Goal: Task Accomplishment & Management: Use online tool/utility

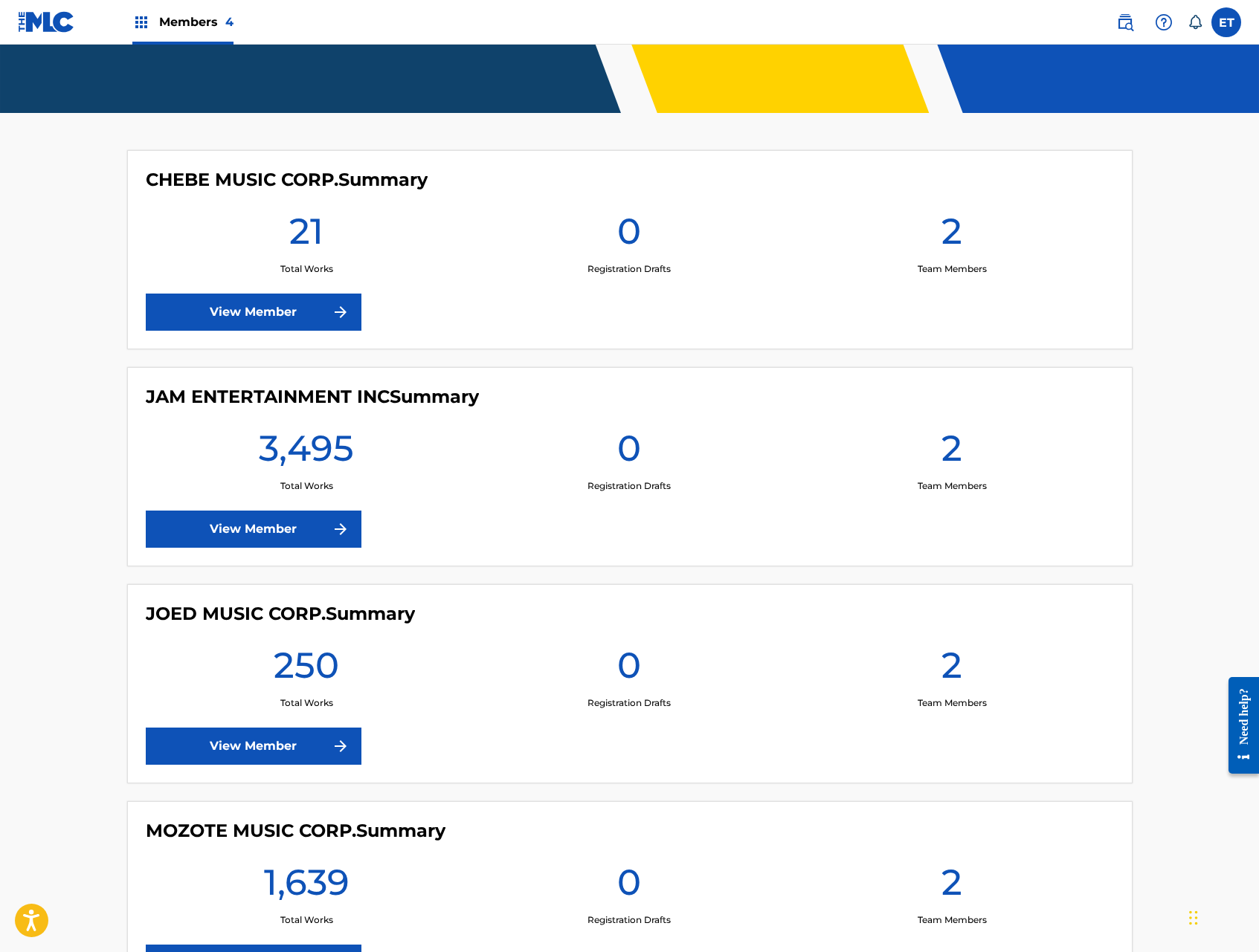
scroll to position [461, 0]
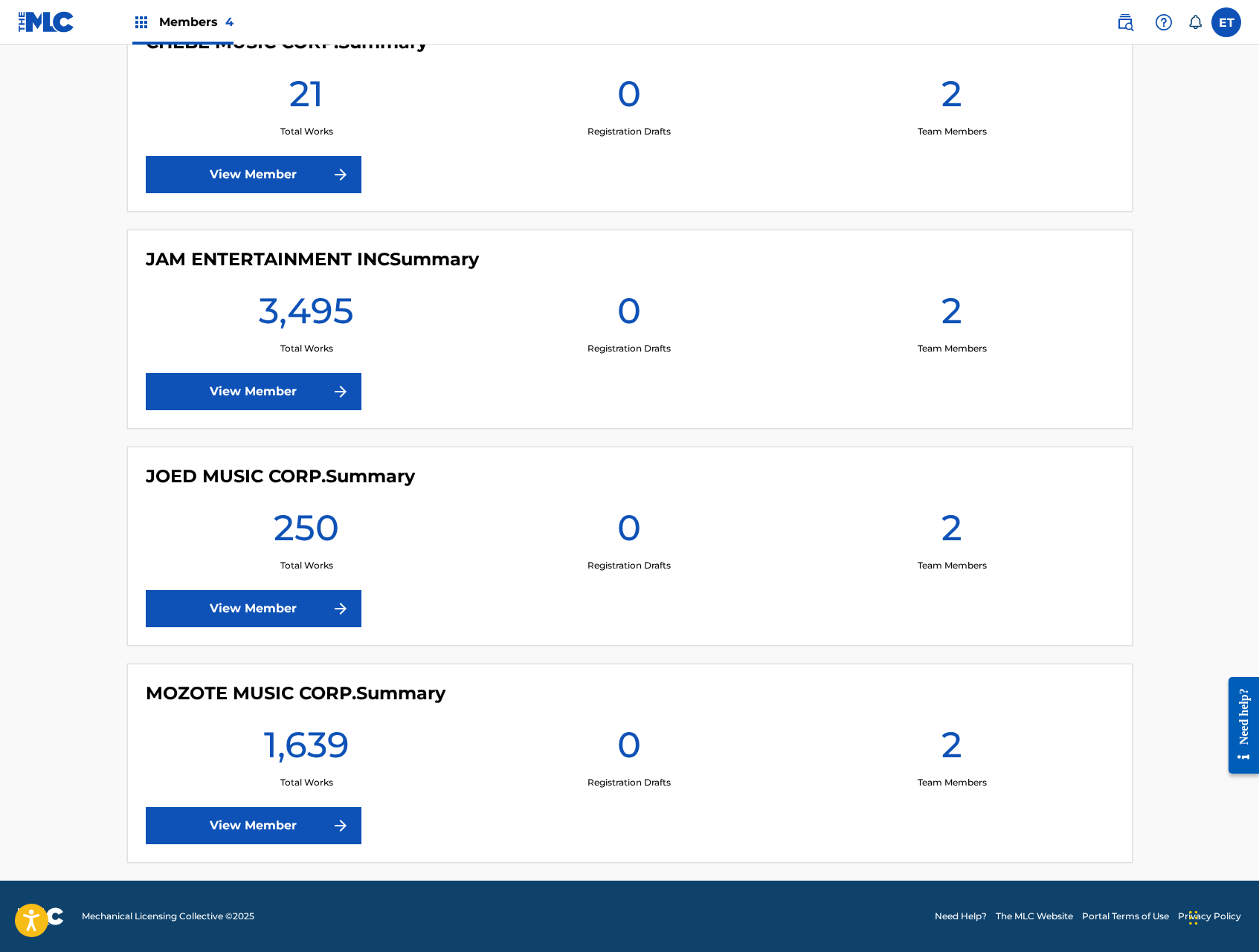
click at [274, 825] on link "View Member" at bounding box center [254, 826] width 216 height 37
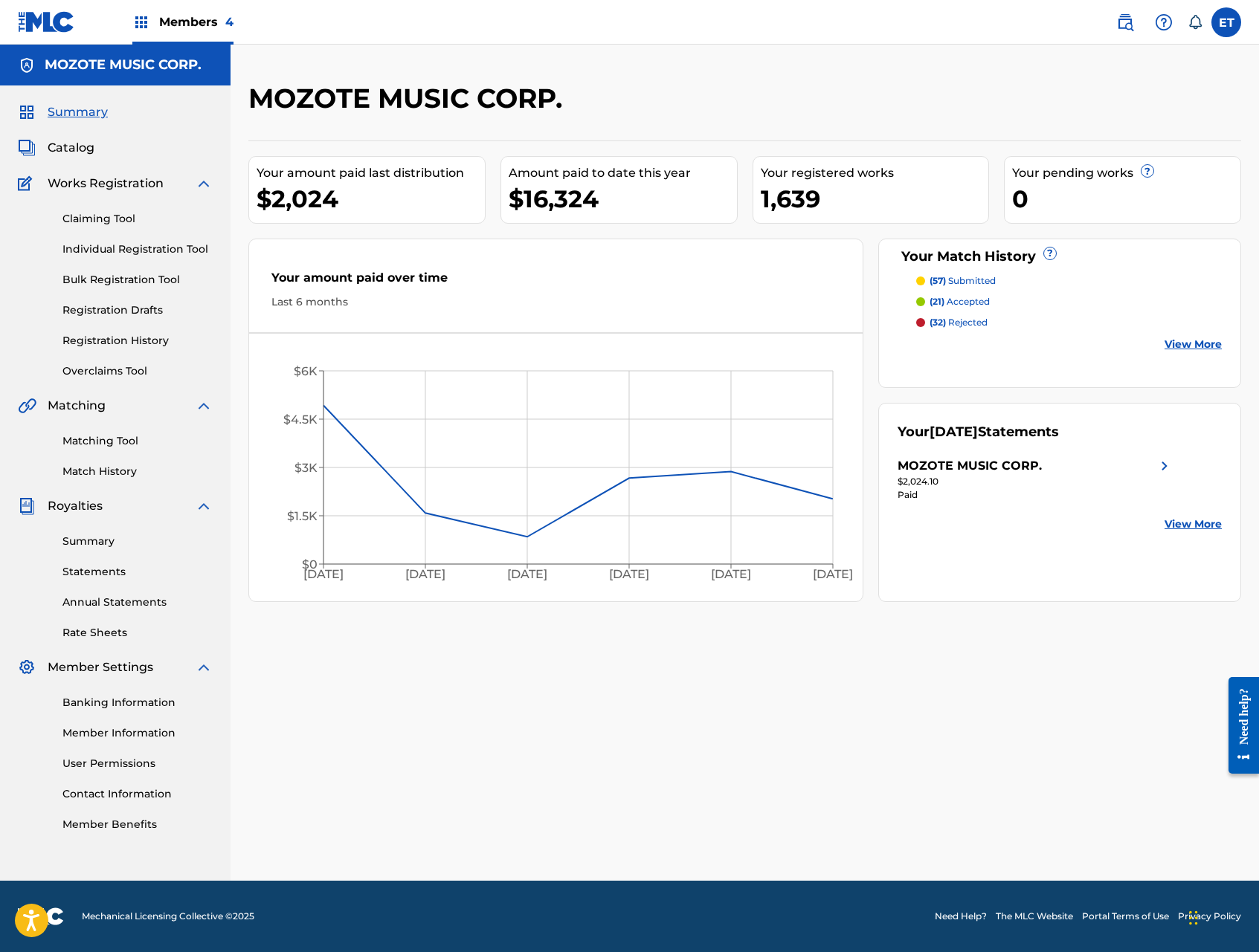
click at [108, 254] on link "Individual Registration Tool" at bounding box center [138, 249] width 150 height 16
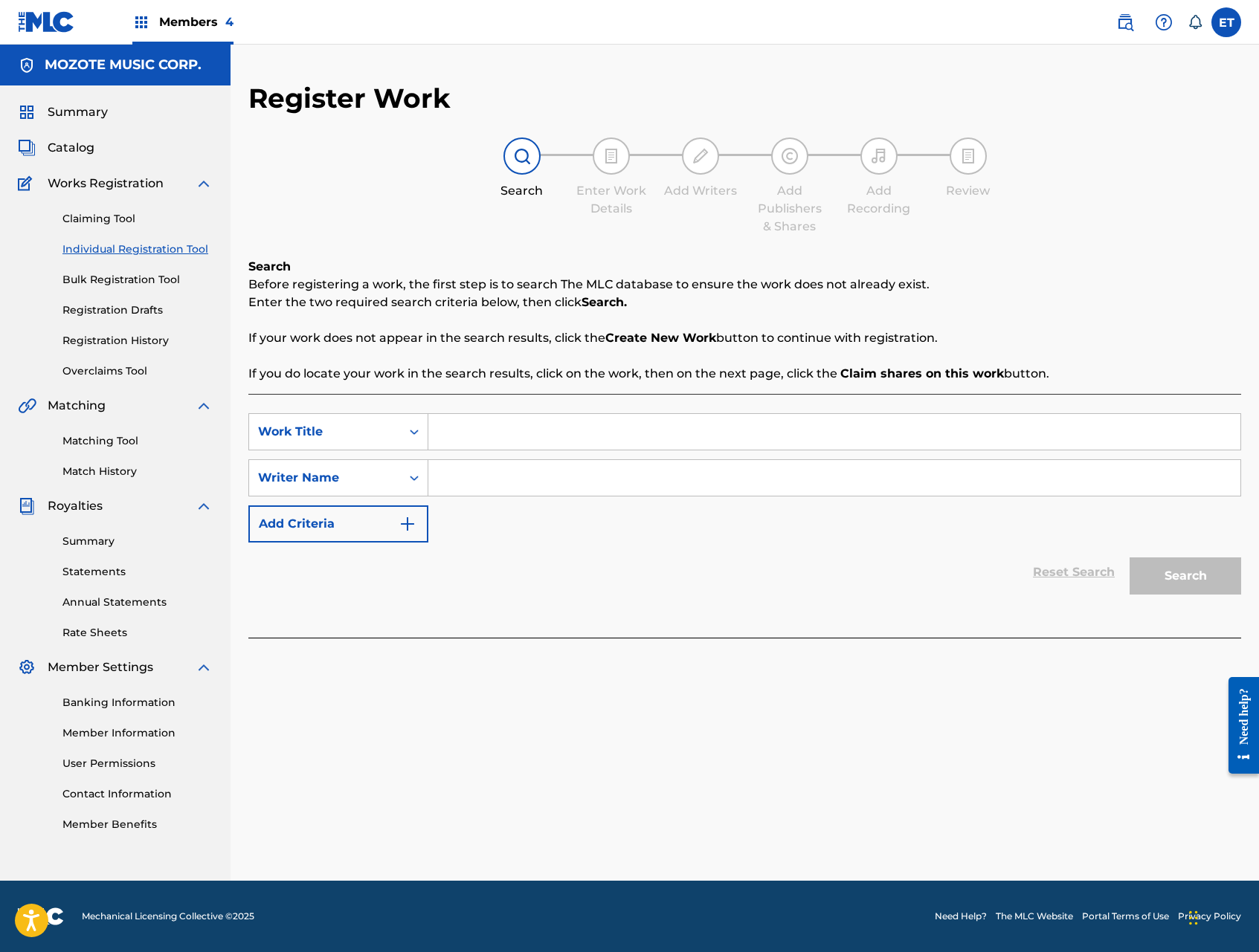
click at [562, 446] on input "Search Form" at bounding box center [834, 432] width 813 height 35
type input "duena de mi vida"
type input "figueroa"
click at [1130, 558] on button "Search" at bounding box center [1186, 576] width 111 height 37
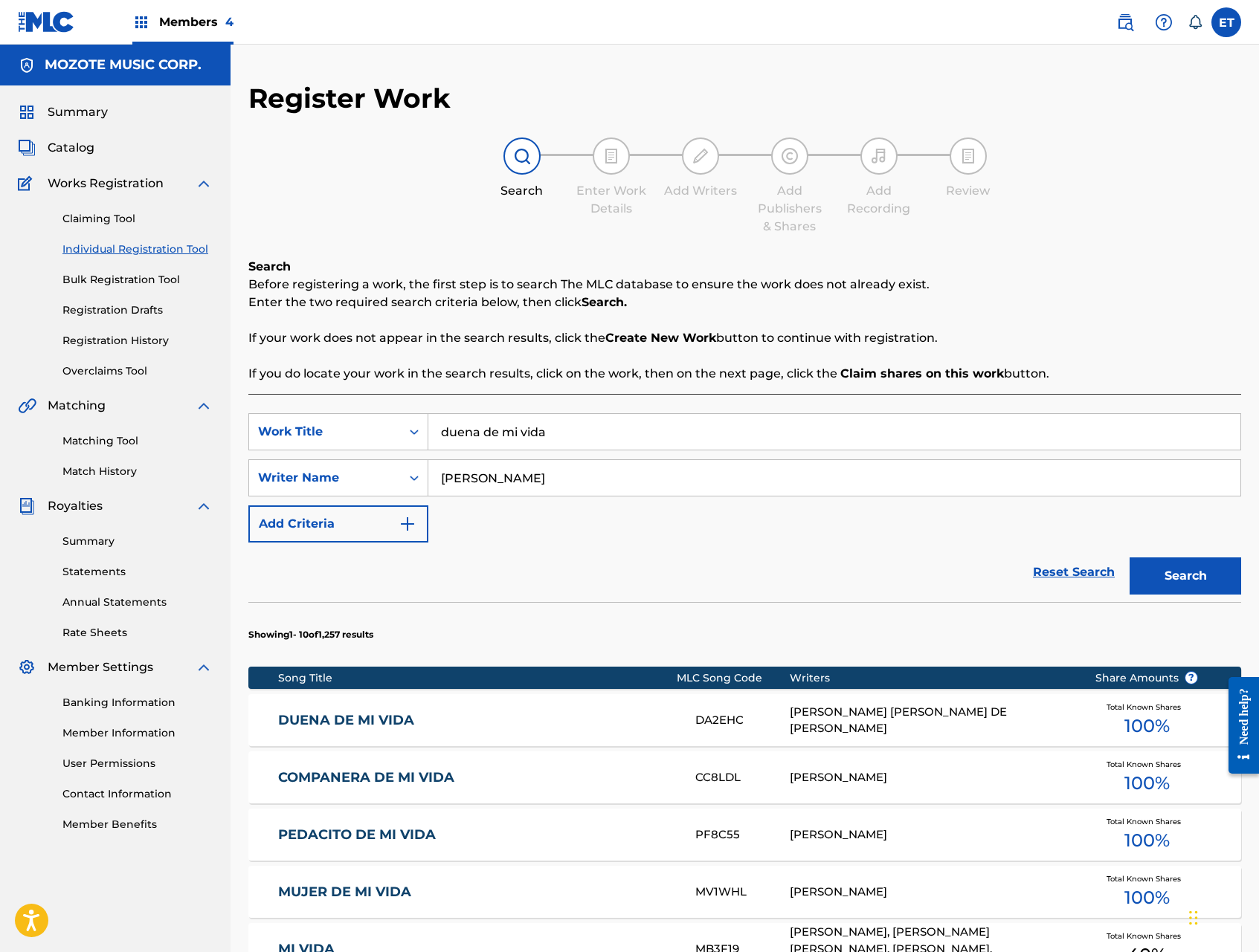
click at [401, 712] on link "DUENA DE MI VIDA" at bounding box center [477, 720] width 397 height 17
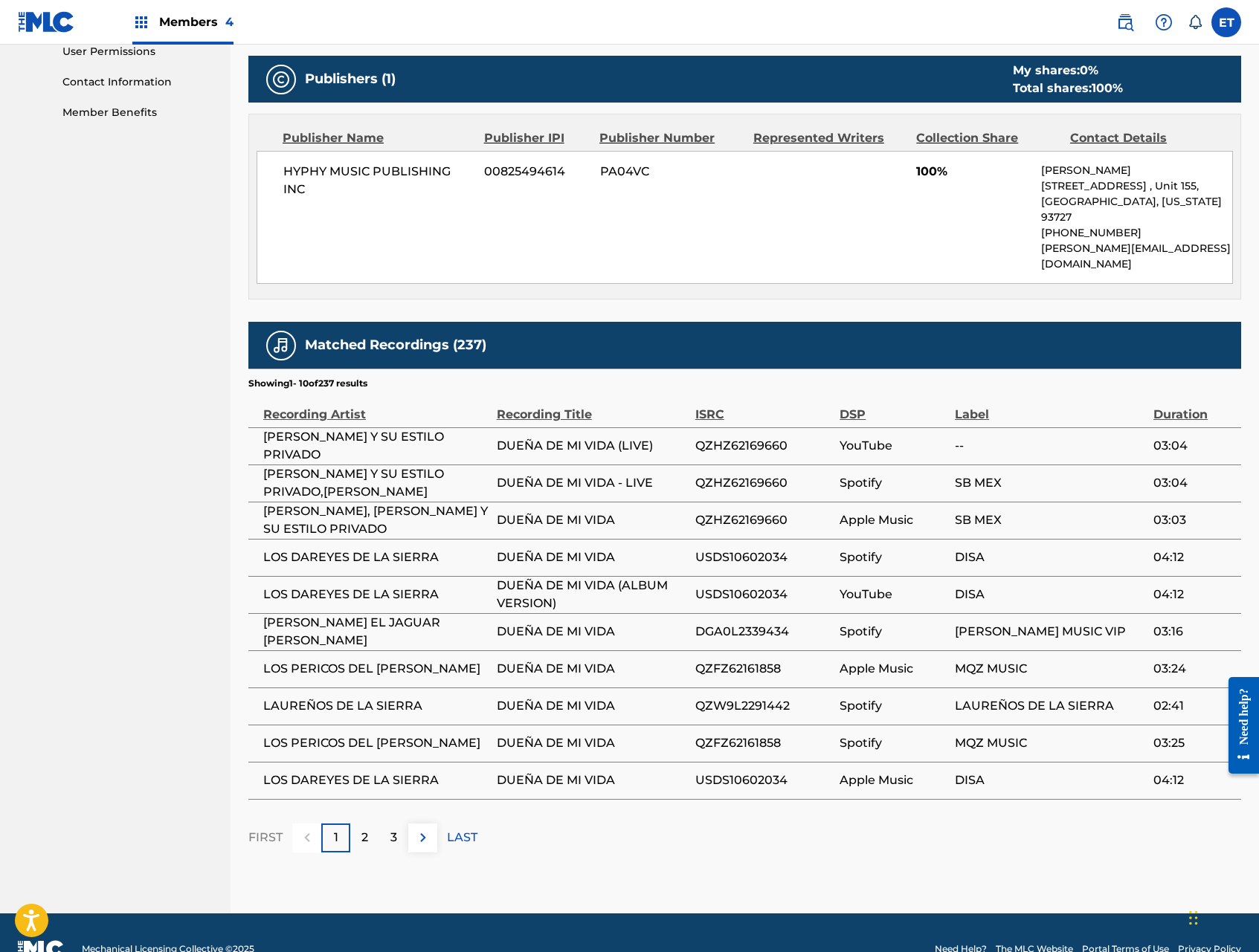
scroll to position [713, 0]
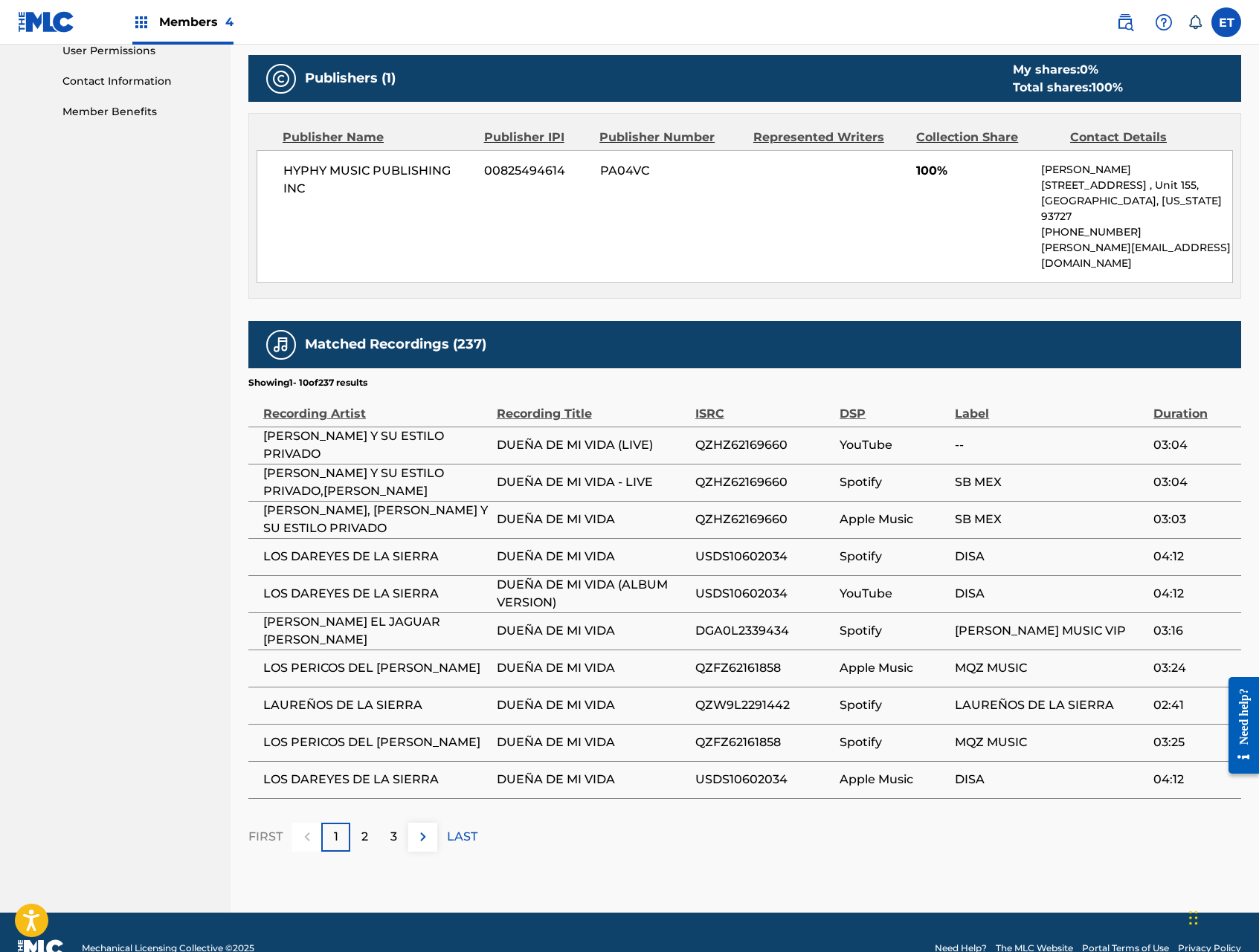
click at [433, 826] on button at bounding box center [423, 837] width 29 height 29
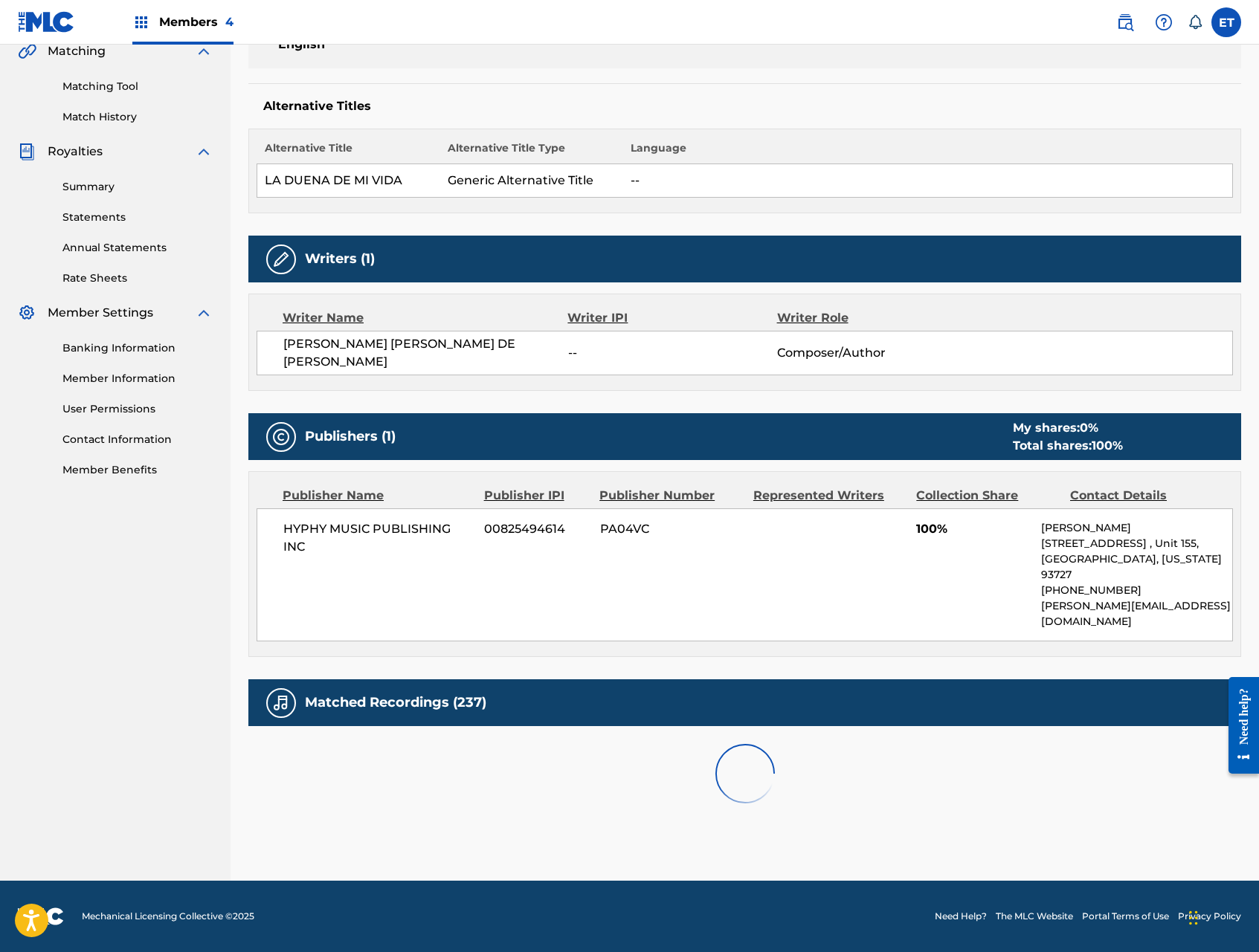
scroll to position [737, 0]
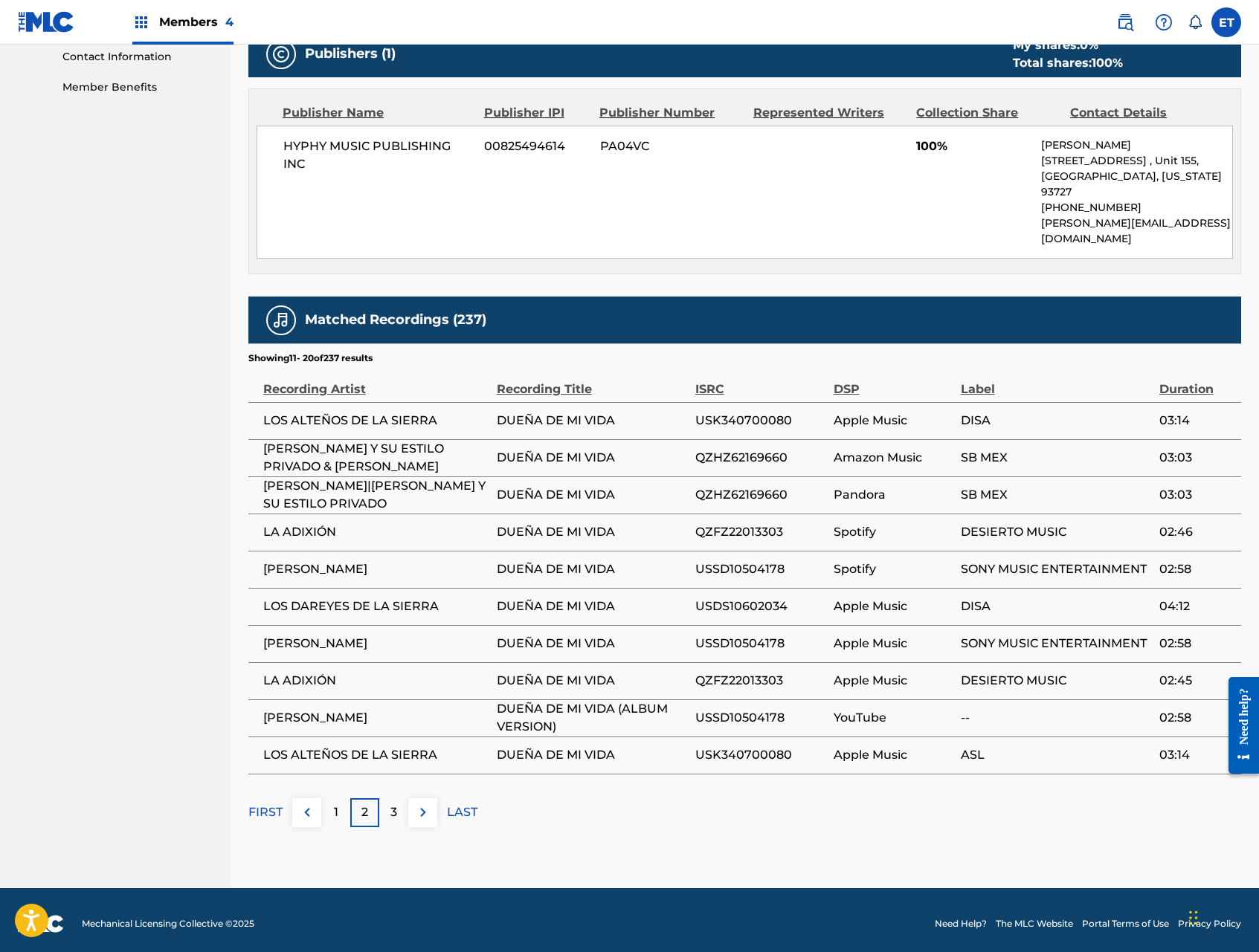
click at [418, 804] on img at bounding box center [423, 812] width 18 height 18
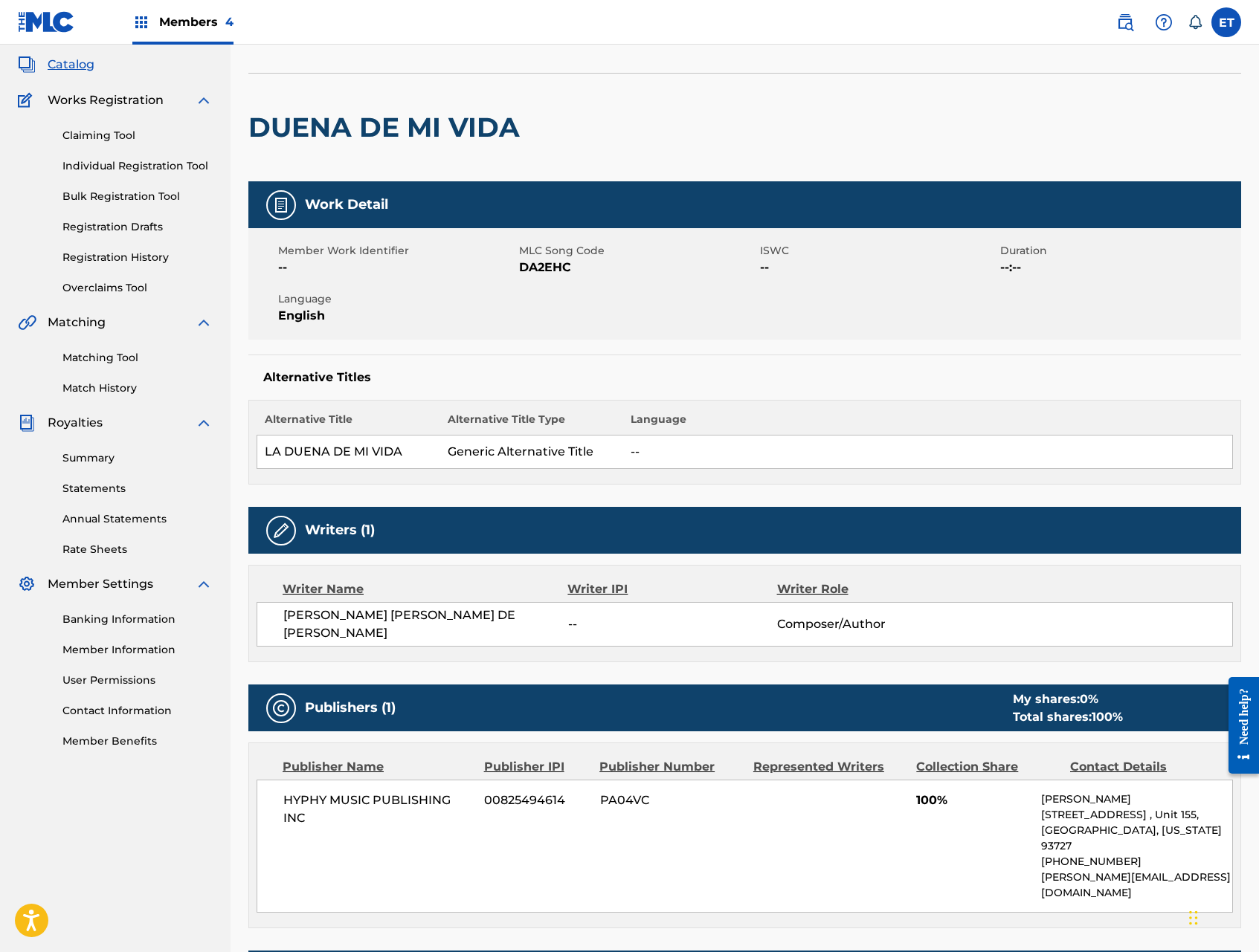
scroll to position [0, 0]
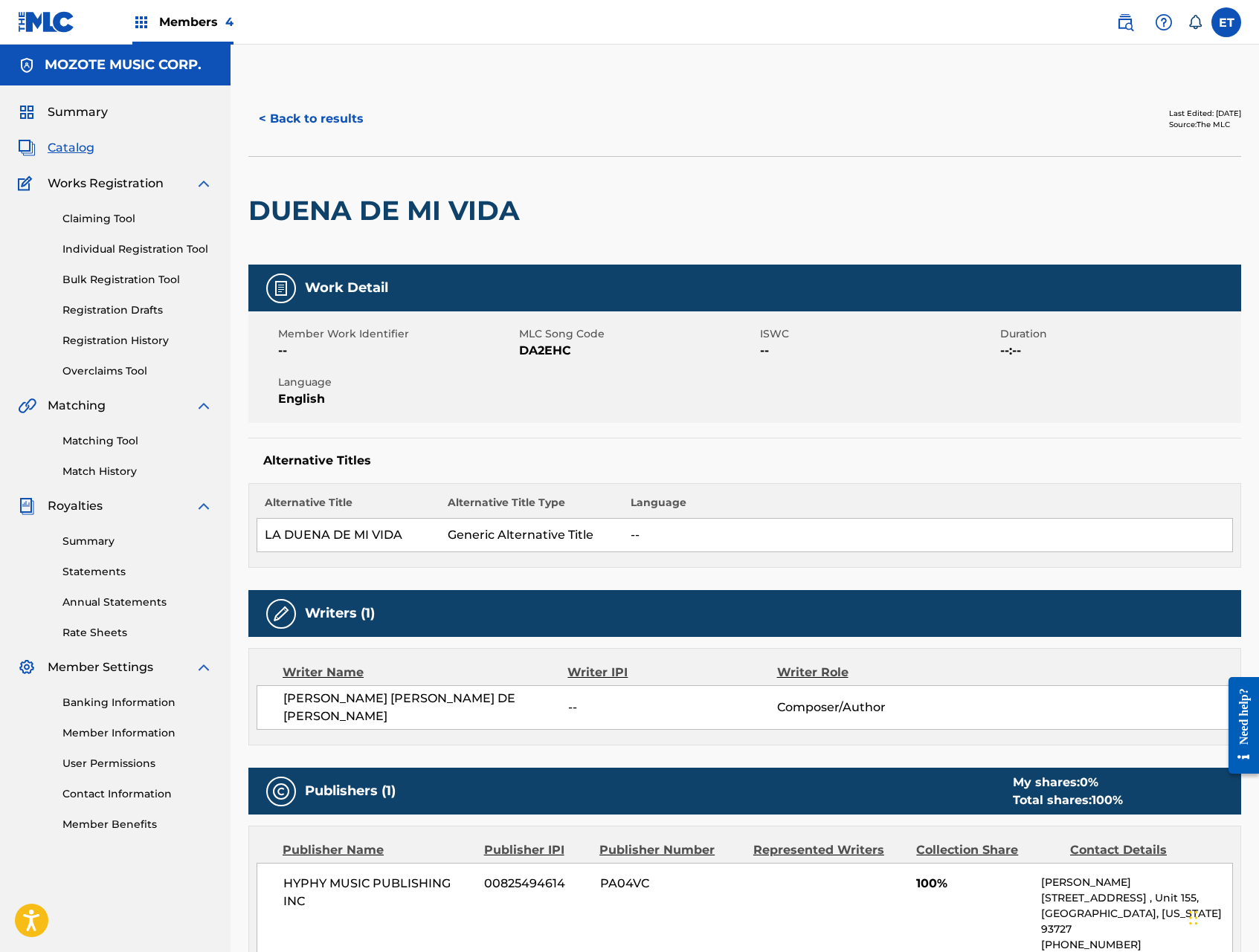
click at [274, 109] on button "< Back to results" at bounding box center [311, 119] width 126 height 37
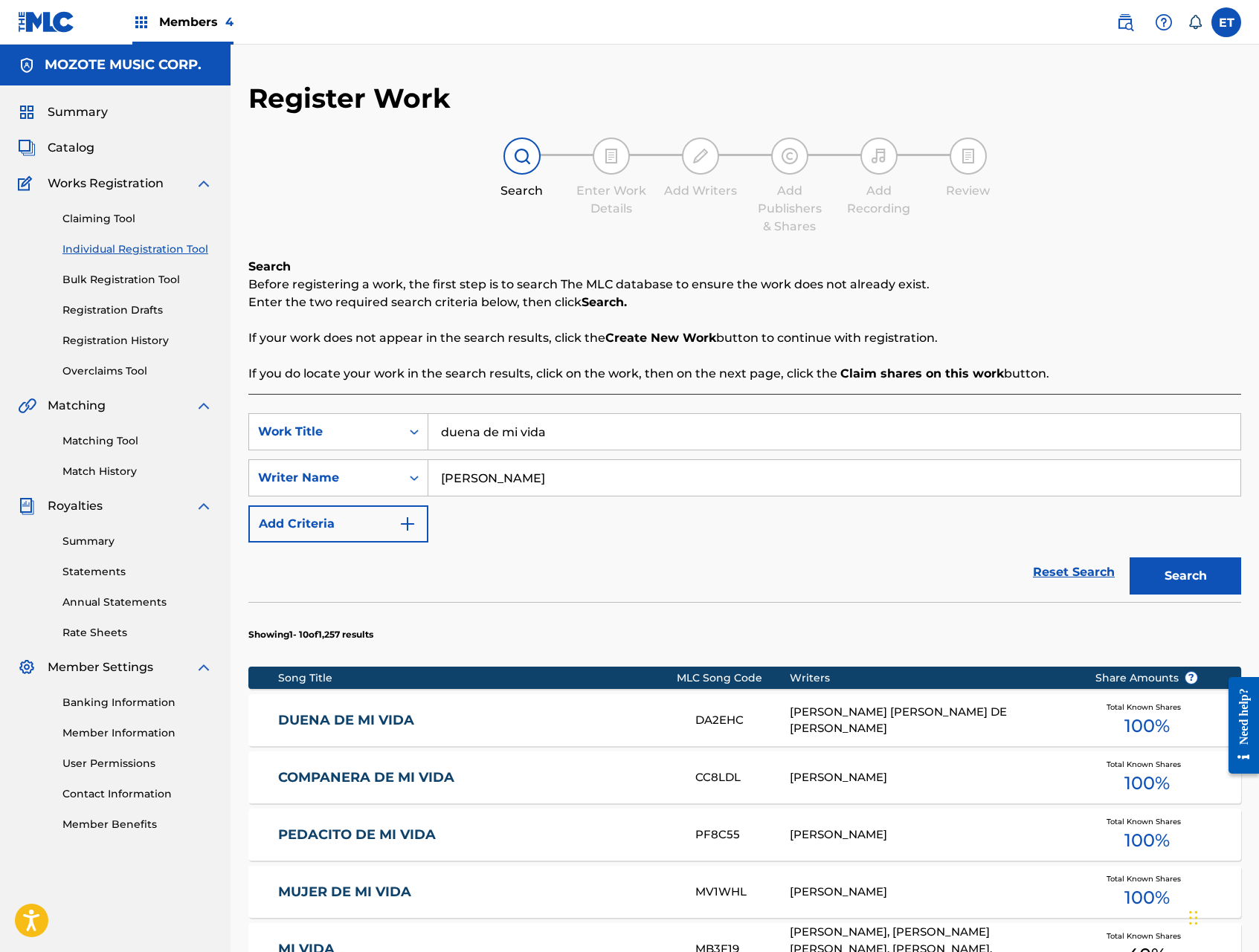
click at [563, 437] on input "duena de mi vida" at bounding box center [834, 432] width 813 height 35
click at [62, 143] on span "Catalog" at bounding box center [71, 148] width 47 height 18
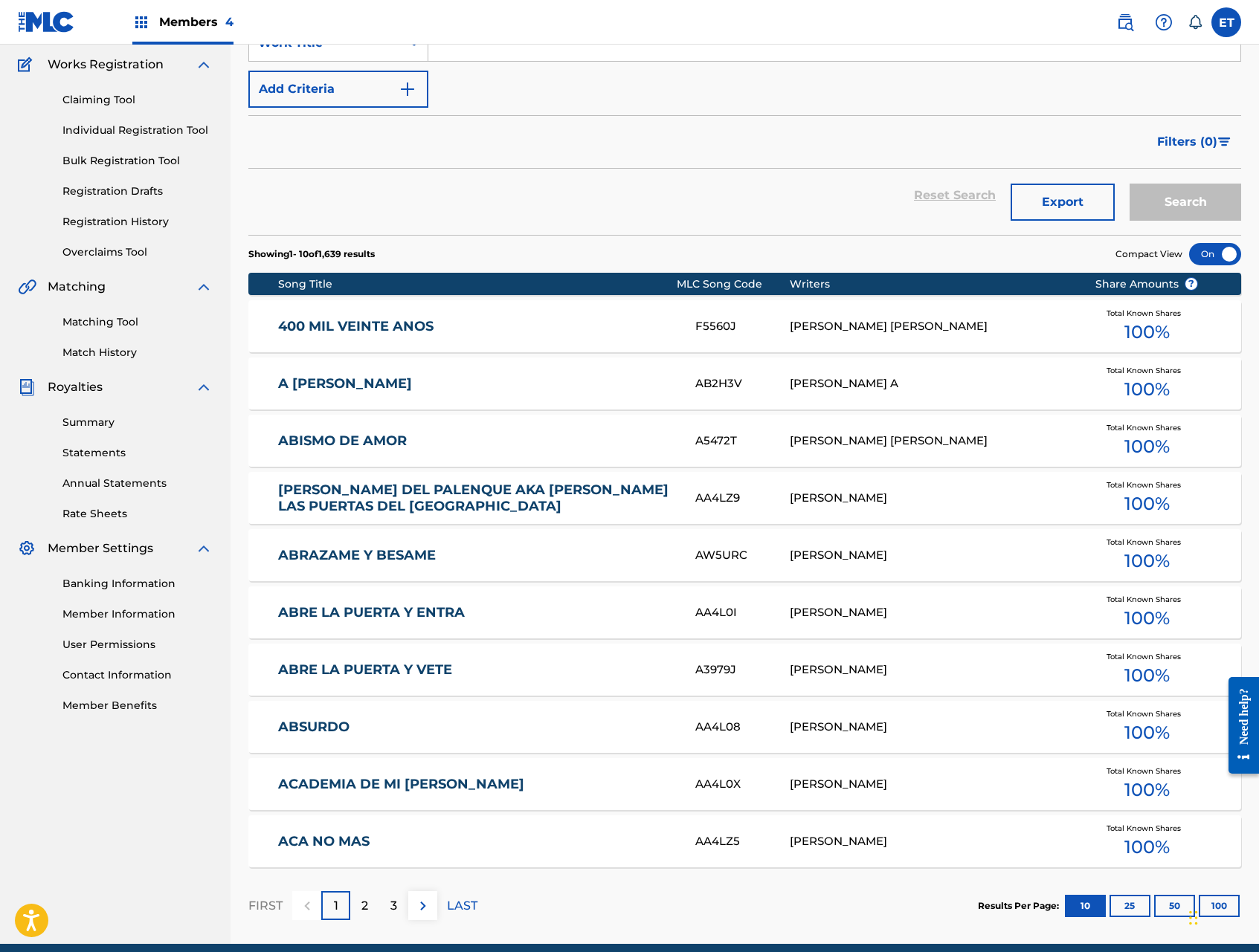
scroll to position [119, 0]
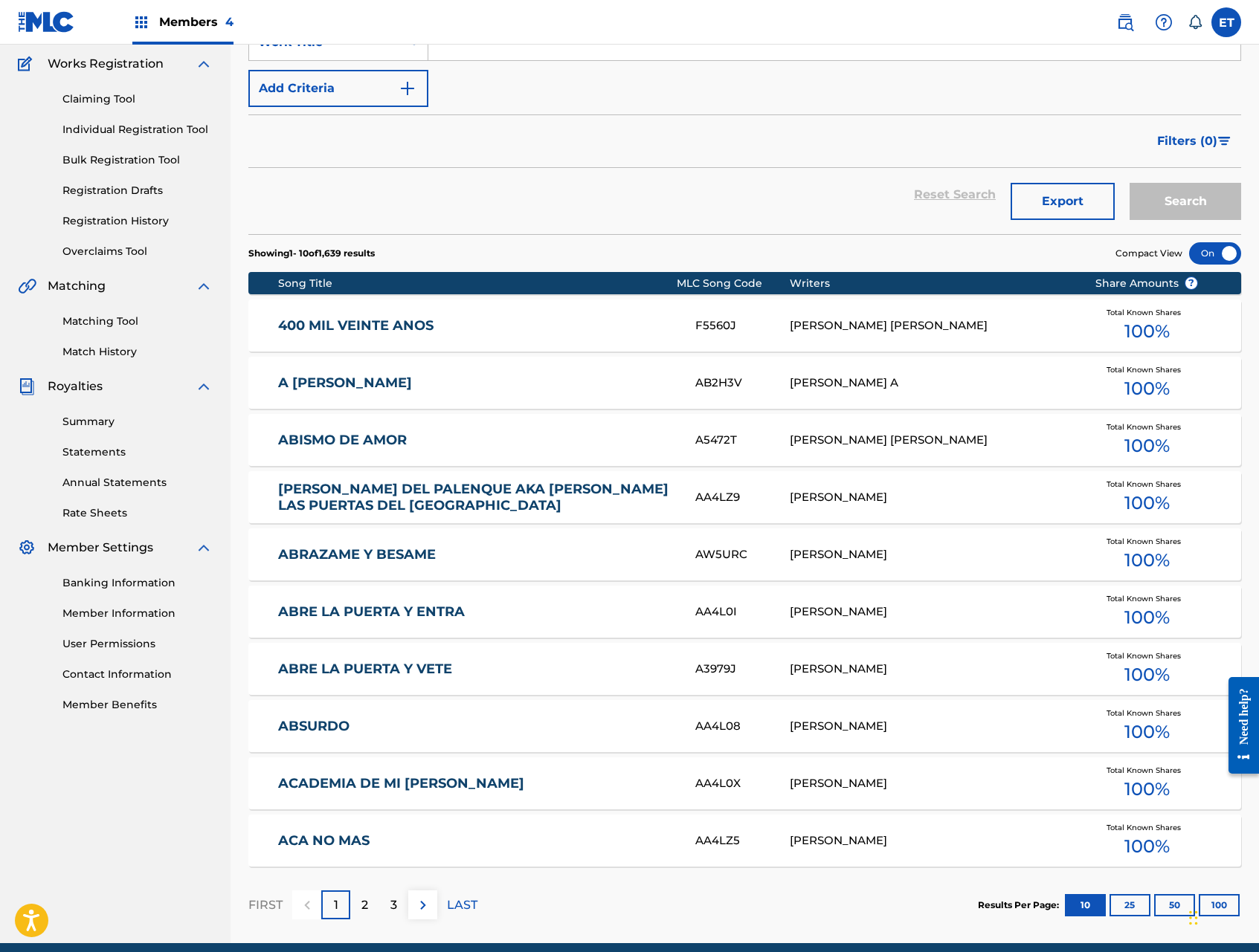
click at [315, 330] on link "400 MIL VEINTE ANOS" at bounding box center [477, 325] width 397 height 17
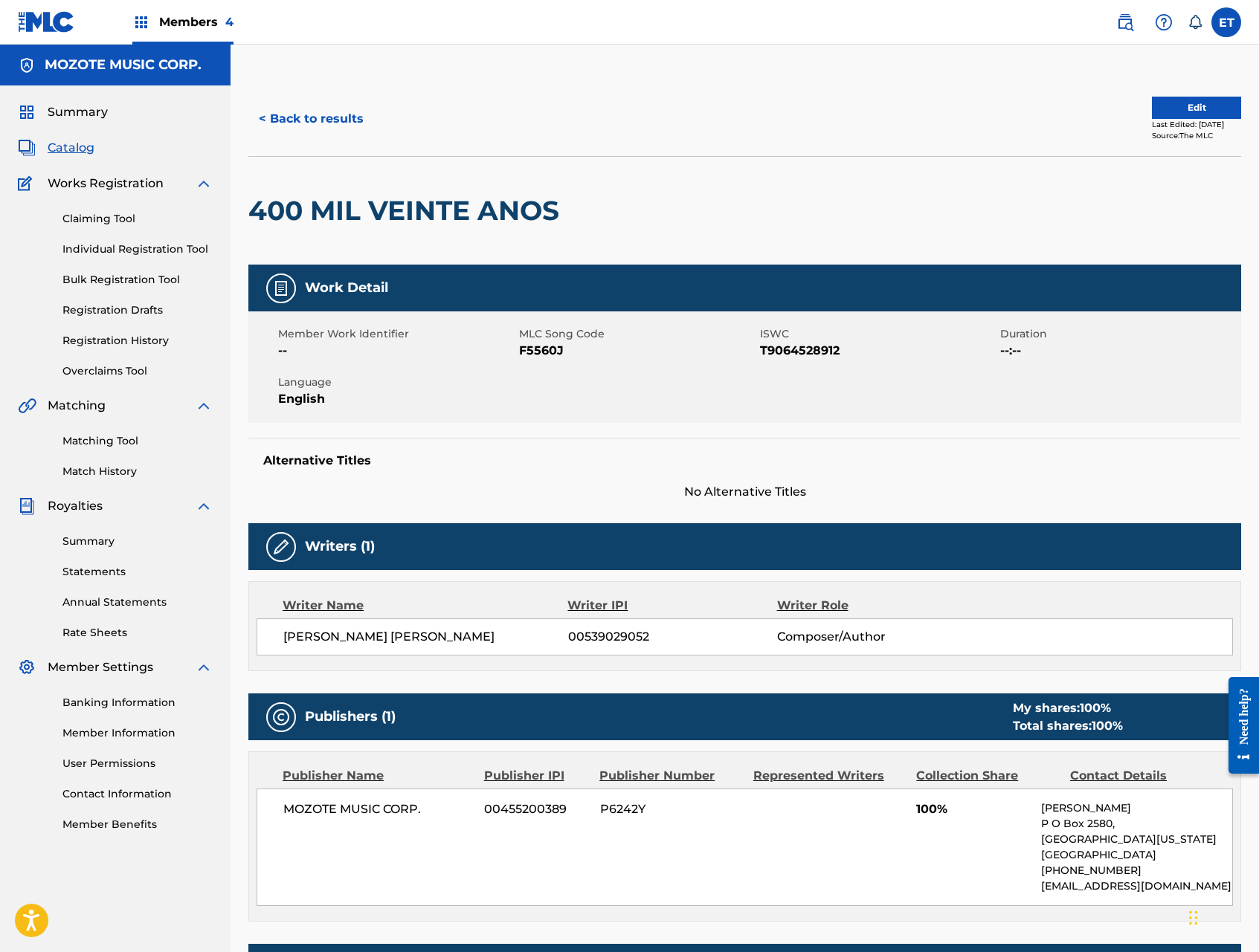
click at [285, 111] on button "< Back to results" at bounding box center [311, 119] width 126 height 37
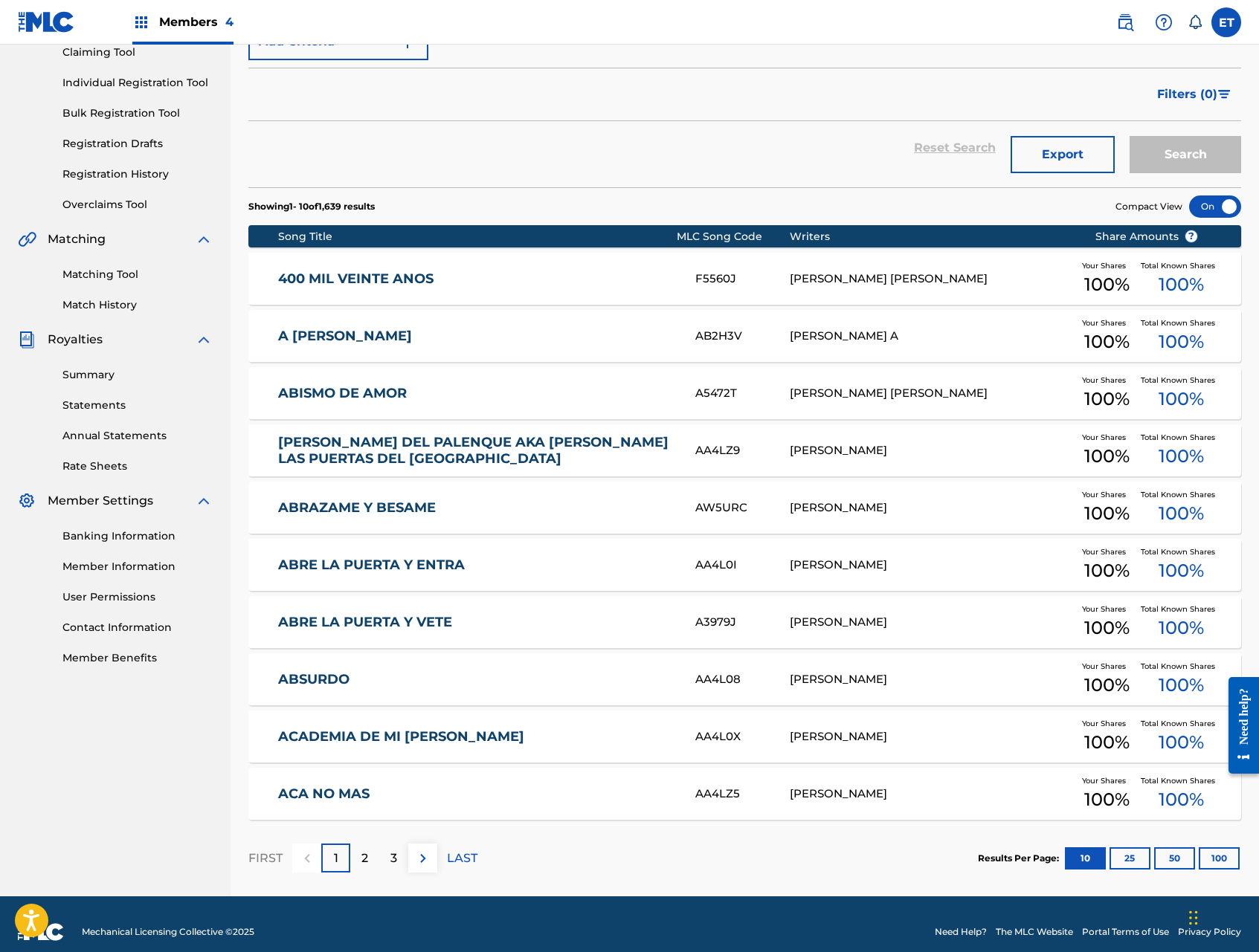
scroll to position [182, 0]
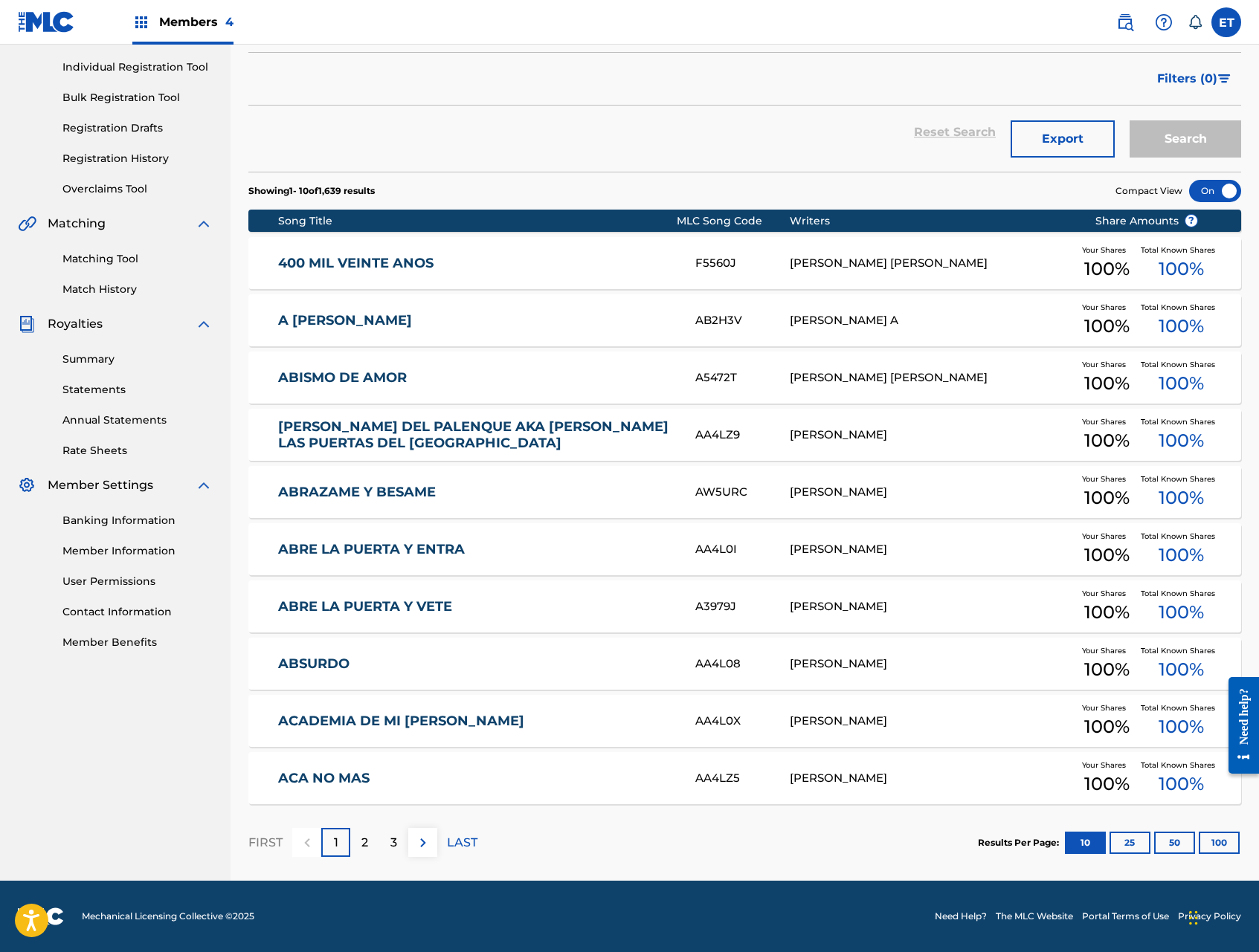
click at [428, 844] on img at bounding box center [423, 843] width 18 height 18
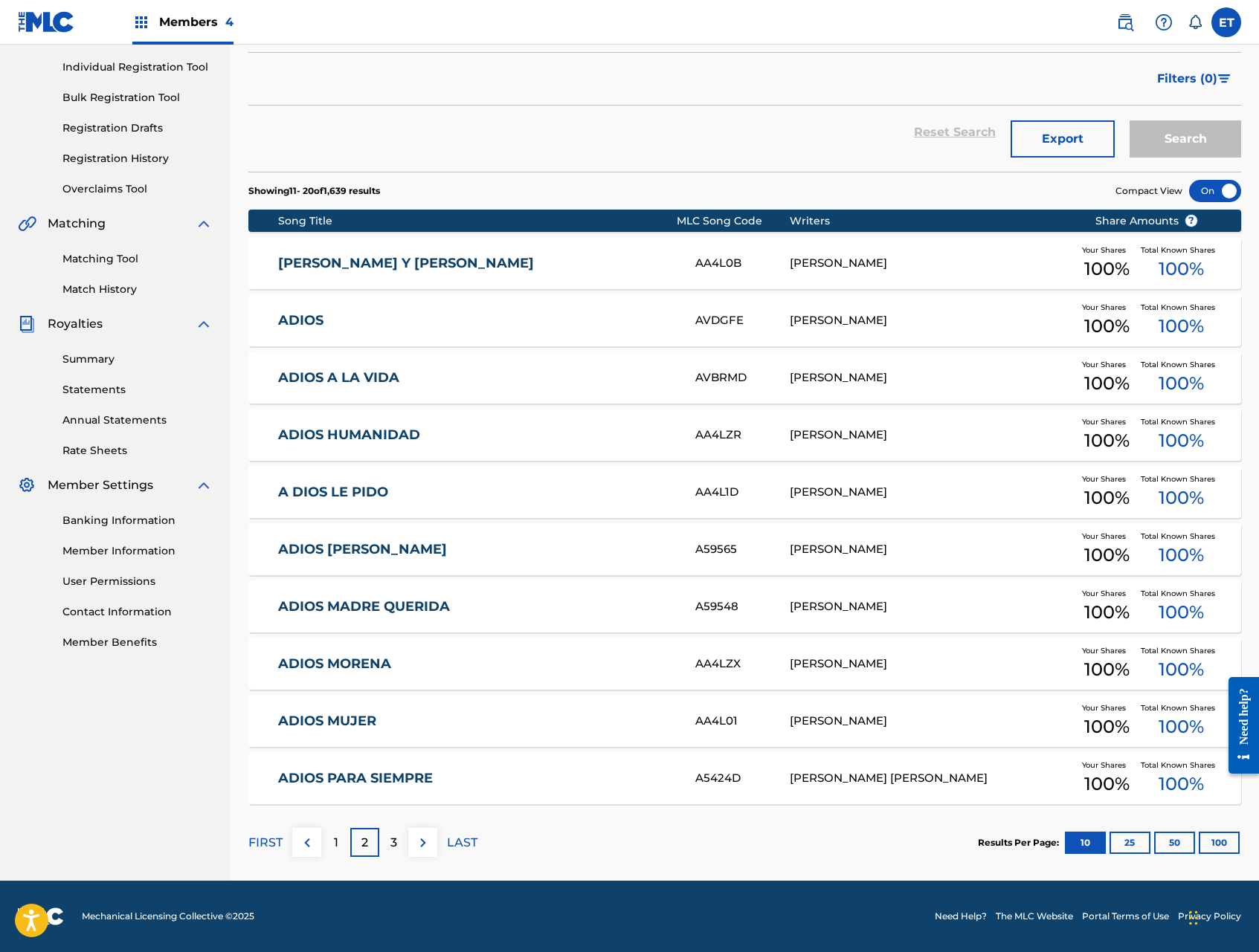
click at [410, 840] on button at bounding box center [423, 842] width 29 height 29
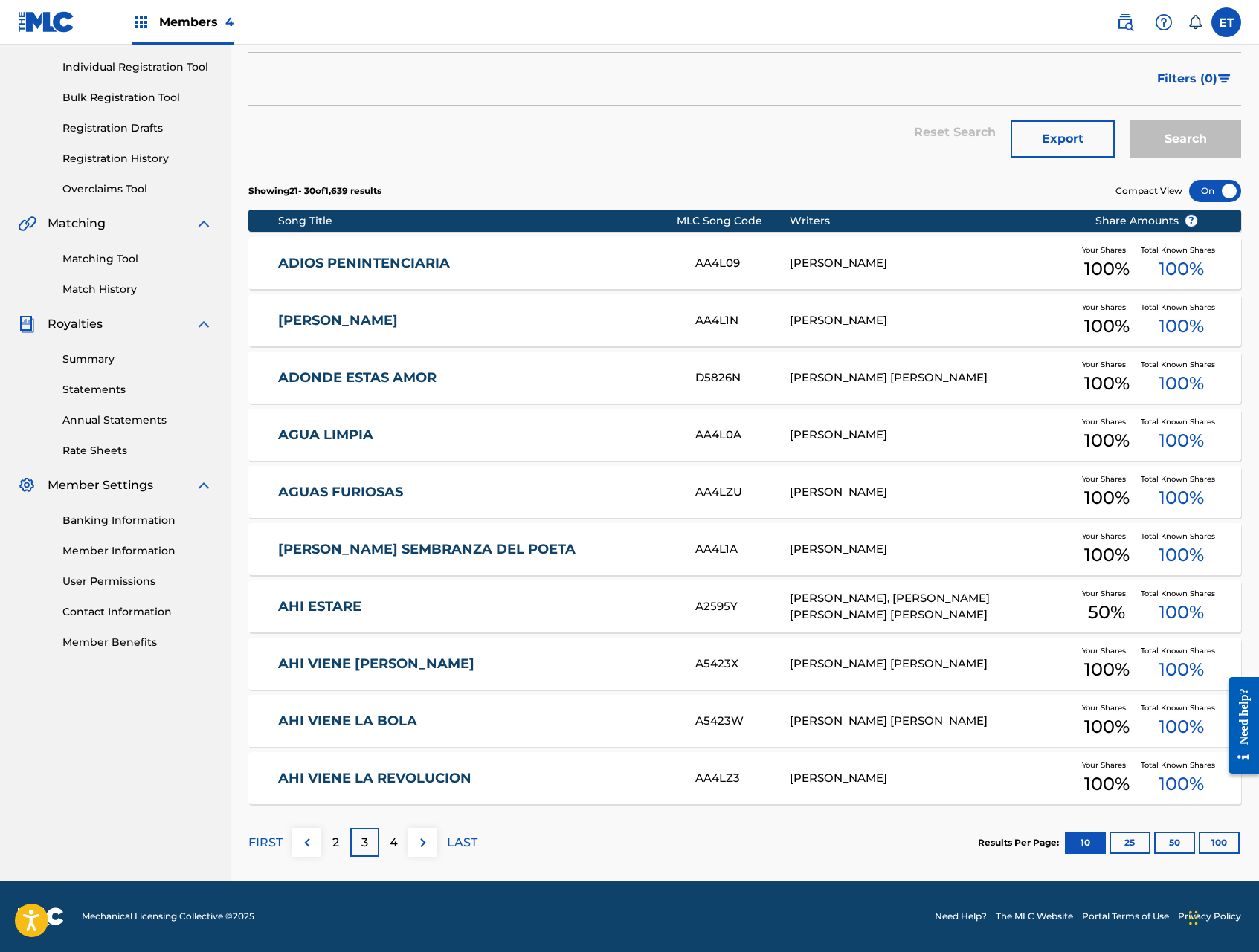
click at [415, 845] on img at bounding box center [423, 843] width 18 height 18
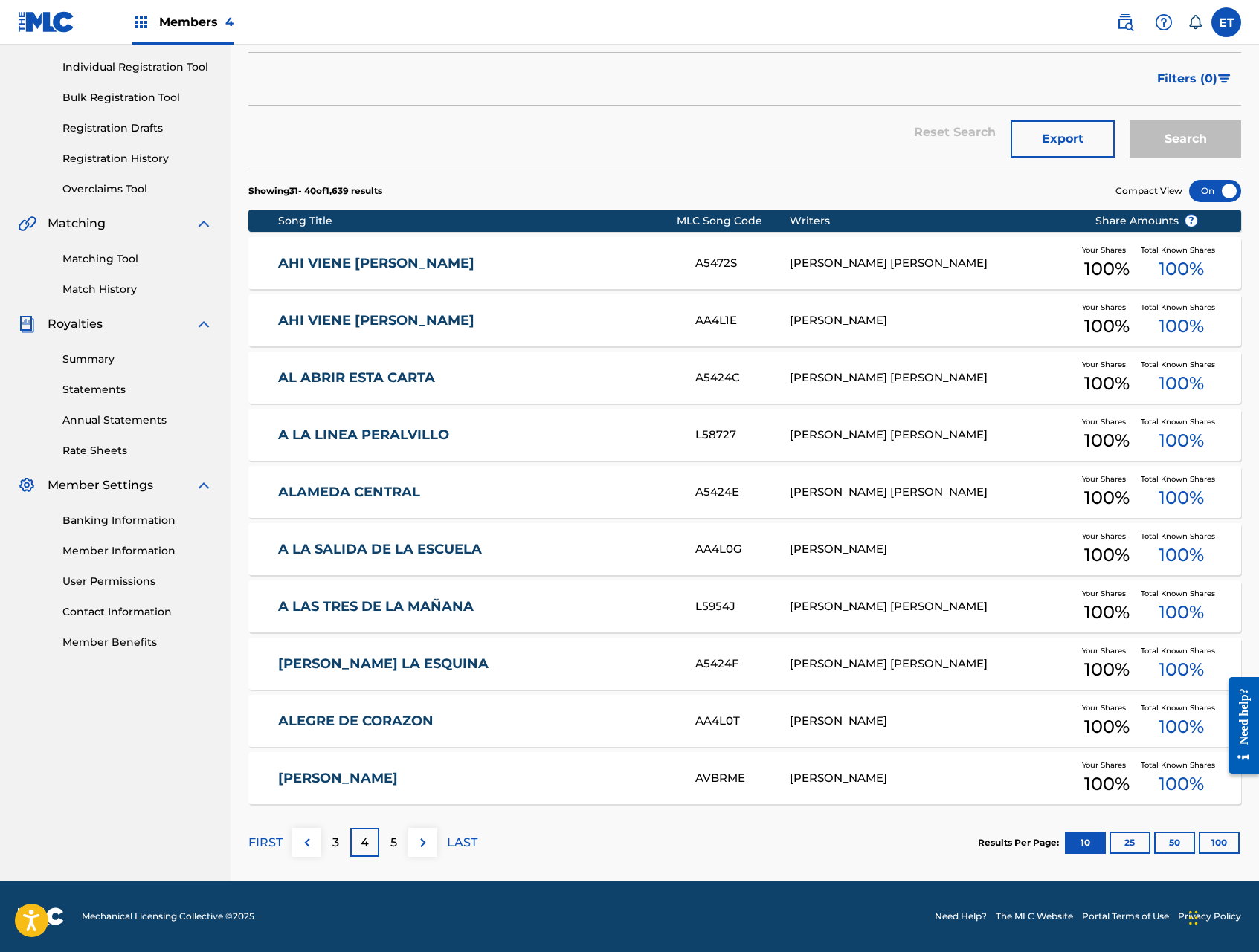
click at [419, 842] on img at bounding box center [423, 843] width 18 height 18
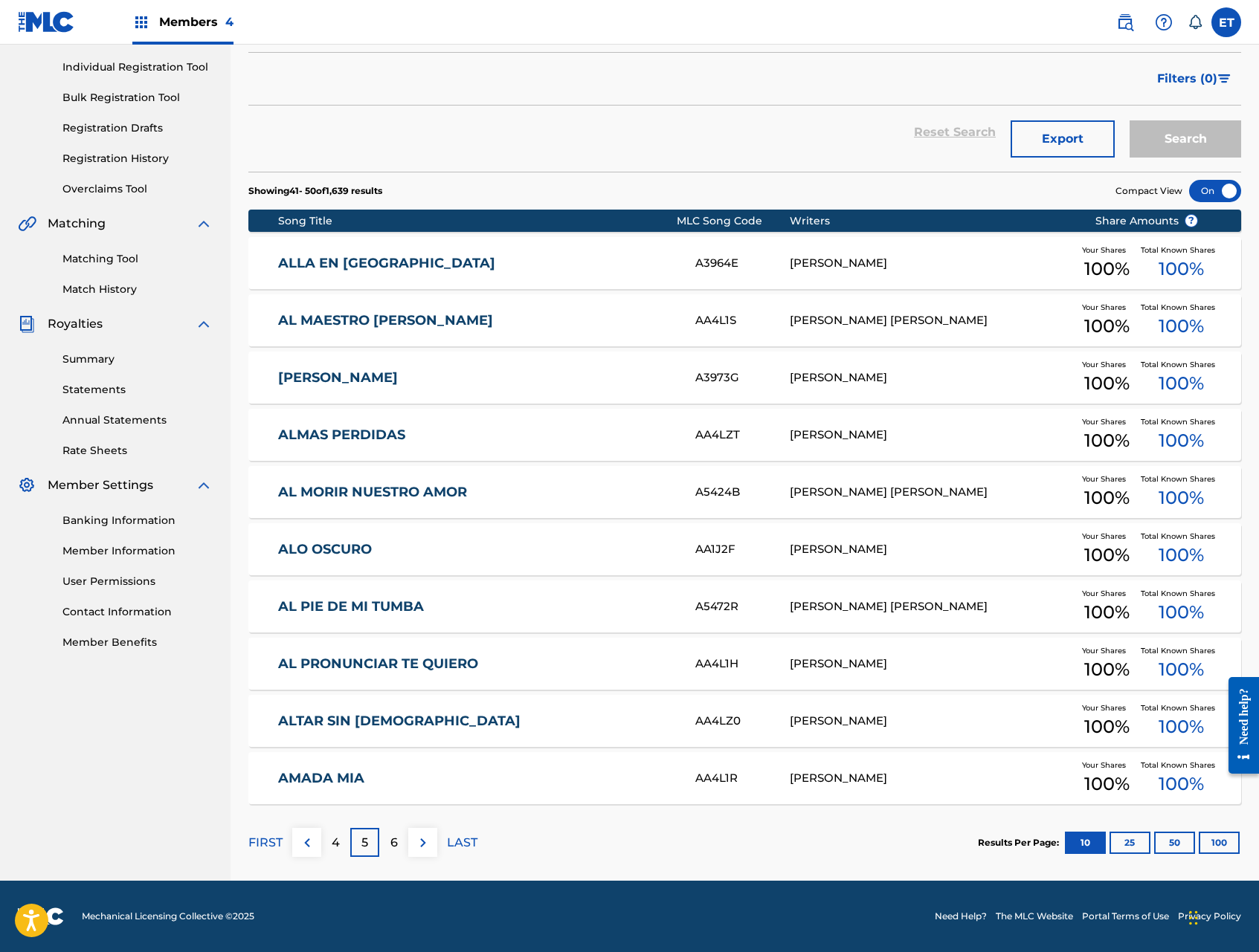
click at [422, 842] on img at bounding box center [423, 843] width 18 height 18
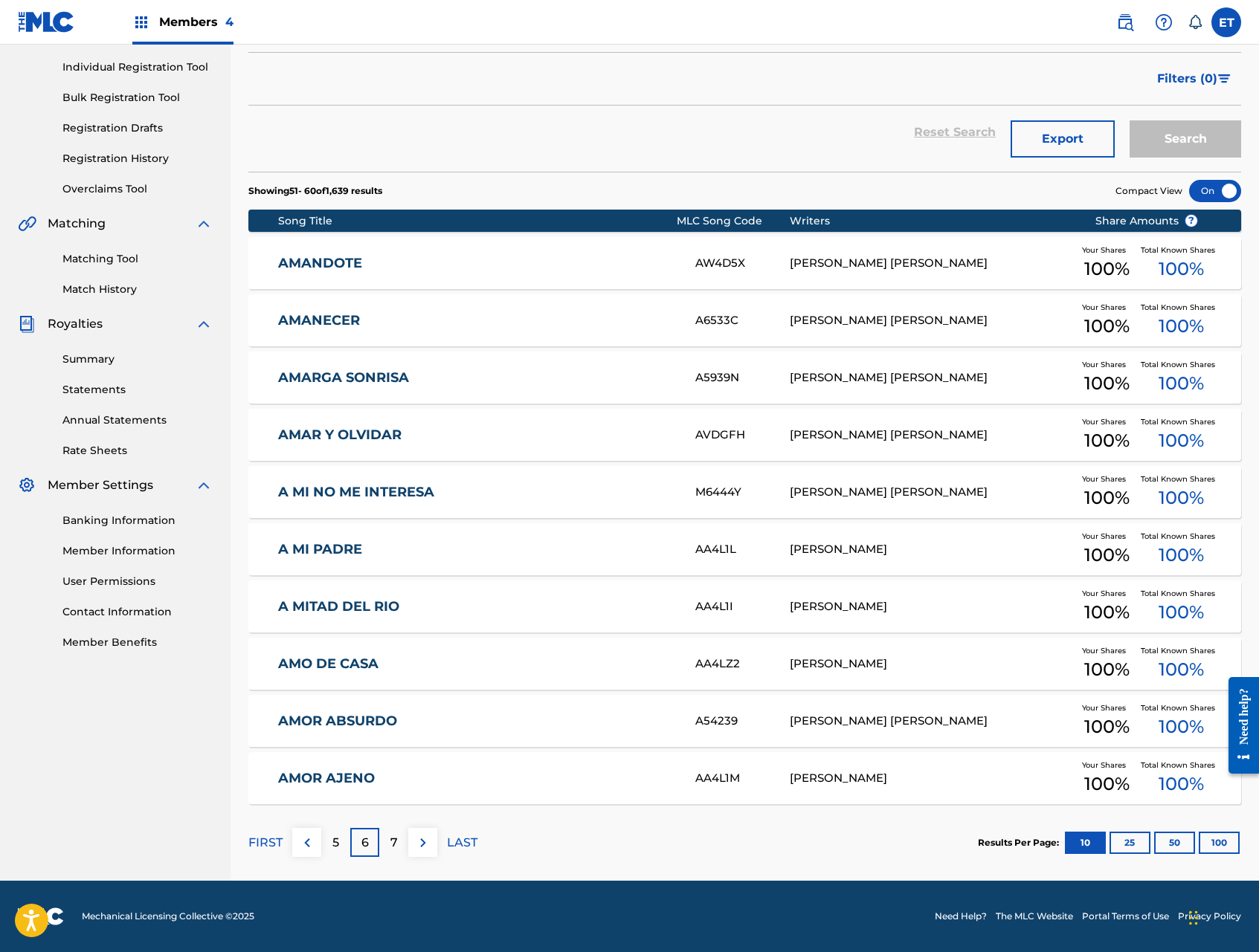
click at [416, 843] on img at bounding box center [423, 843] width 18 height 18
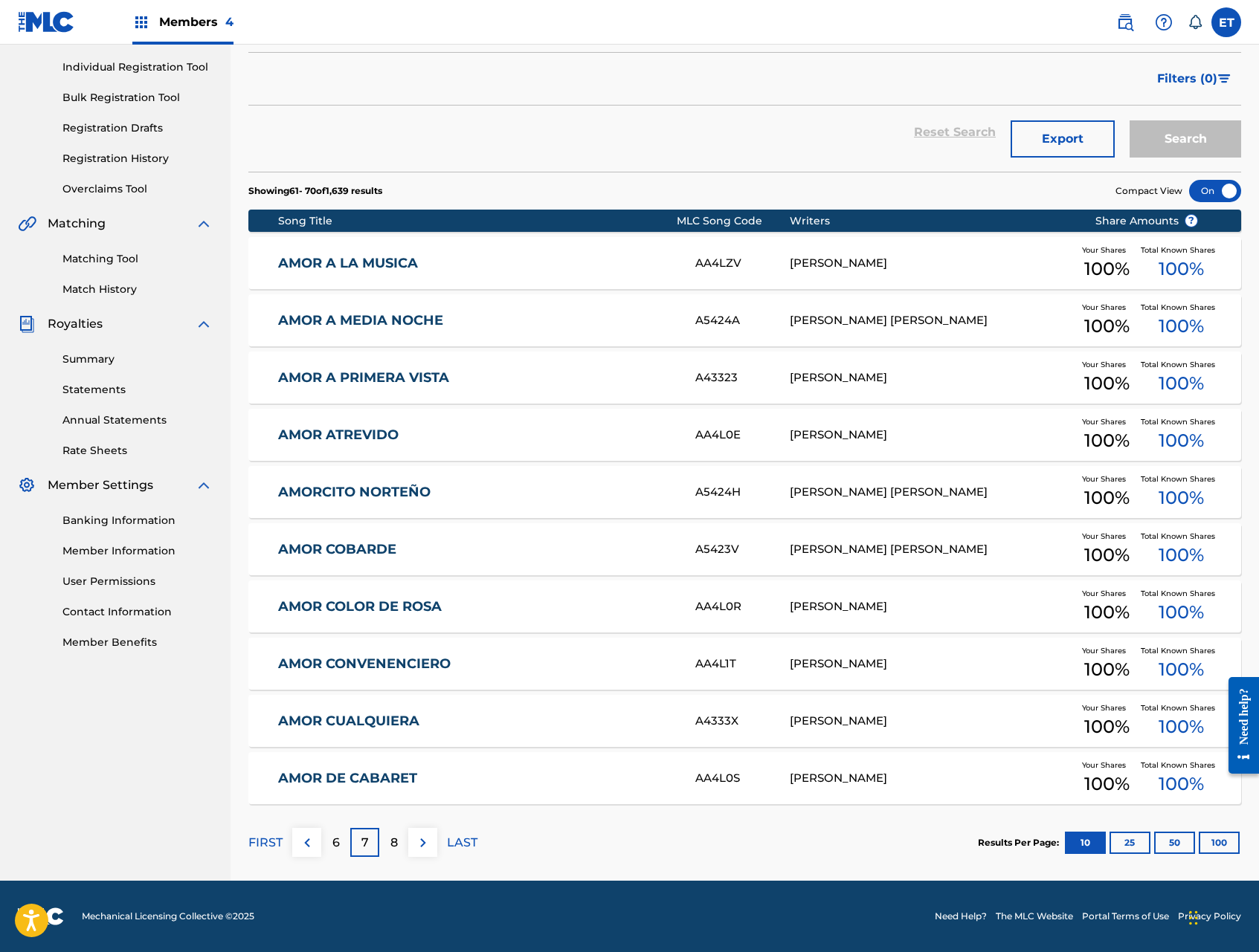
click at [427, 842] on img at bounding box center [423, 843] width 18 height 18
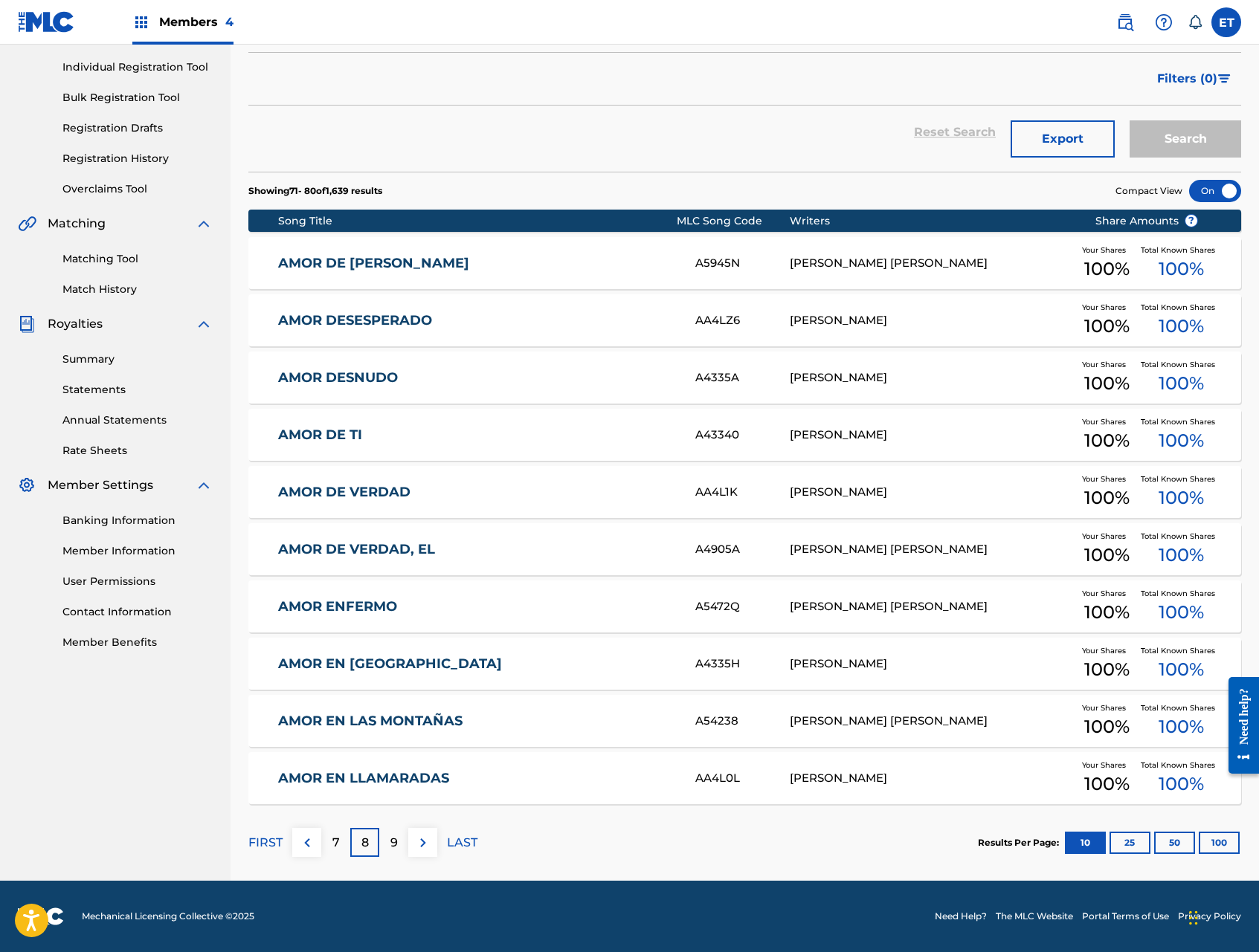
click at [419, 856] on button at bounding box center [423, 842] width 29 height 29
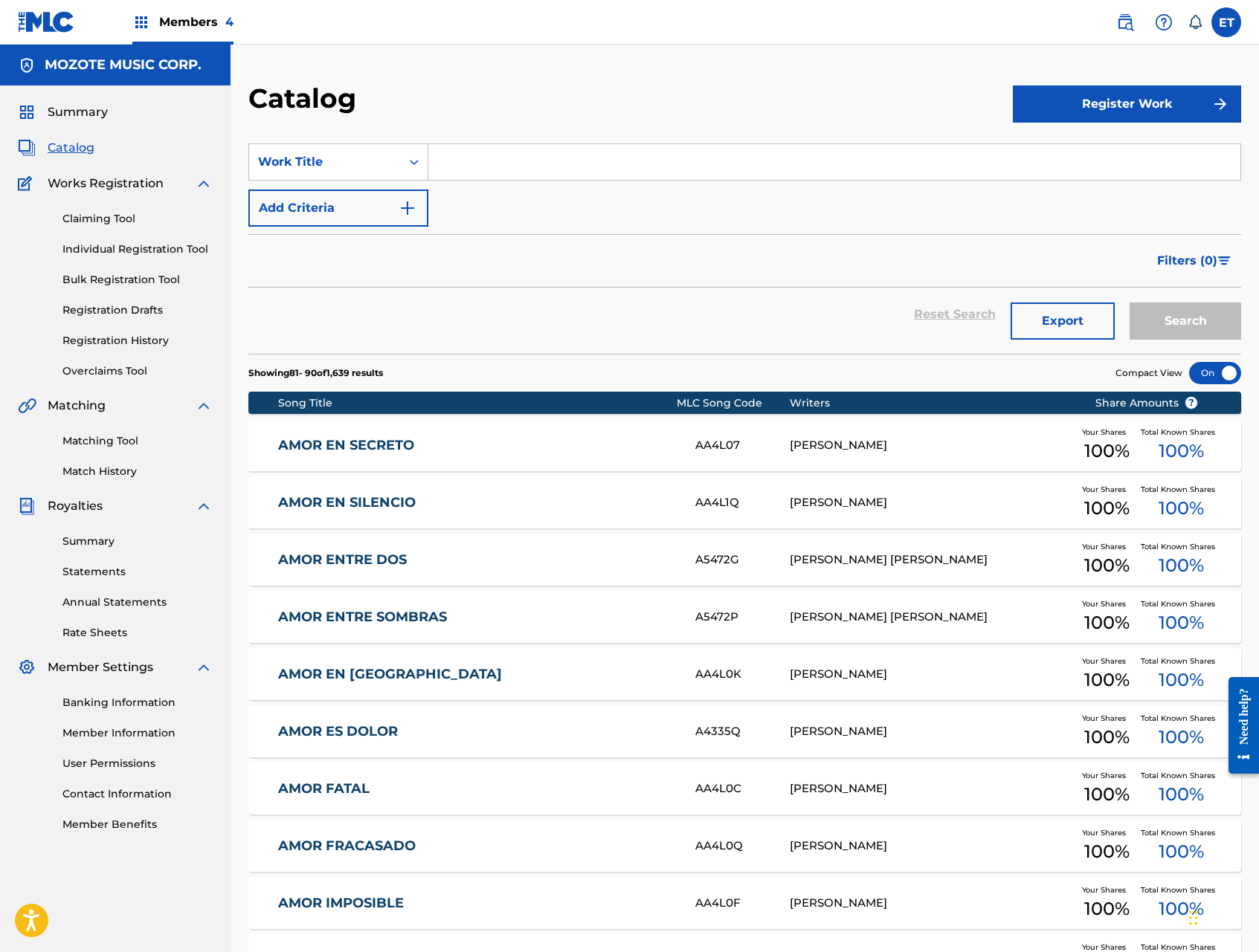
click at [174, 14] on span "Members 4" at bounding box center [196, 21] width 74 height 17
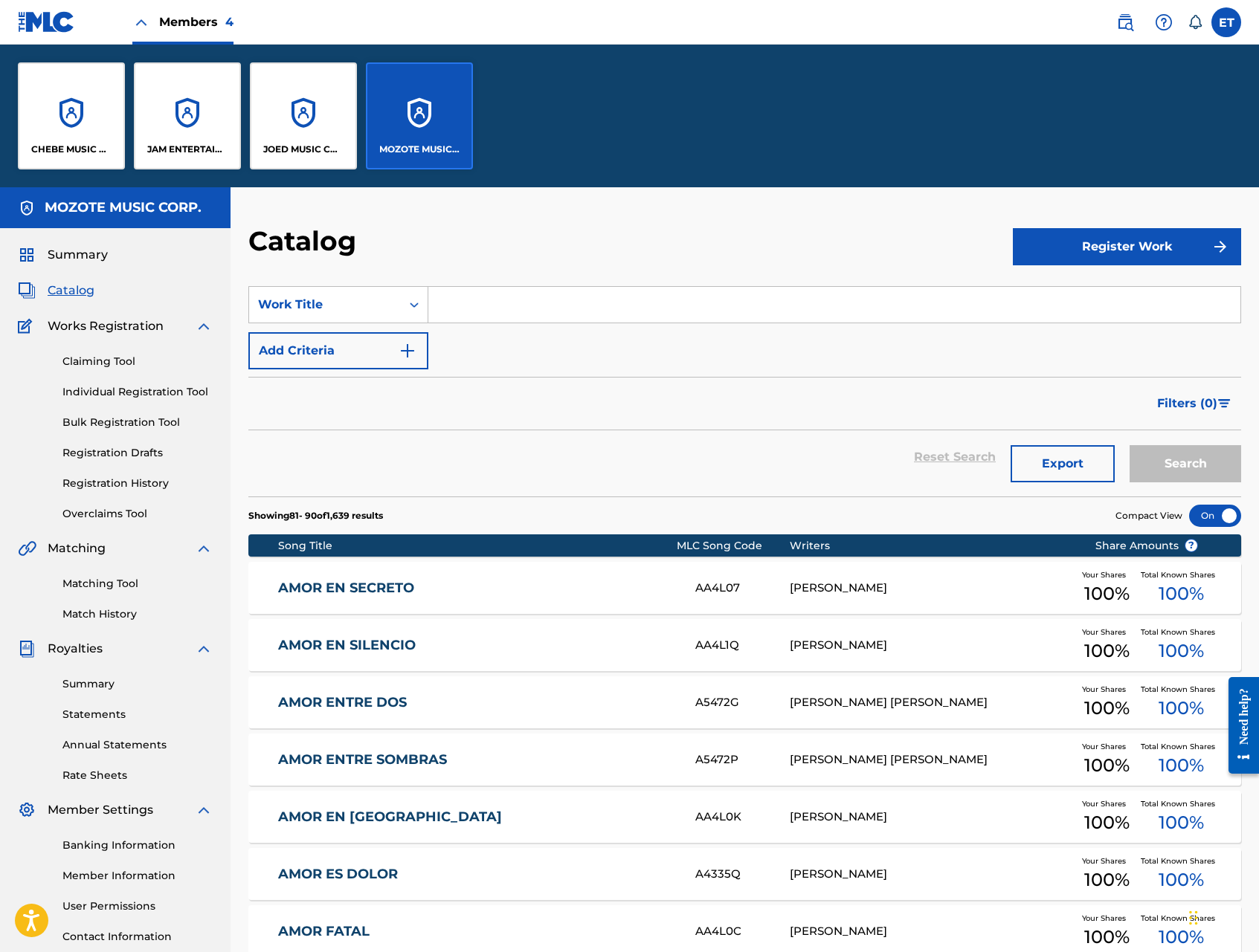
click at [206, 138] on div "JAM ENTERTAINMENT INC" at bounding box center [187, 116] width 107 height 107
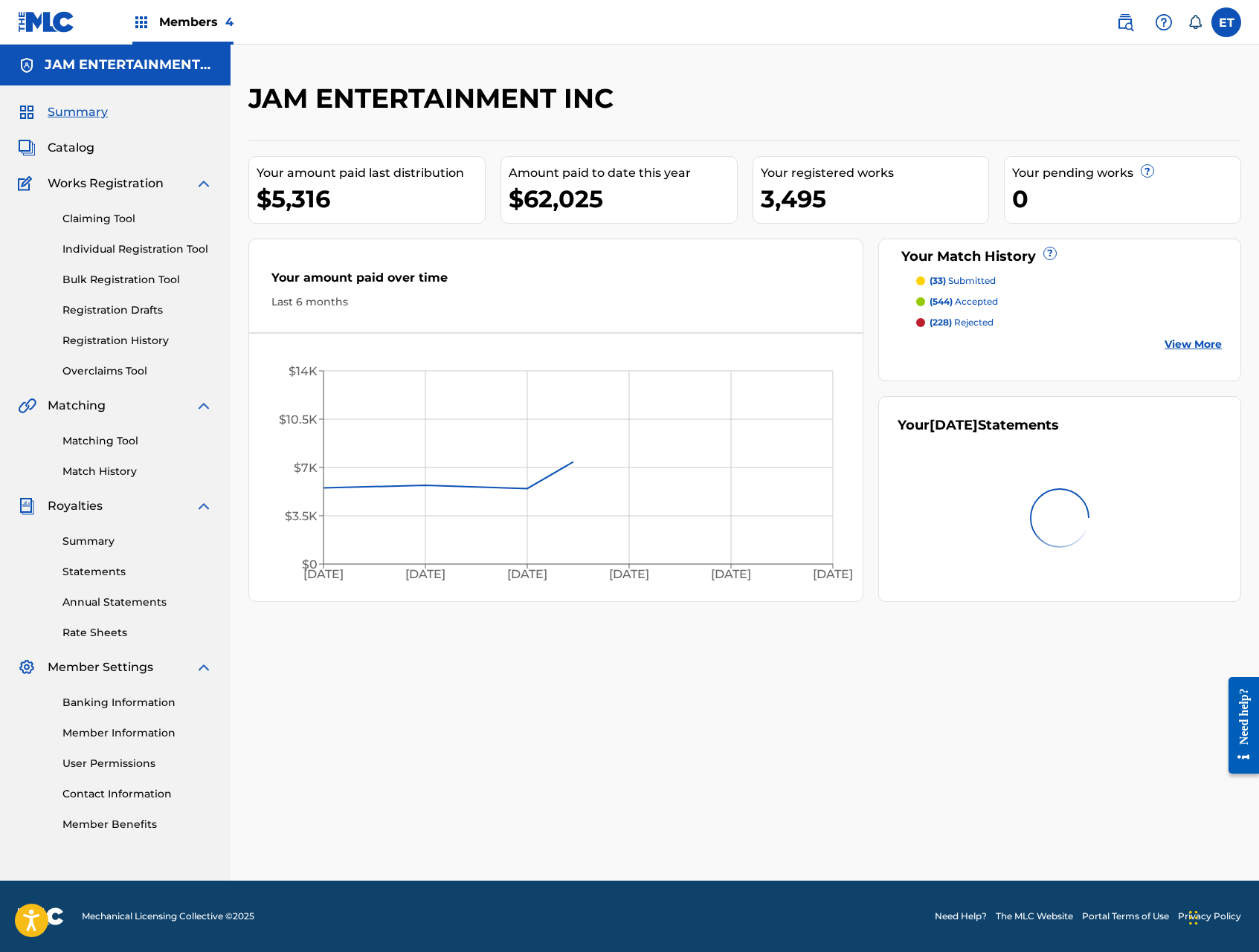
click at [84, 254] on link "Individual Registration Tool" at bounding box center [138, 249] width 150 height 16
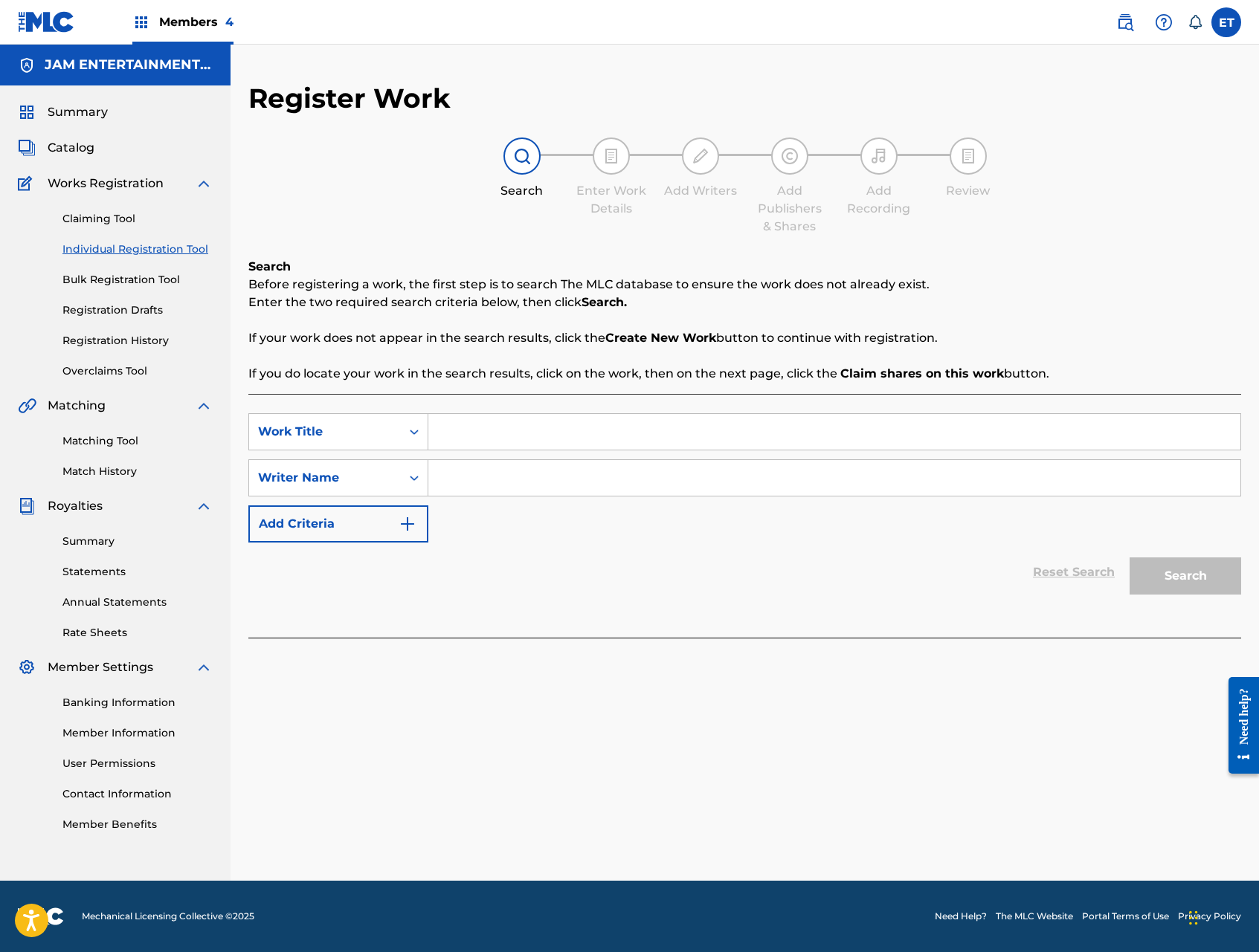
click at [462, 440] on input "Search Form" at bounding box center [834, 432] width 813 height 35
type input "sambunango teleno"
type input "flores"
click at [1130, 558] on button "Search" at bounding box center [1186, 576] width 111 height 37
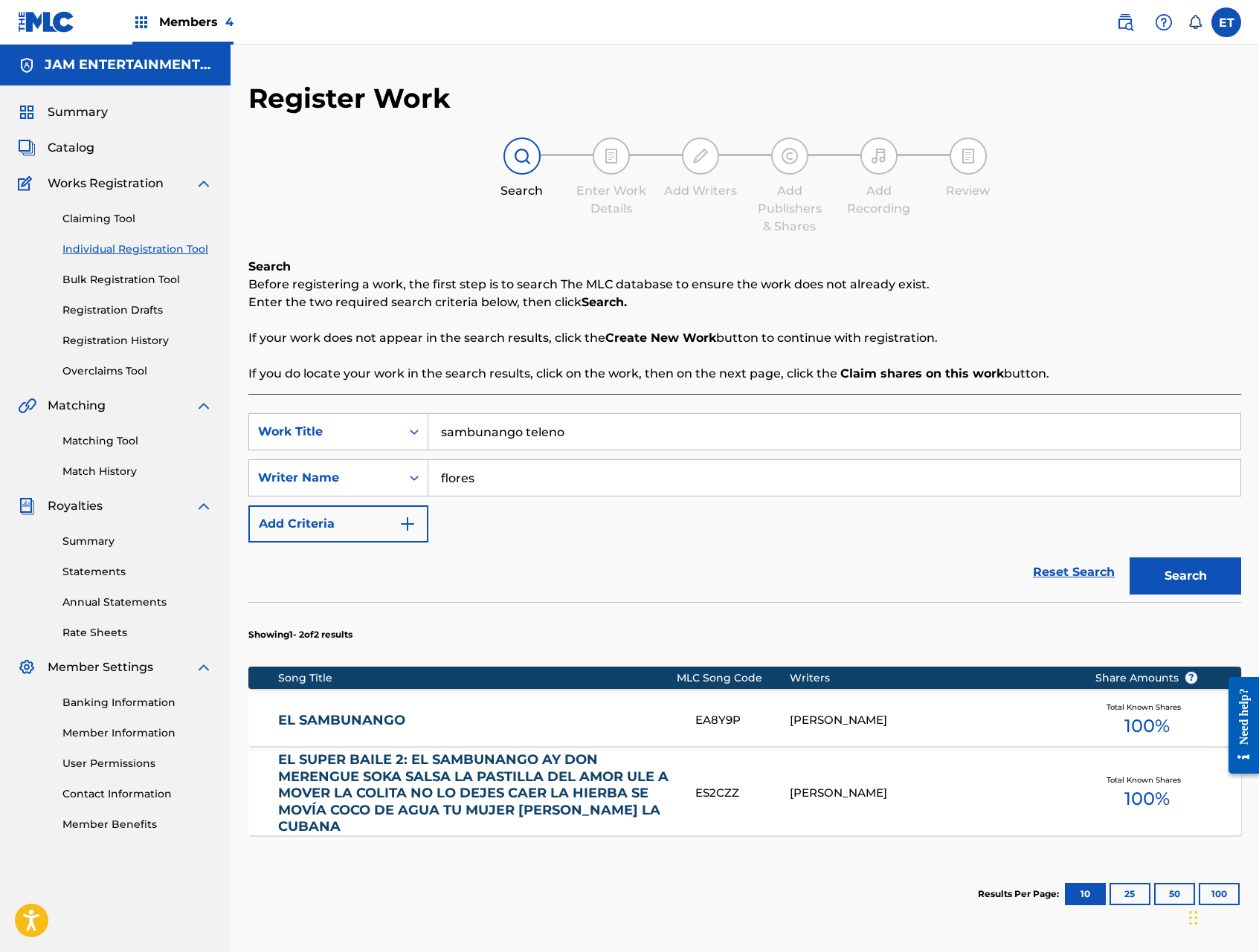
click at [485, 780] on link "EL SUPER BAILE 2: EL SAMBUNANGO AY DON MERENGUE SOKA SALSA LA PASTILLA DEL AMOR…" at bounding box center [477, 793] width 397 height 84
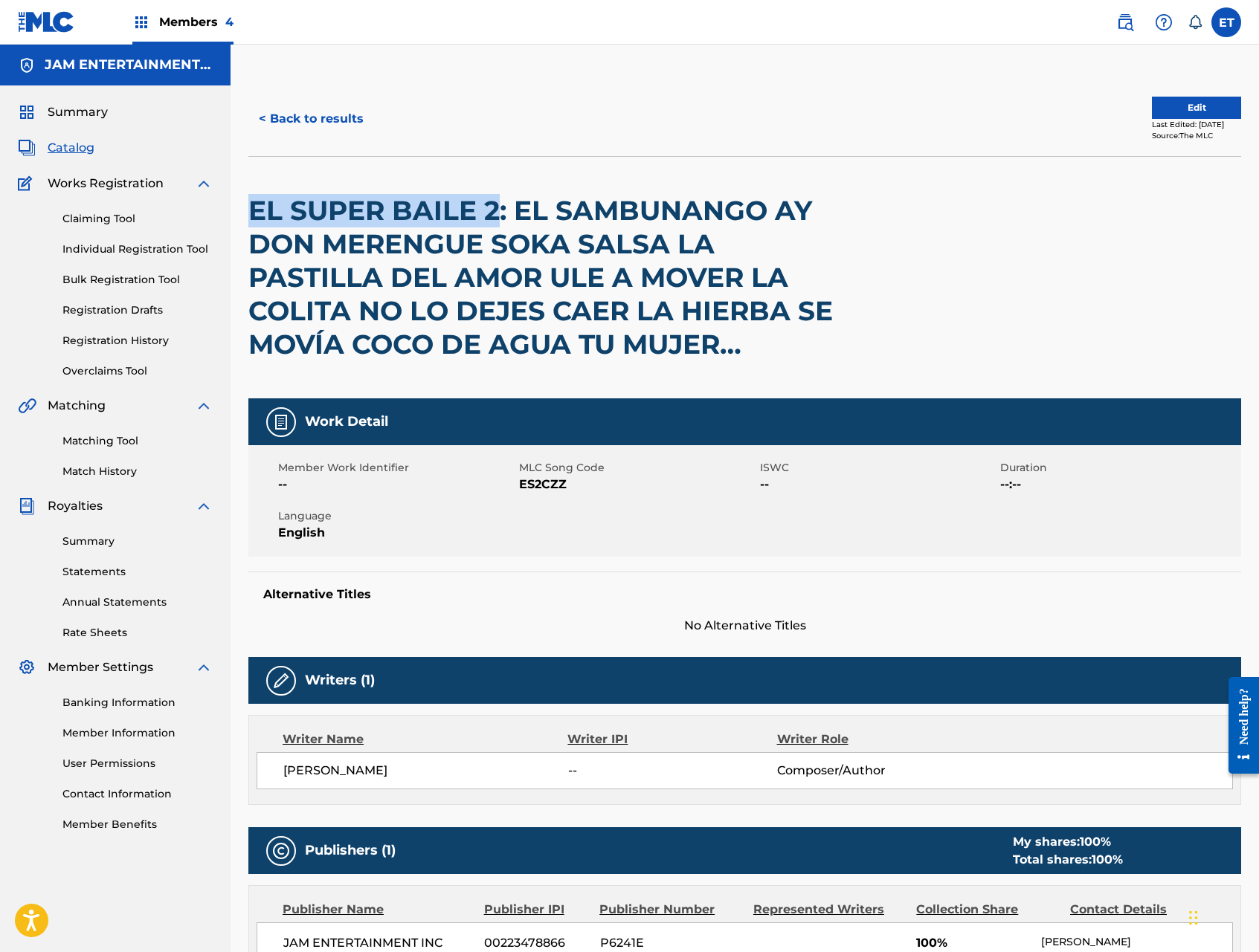
drag, startPoint x: 249, startPoint y: 209, endPoint x: 502, endPoint y: 215, distance: 253.1
click at [502, 215] on h2 "EL SUPER BAILE 2: EL SAMBUNANGO AY DON MERENGUE SOKA SALSA LA PASTILLA DEL AMOR…" at bounding box center [546, 278] width 596 height 167
copy h2 "EL SUPER BAILE 2"
click at [270, 113] on button "< Back to results" at bounding box center [311, 119] width 126 height 37
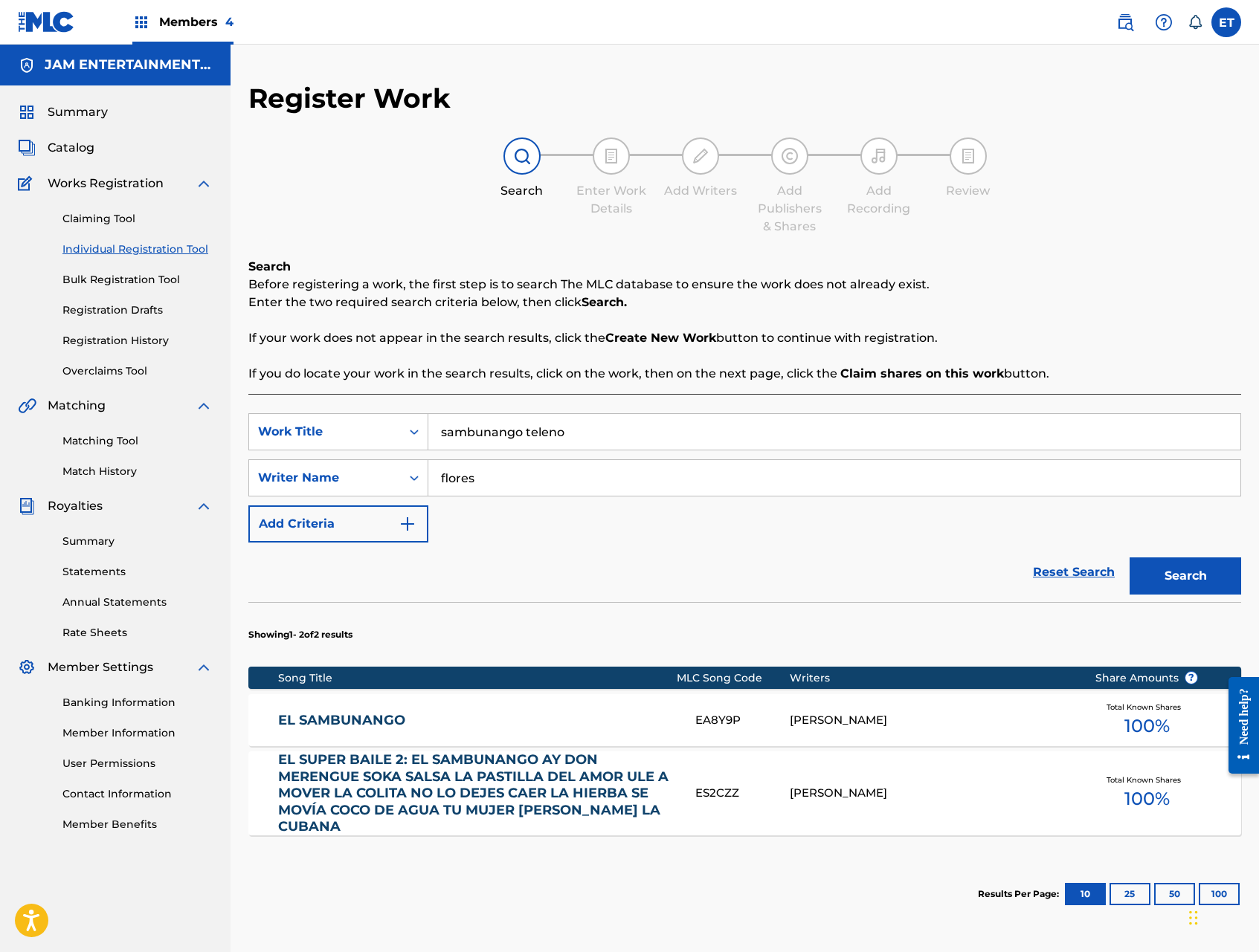
click at [501, 468] on input "flores" at bounding box center [834, 478] width 813 height 35
type input "mario"
click at [1130, 558] on button "Search" at bounding box center [1186, 576] width 111 height 37
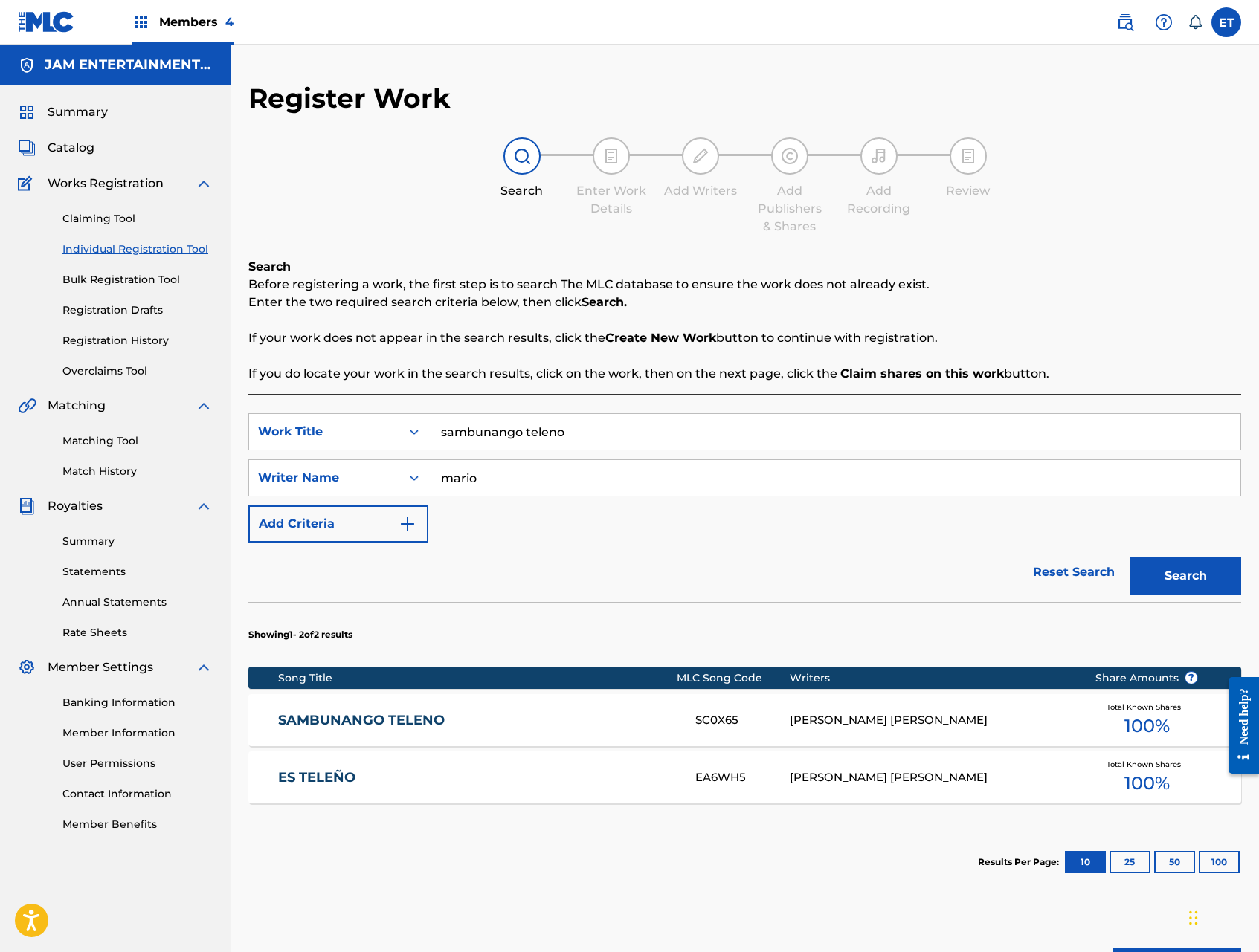
click at [333, 770] on link "ES TELEÑO" at bounding box center [477, 778] width 397 height 17
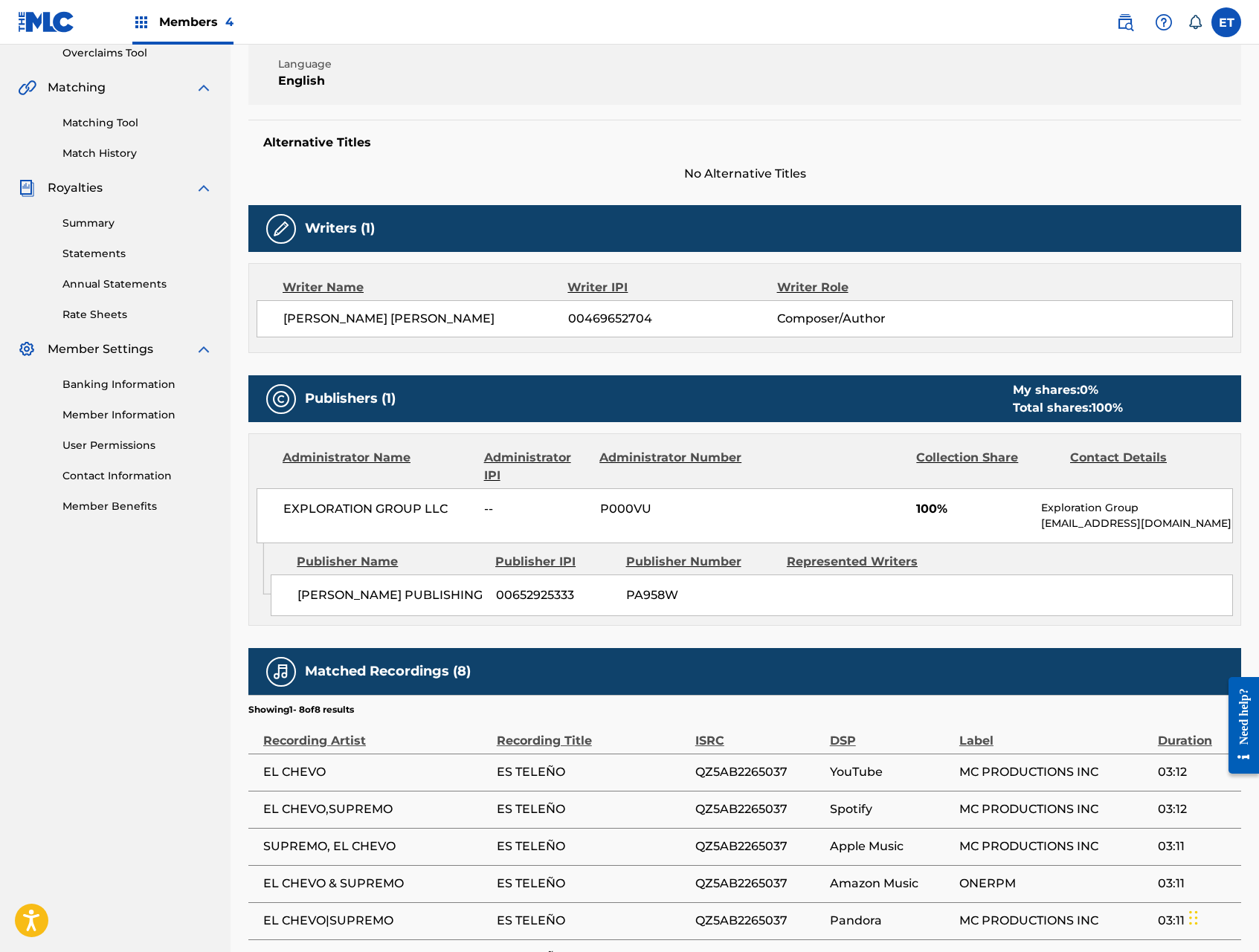
scroll to position [549, 0]
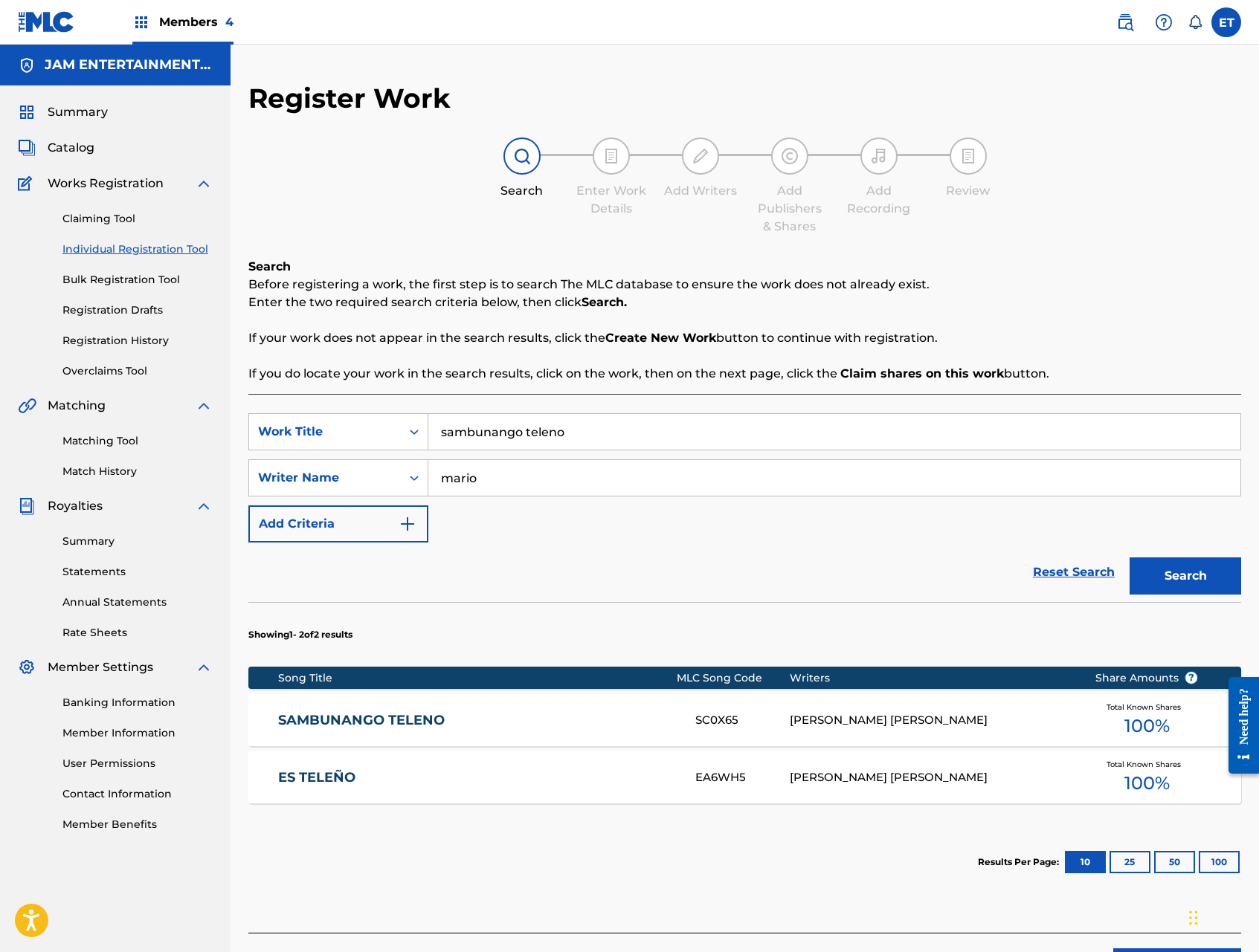
click at [392, 718] on link "SAMBUNANGO TELENO" at bounding box center [477, 720] width 397 height 17
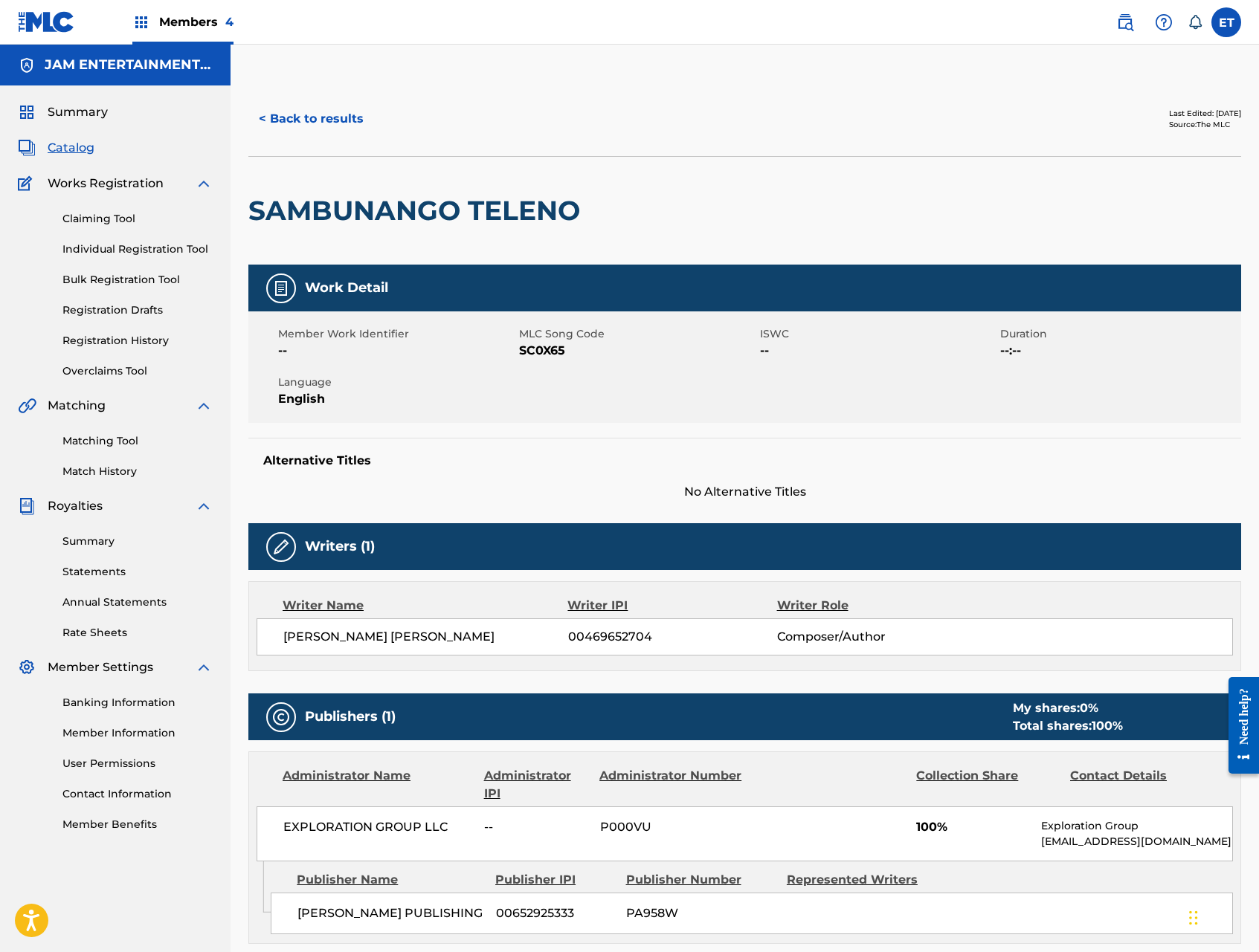
click at [301, 128] on button "< Back to results" at bounding box center [311, 119] width 126 height 37
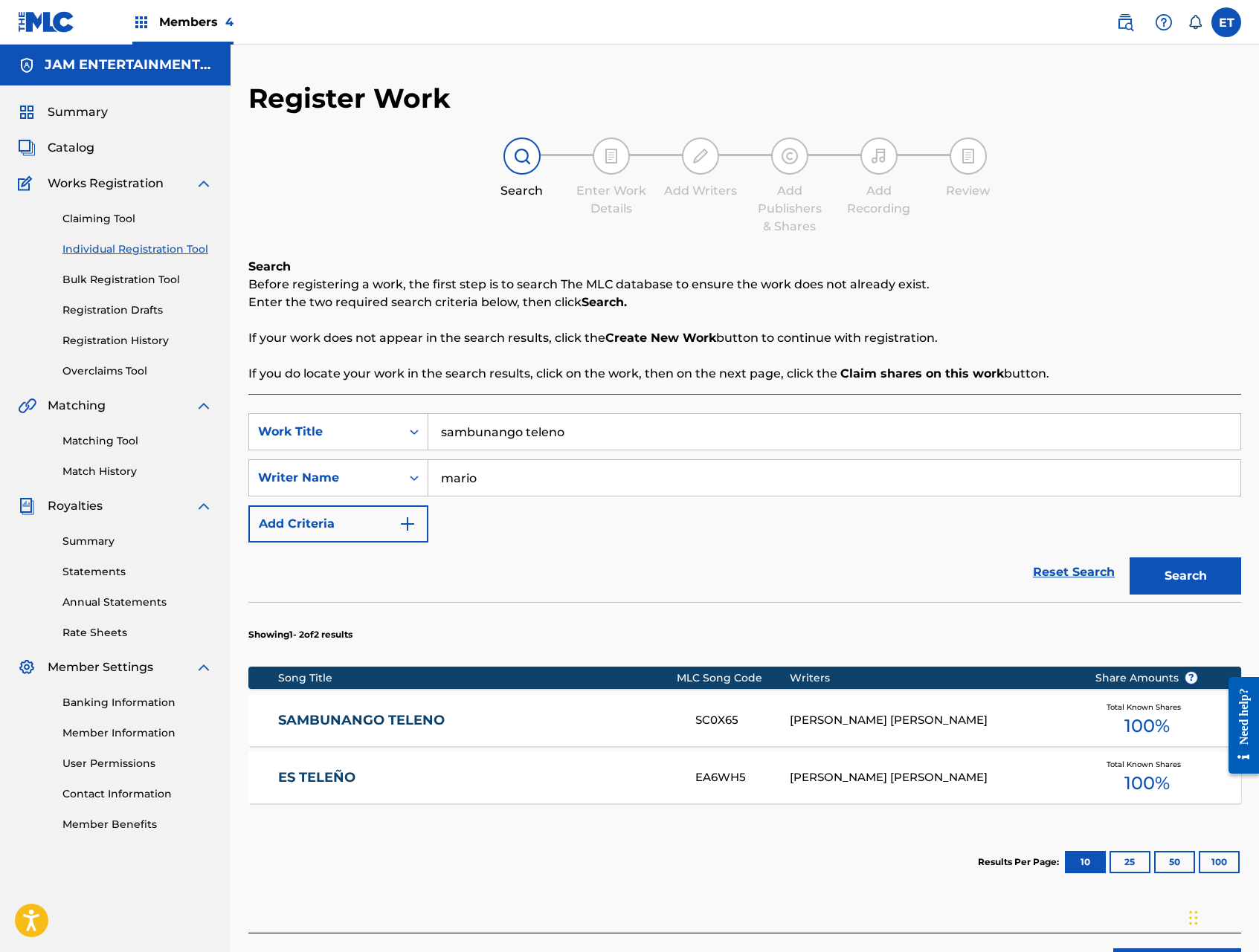
click at [134, 275] on link "Bulk Registration Tool" at bounding box center [138, 280] width 150 height 16
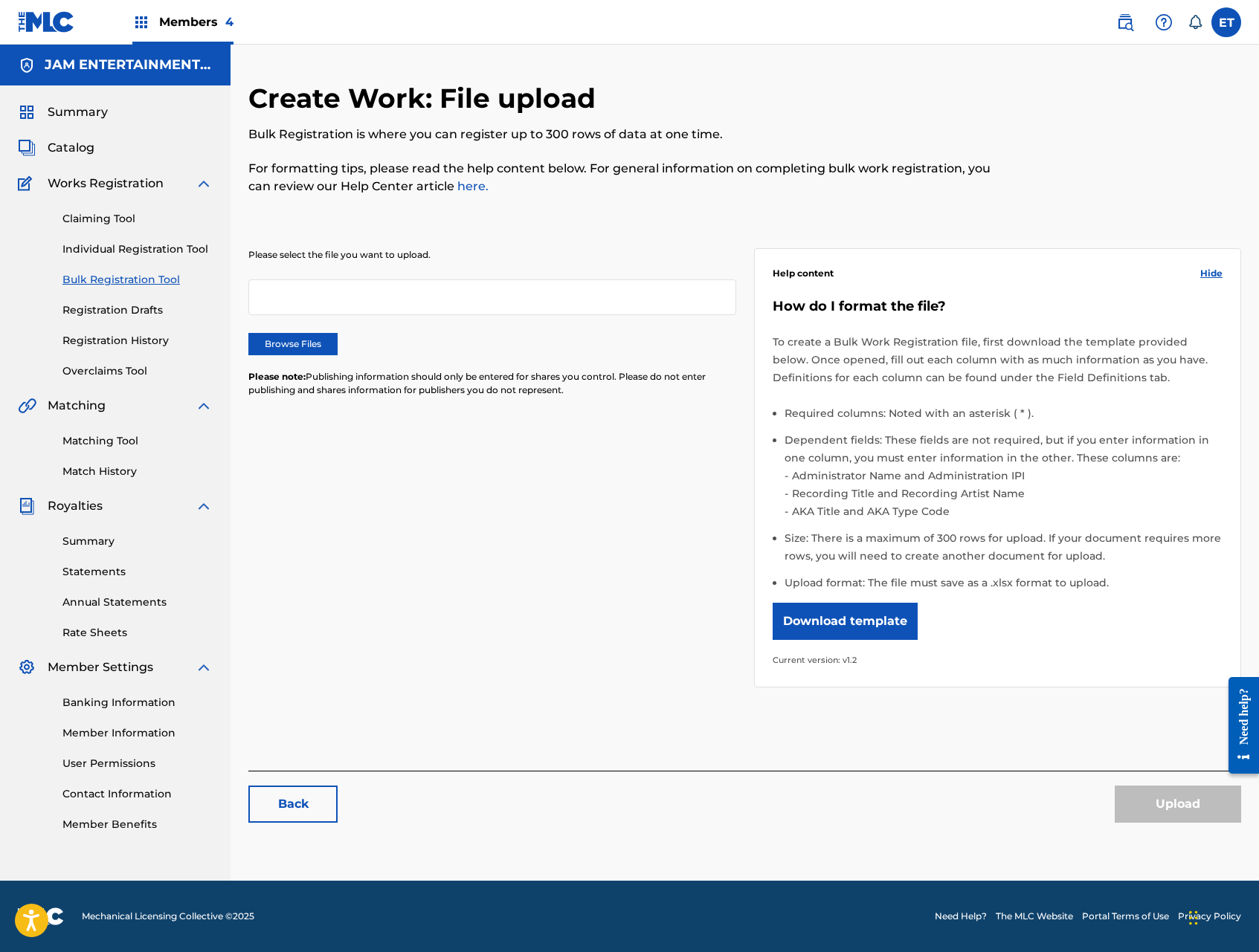
click at [141, 235] on div "Claiming Tool Individual Registration Tool Bulk Registration Tool Registration …" at bounding box center [115, 286] width 195 height 187
click at [141, 250] on link "Individual Registration Tool" at bounding box center [138, 249] width 150 height 16
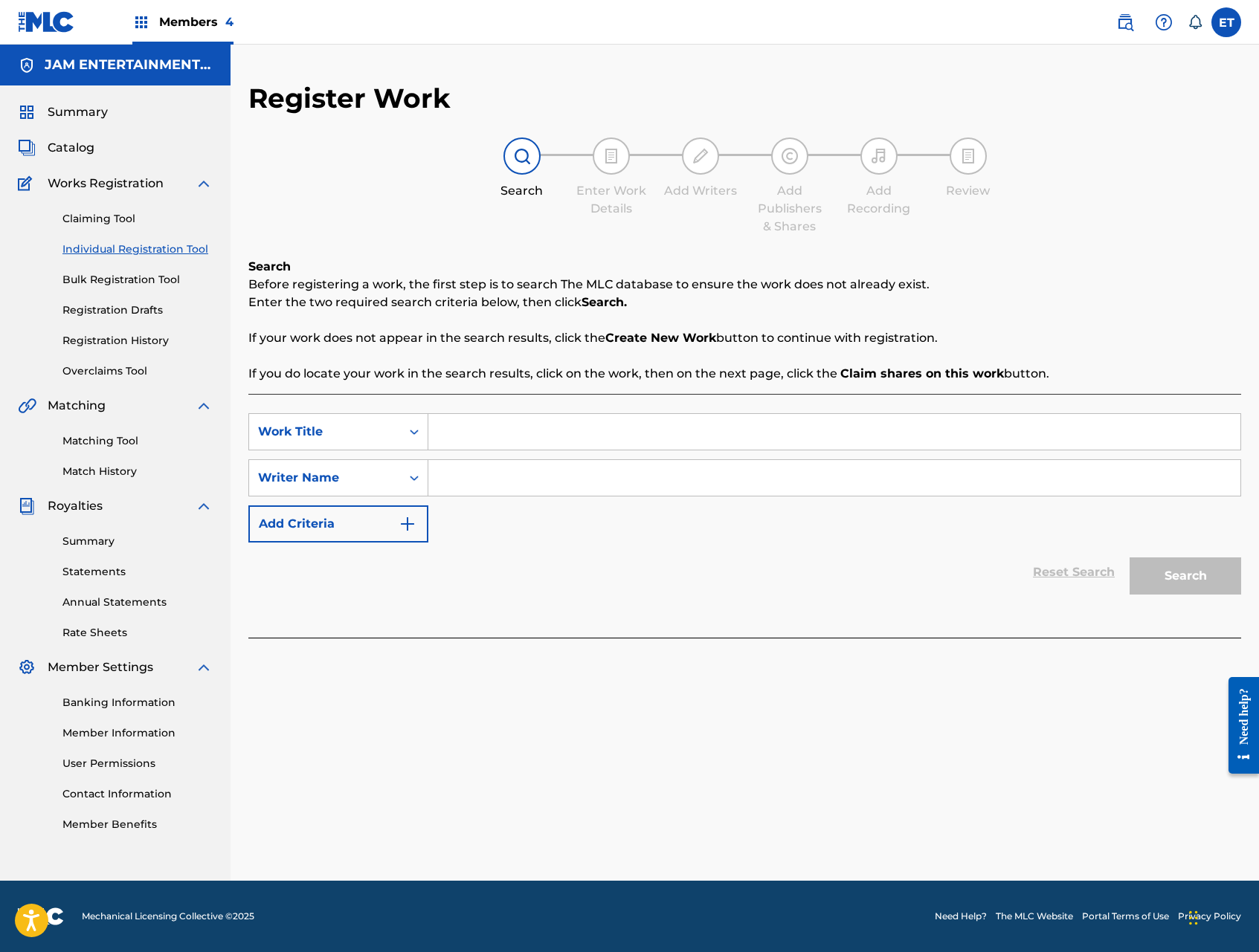
click at [141, 250] on link "Individual Registration Tool" at bounding box center [138, 249] width 150 height 16
click at [111, 211] on link "Claiming Tool" at bounding box center [138, 219] width 150 height 16
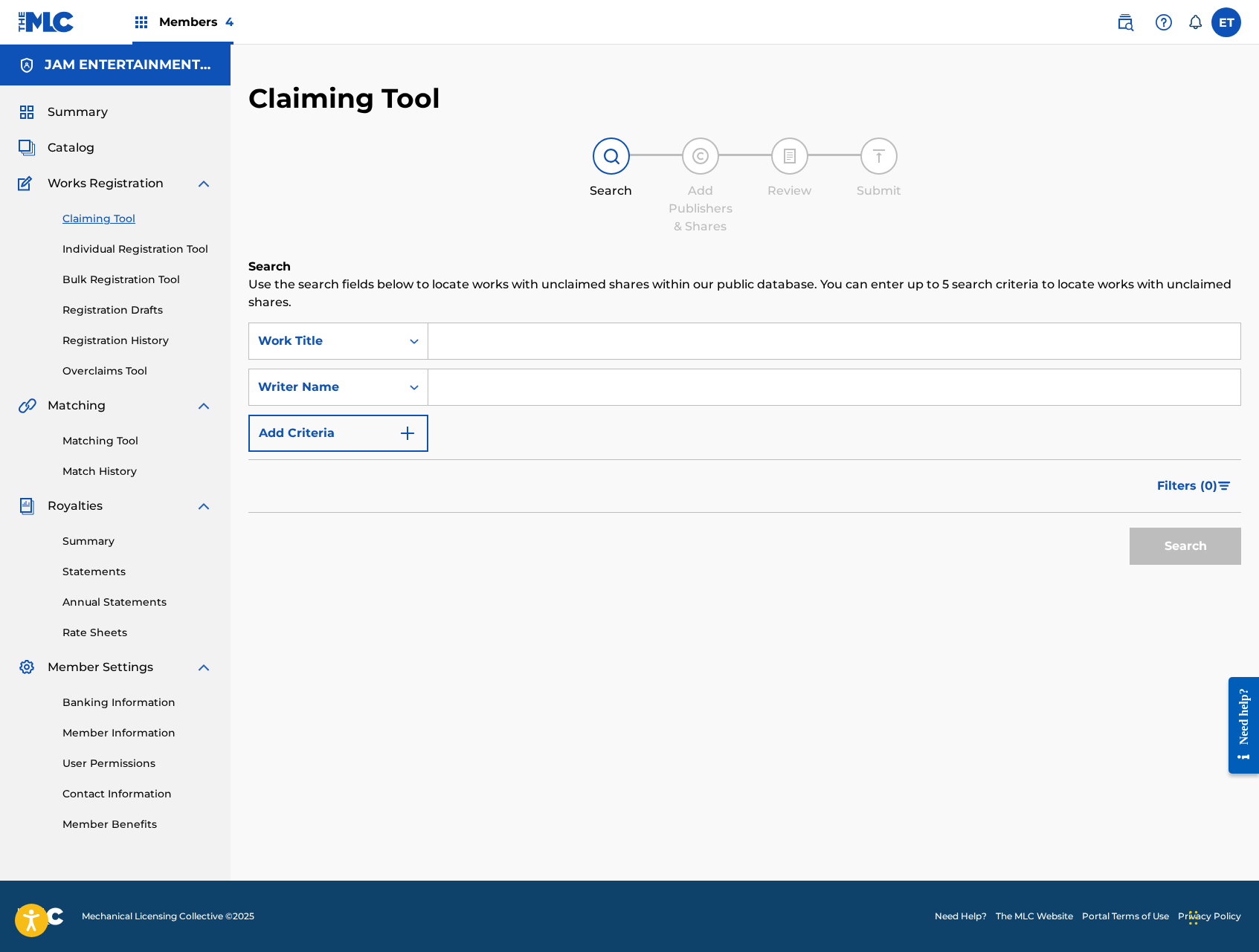
click at [463, 385] on input "Search Form" at bounding box center [834, 387] width 813 height 35
click at [1130, 528] on button "Search" at bounding box center [1186, 546] width 111 height 37
click at [569, 400] on input "z maldonado" at bounding box center [834, 387] width 813 height 35
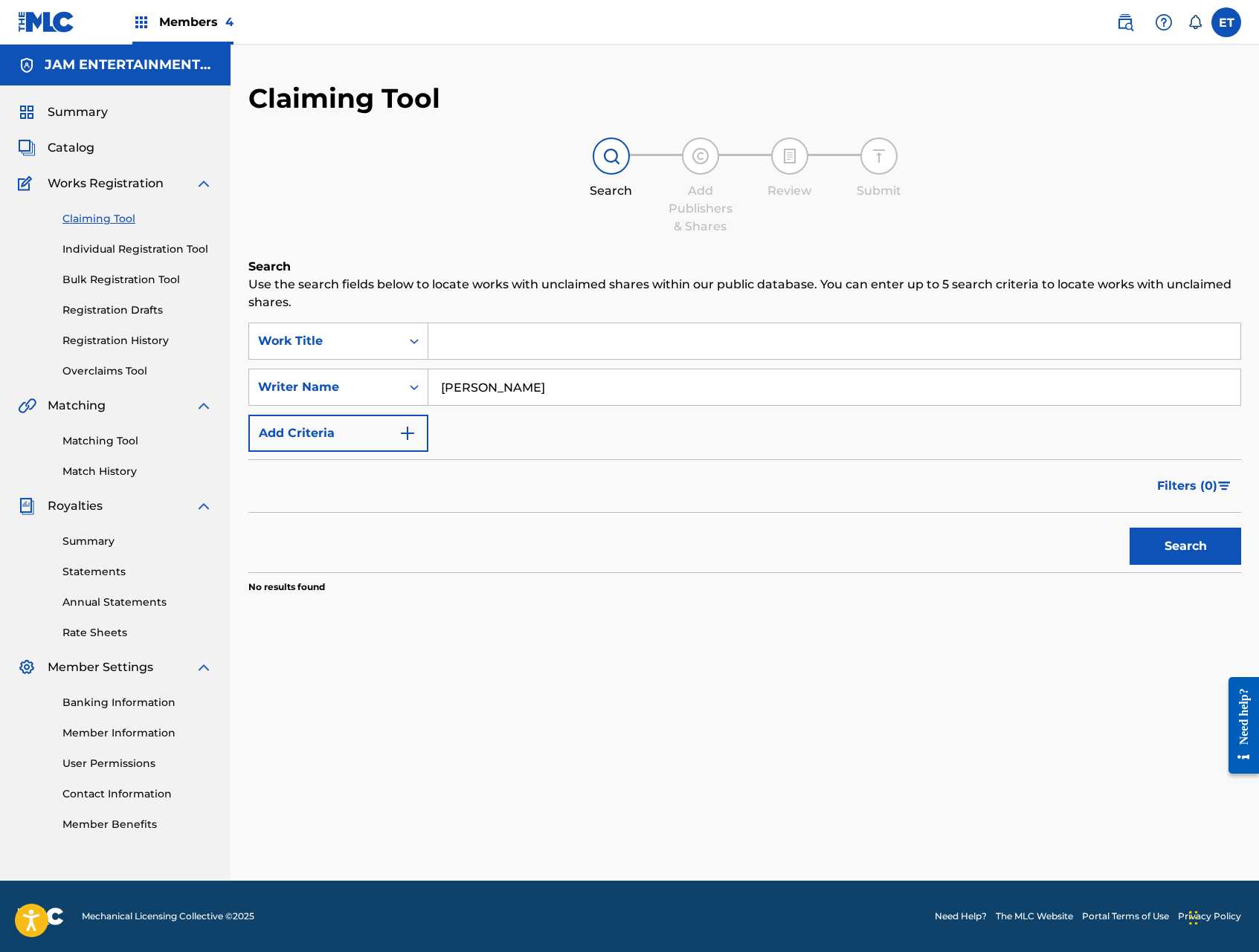
type input "jose aguinada"
click at [1130, 528] on button "Search" at bounding box center [1186, 546] width 111 height 37
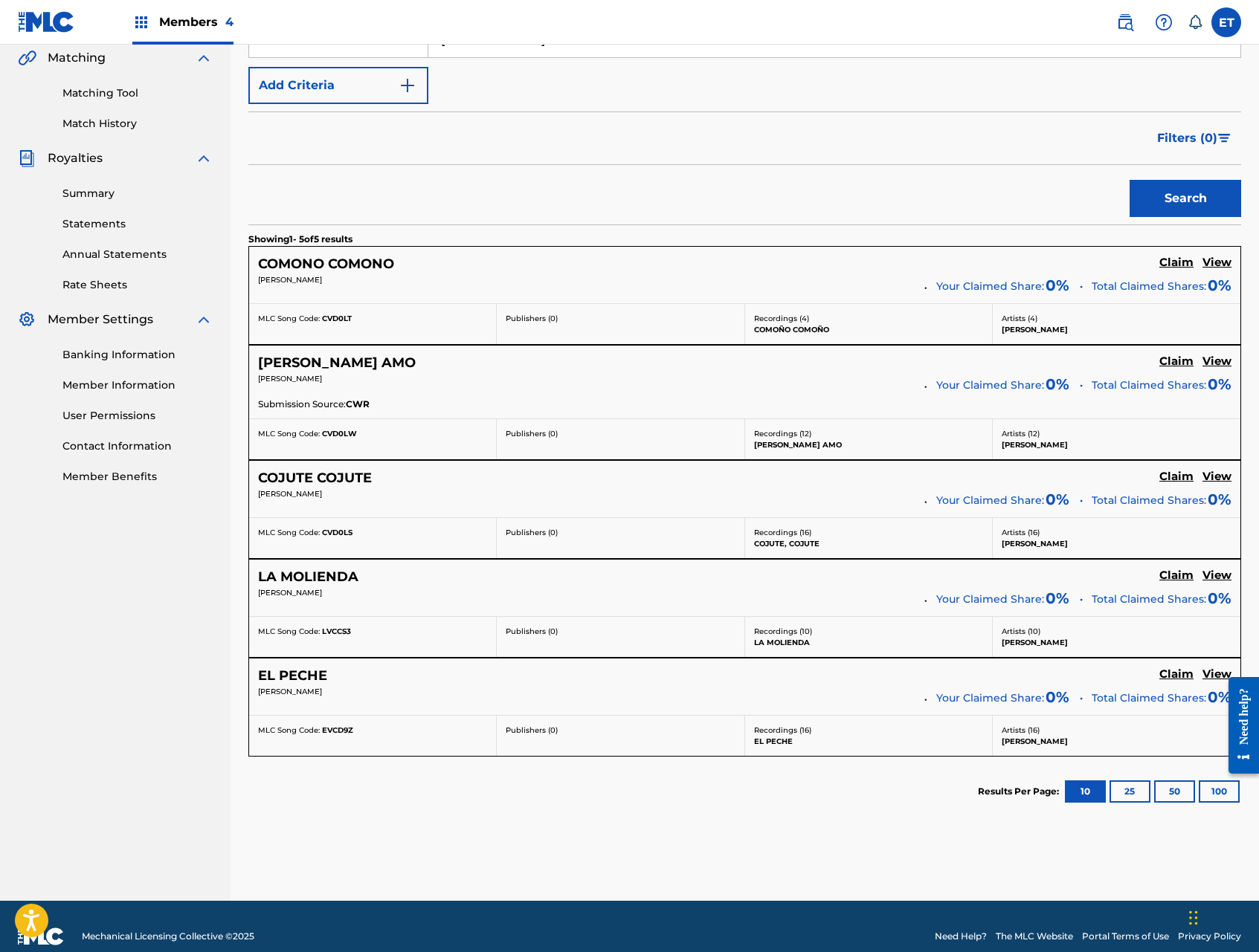
scroll to position [368, 0]
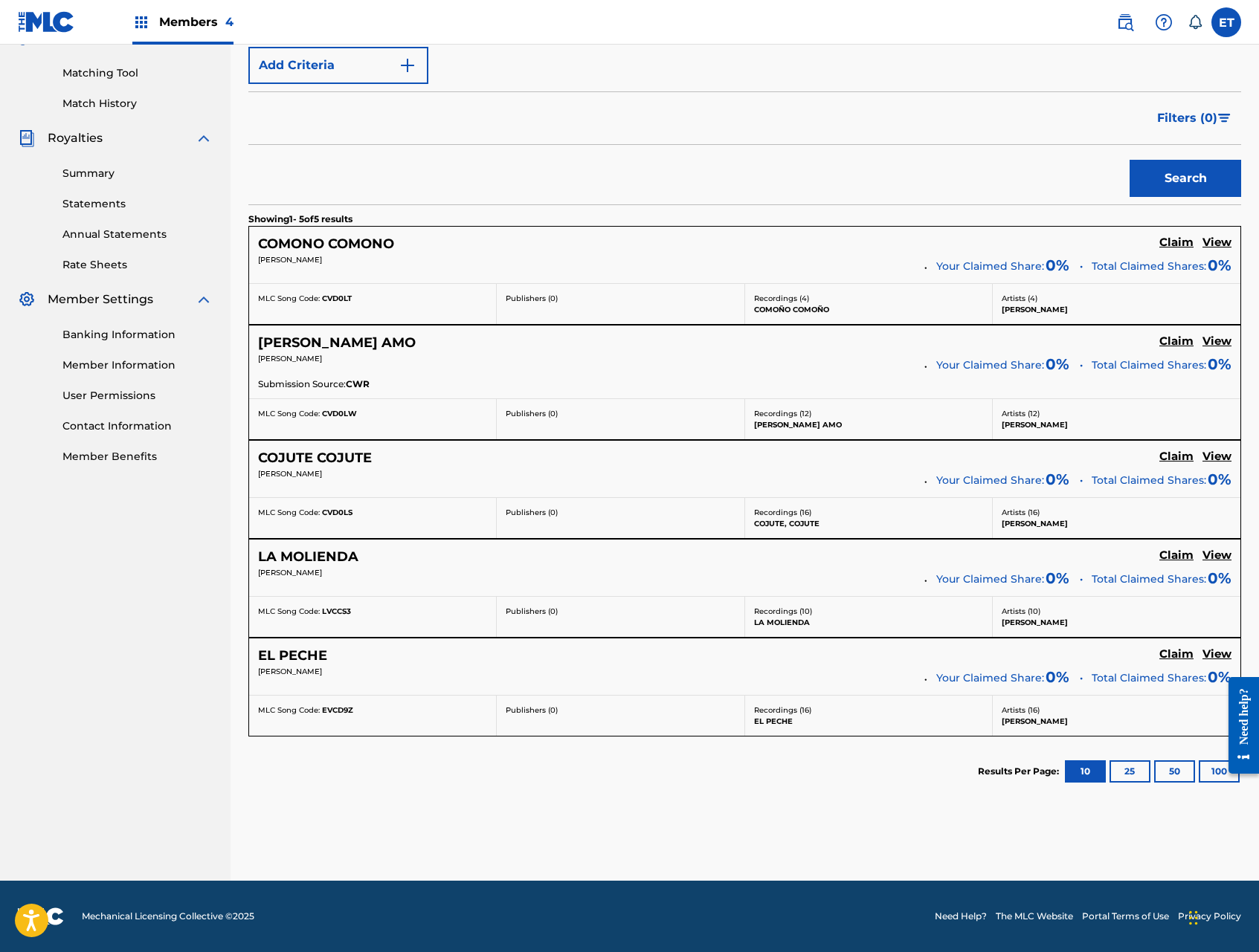
click at [1219, 344] on h5 "View" at bounding box center [1217, 342] width 29 height 14
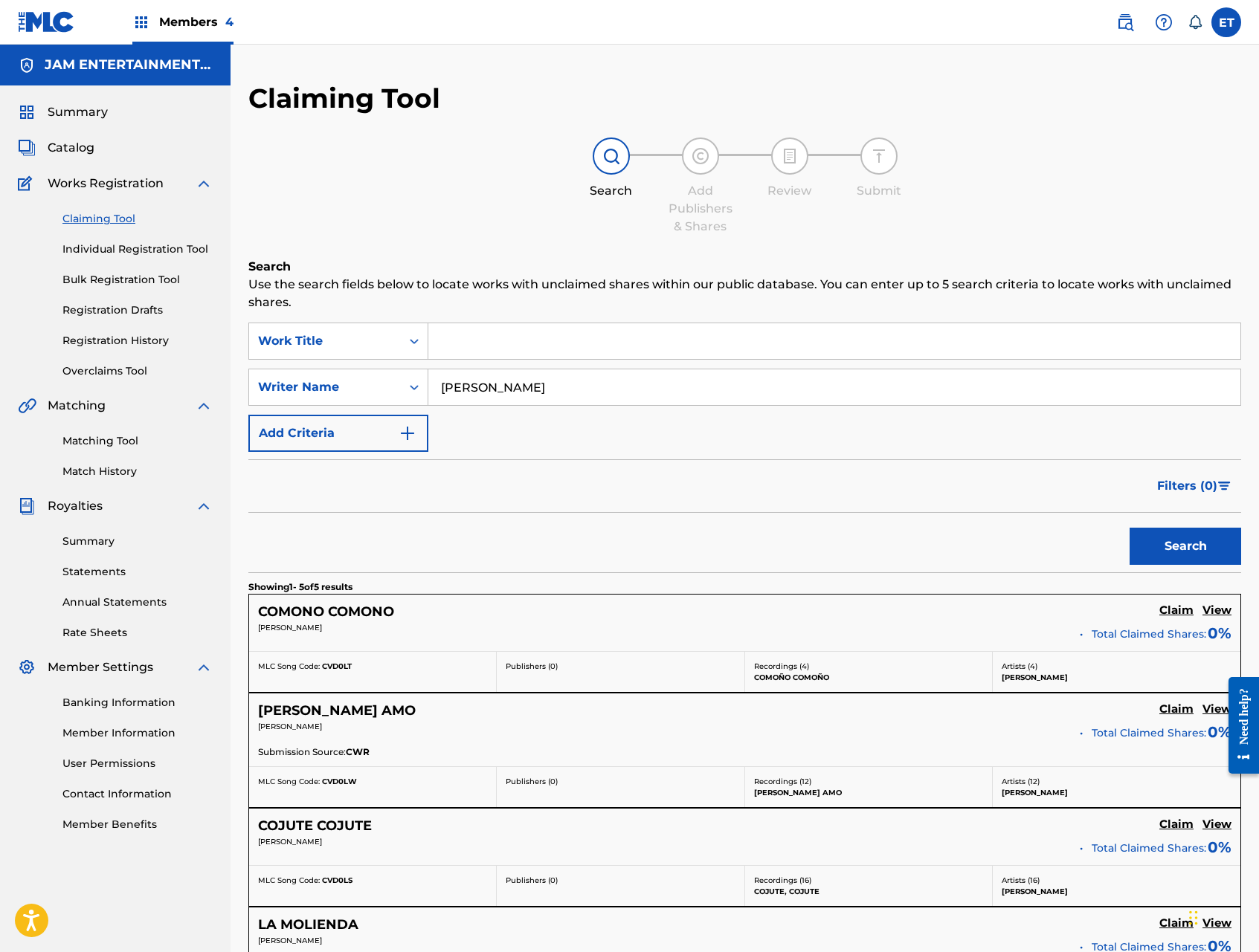
scroll to position [283, 0]
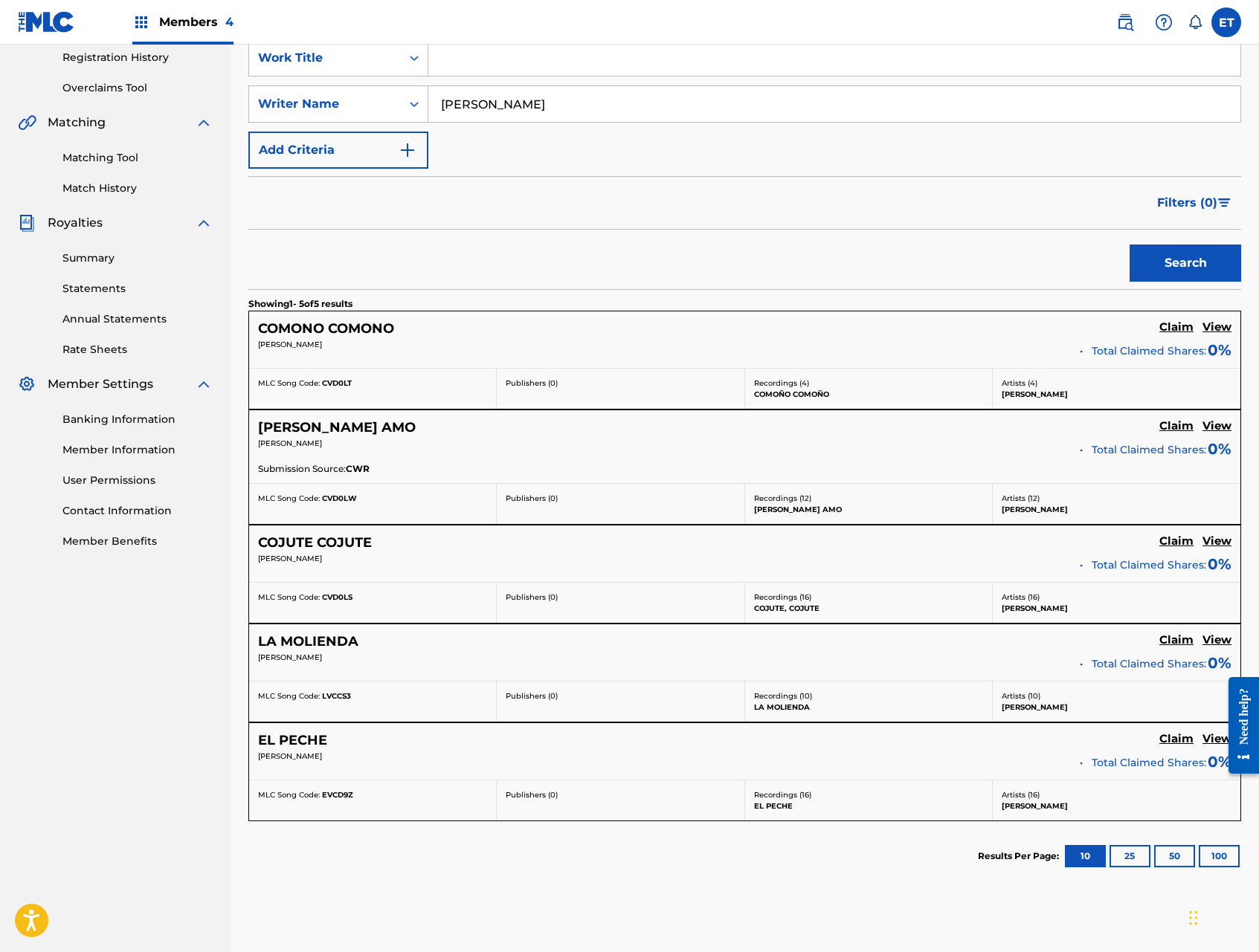
click at [1209, 543] on h5 "View" at bounding box center [1217, 542] width 29 height 14
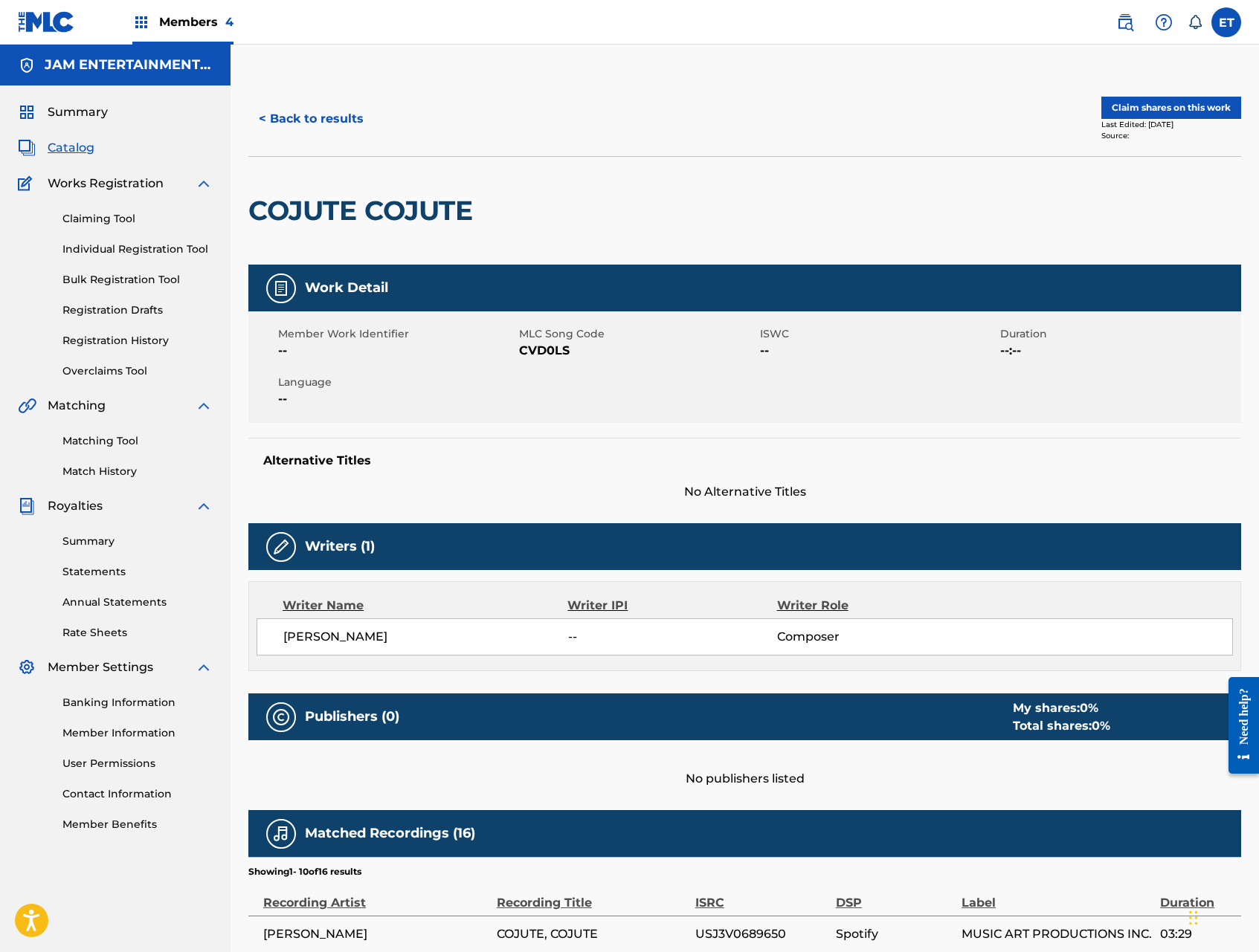
click at [1141, 97] on button "Claim shares on this work" at bounding box center [1171, 107] width 140 height 22
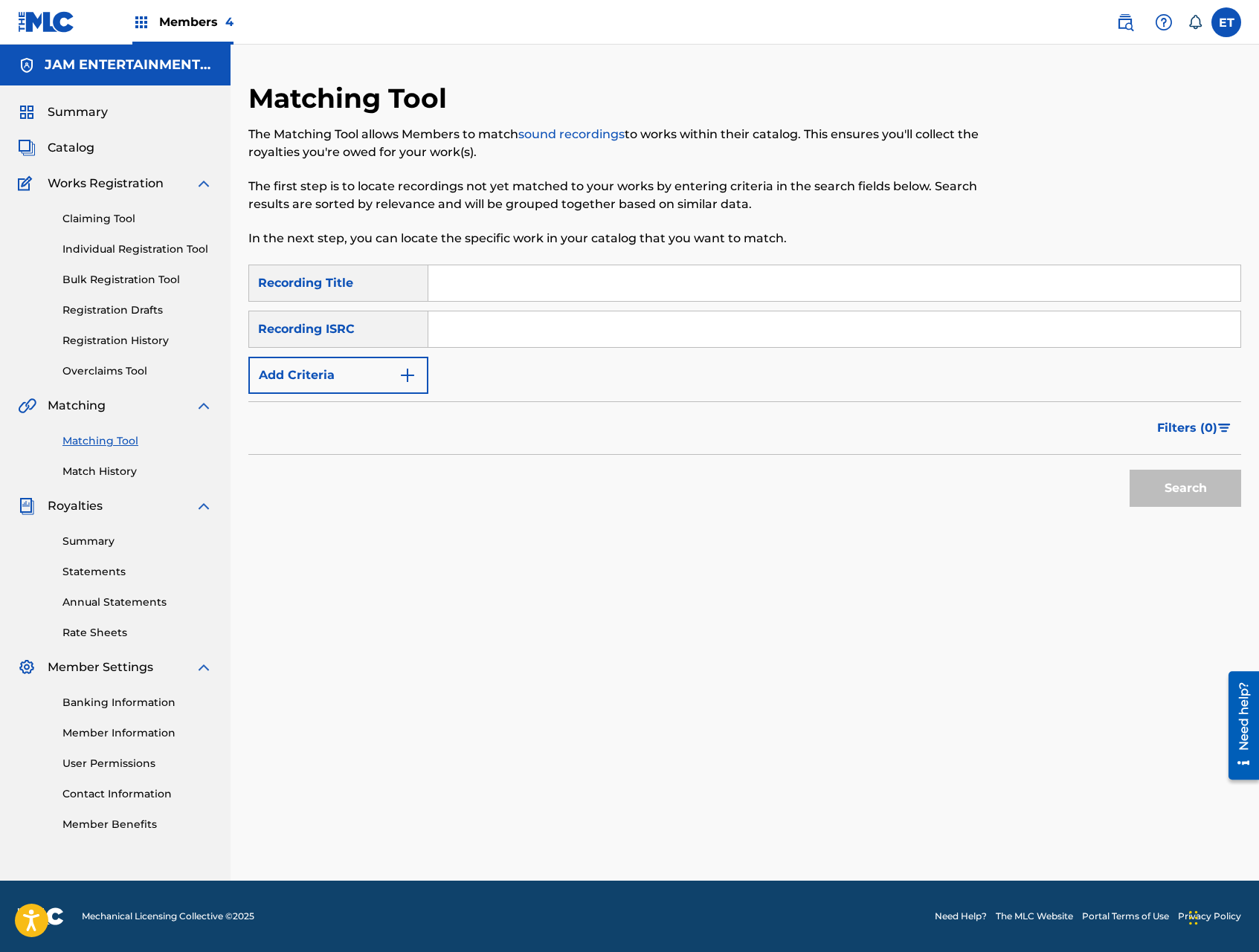
click at [447, 288] on input "Search Form" at bounding box center [834, 283] width 813 height 35
paste input "EL SUPER BAILE 2"
click at [1130, 470] on button "Search" at bounding box center [1186, 489] width 111 height 37
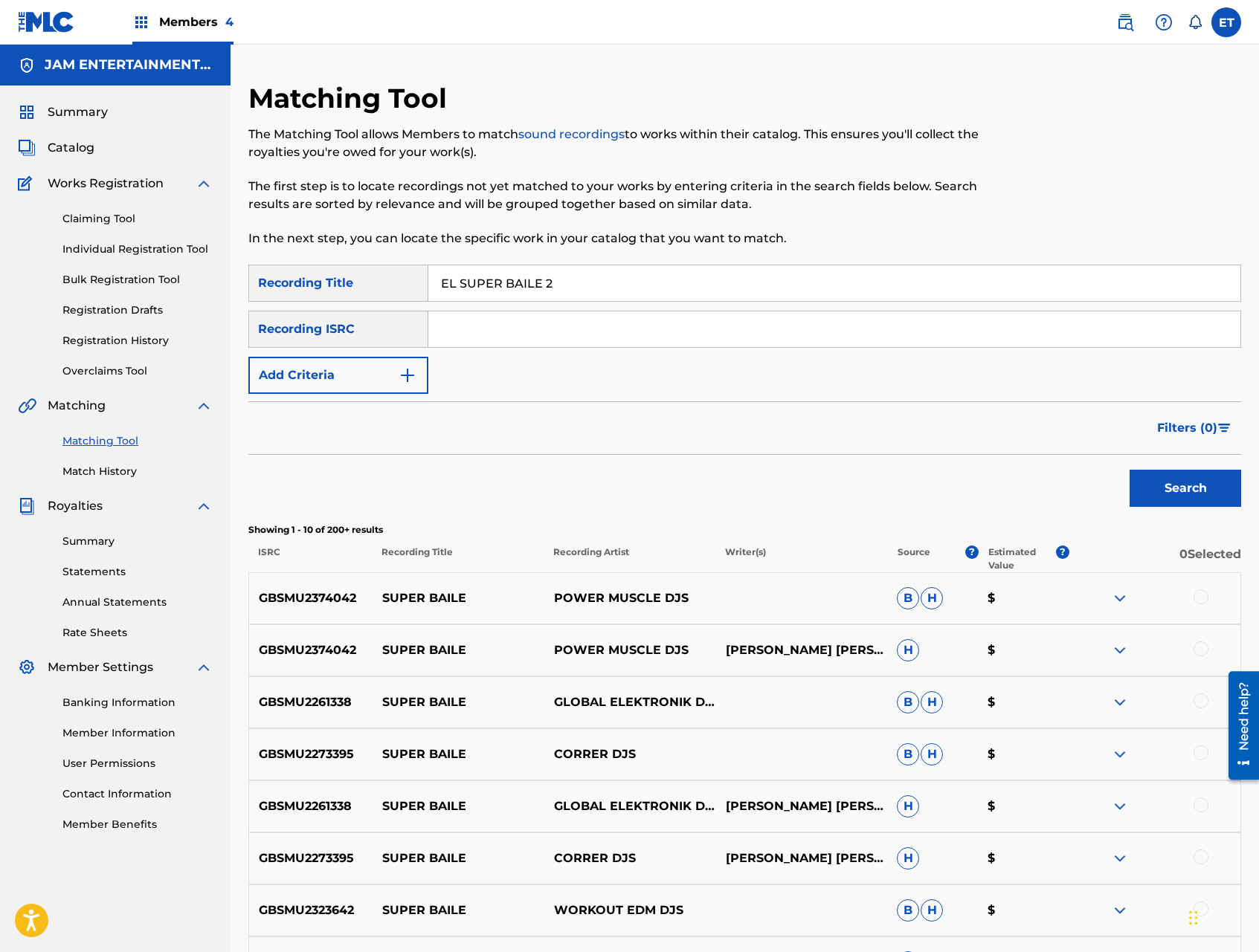
click at [382, 389] on button "Add Criteria" at bounding box center [339, 376] width 180 height 37
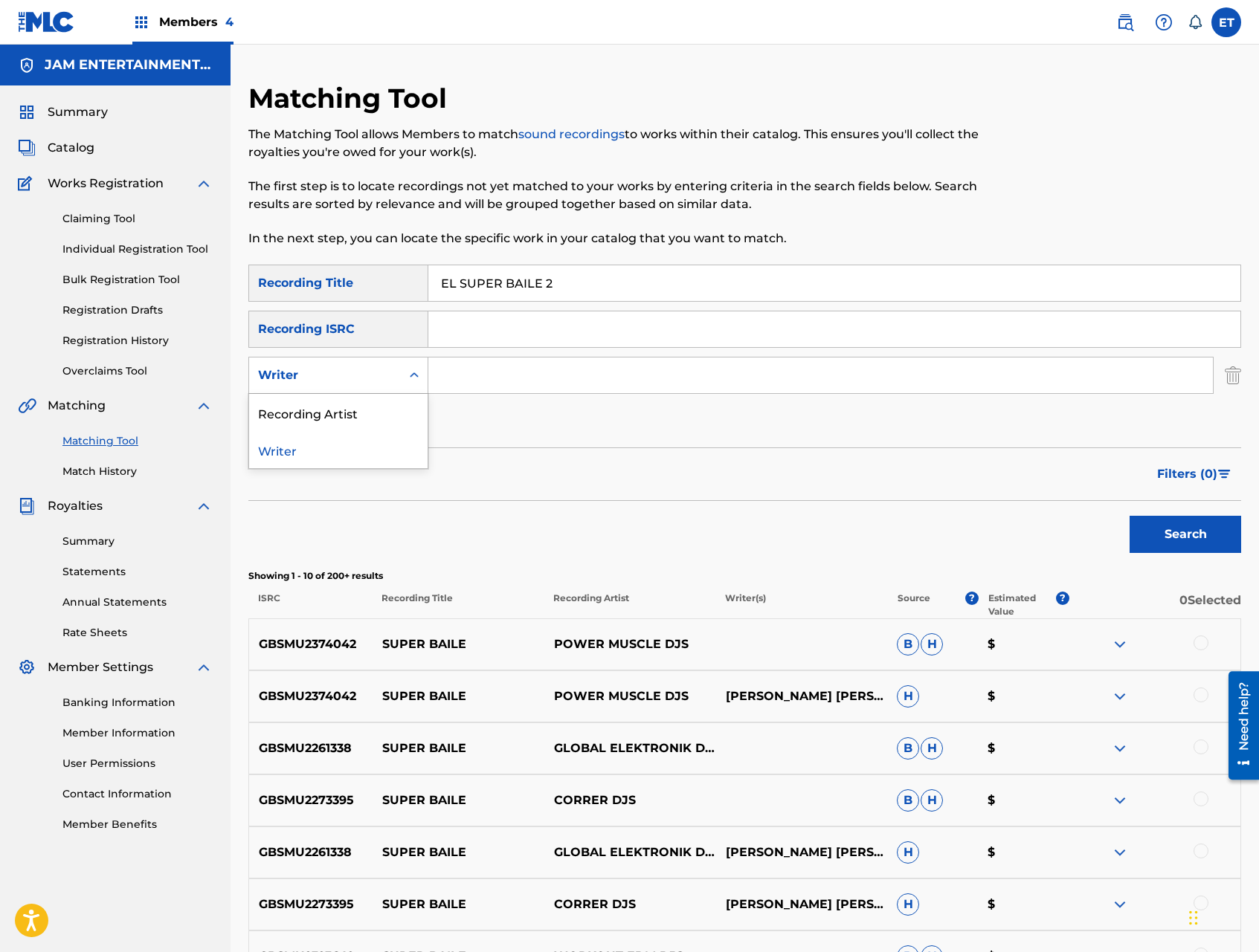
click at [385, 369] on div "Writer" at bounding box center [324, 376] width 134 height 18
click at [497, 354] on div "SearchWithCriteria3270d951-83a1-4ebf-a0d6-6c33ef006942 Recording Title EL SUPER…" at bounding box center [744, 352] width 993 height 176
click at [576, 289] on input "EL SUPER BAILE 2" at bounding box center [834, 283] width 813 height 35
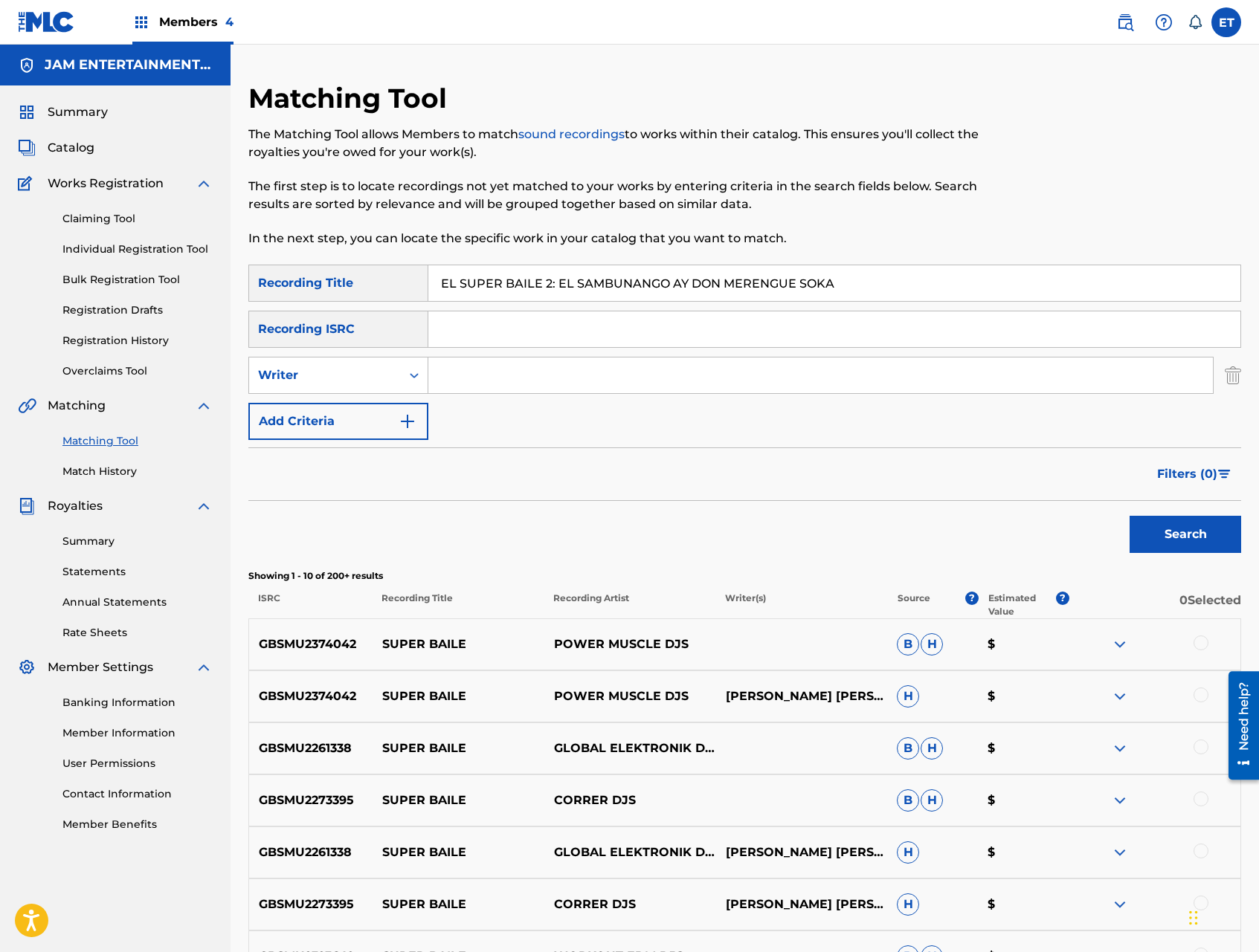
click at [1130, 516] on button "Search" at bounding box center [1186, 535] width 111 height 37
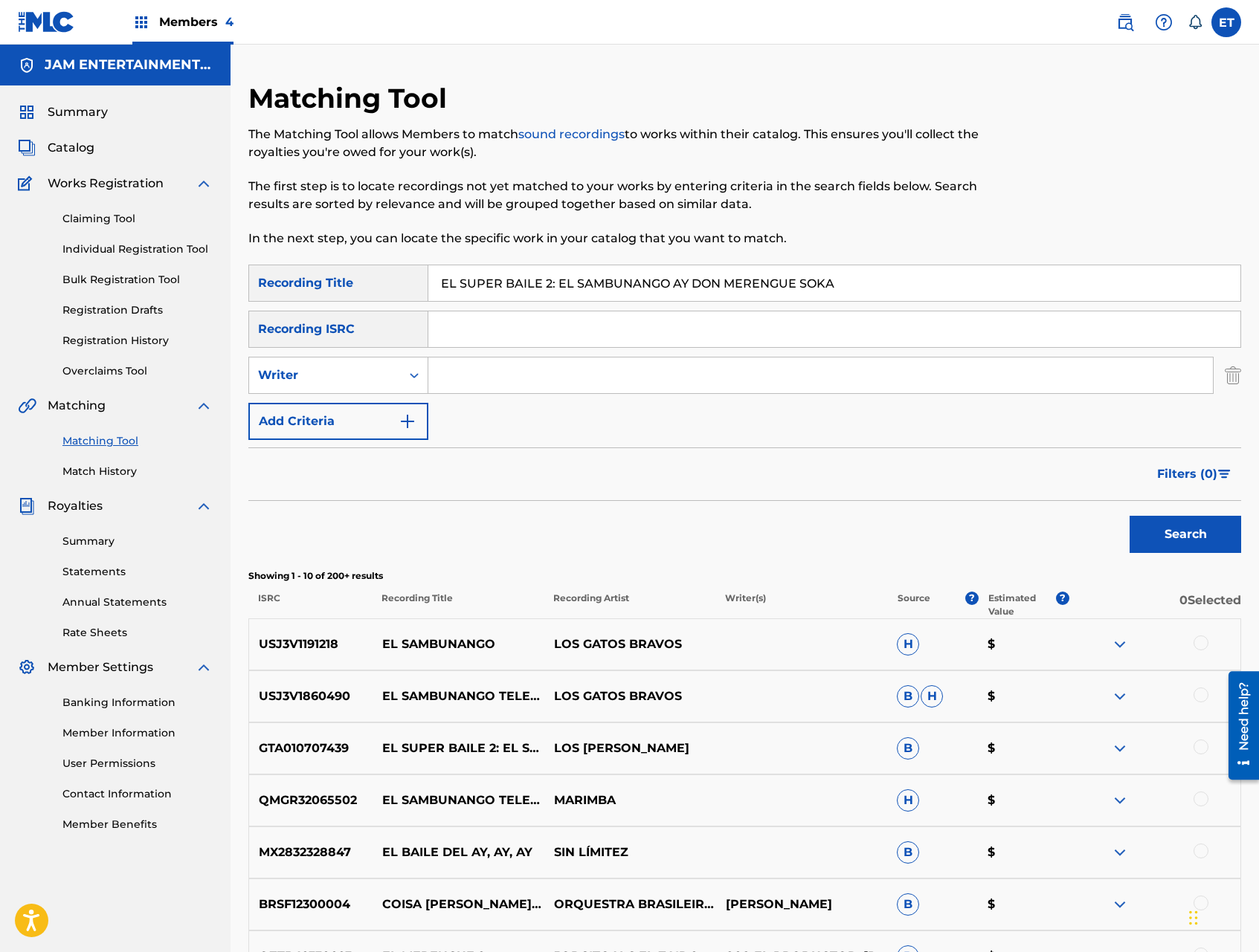
click at [851, 290] on input "EL SUPER BAILE 2: EL SAMBUNANGO AY DON MERENGUE SOKA" at bounding box center [834, 283] width 813 height 35
type input "sambunango teleno"
click at [1130, 516] on button "Search" at bounding box center [1186, 535] width 111 height 37
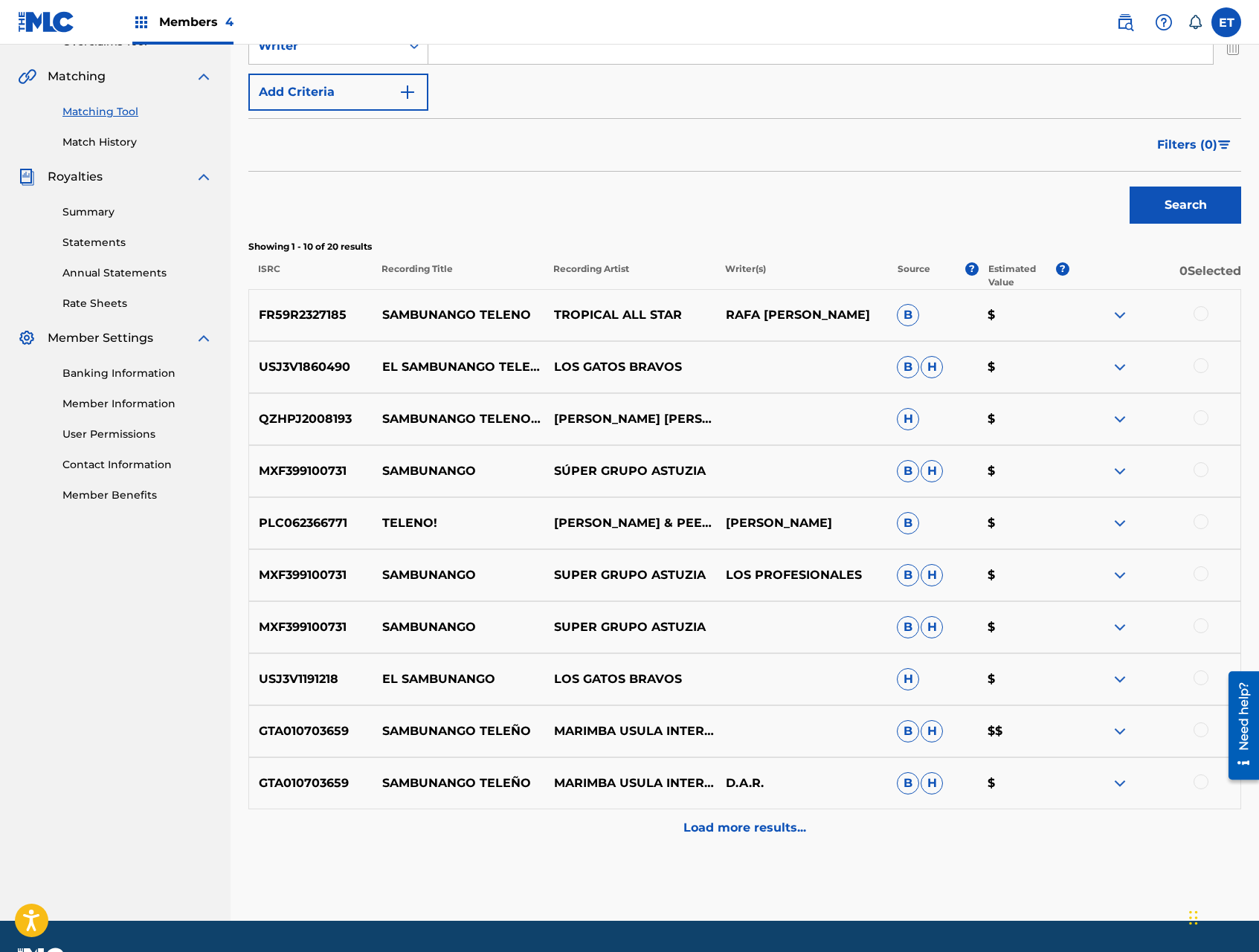
scroll to position [369, 0]
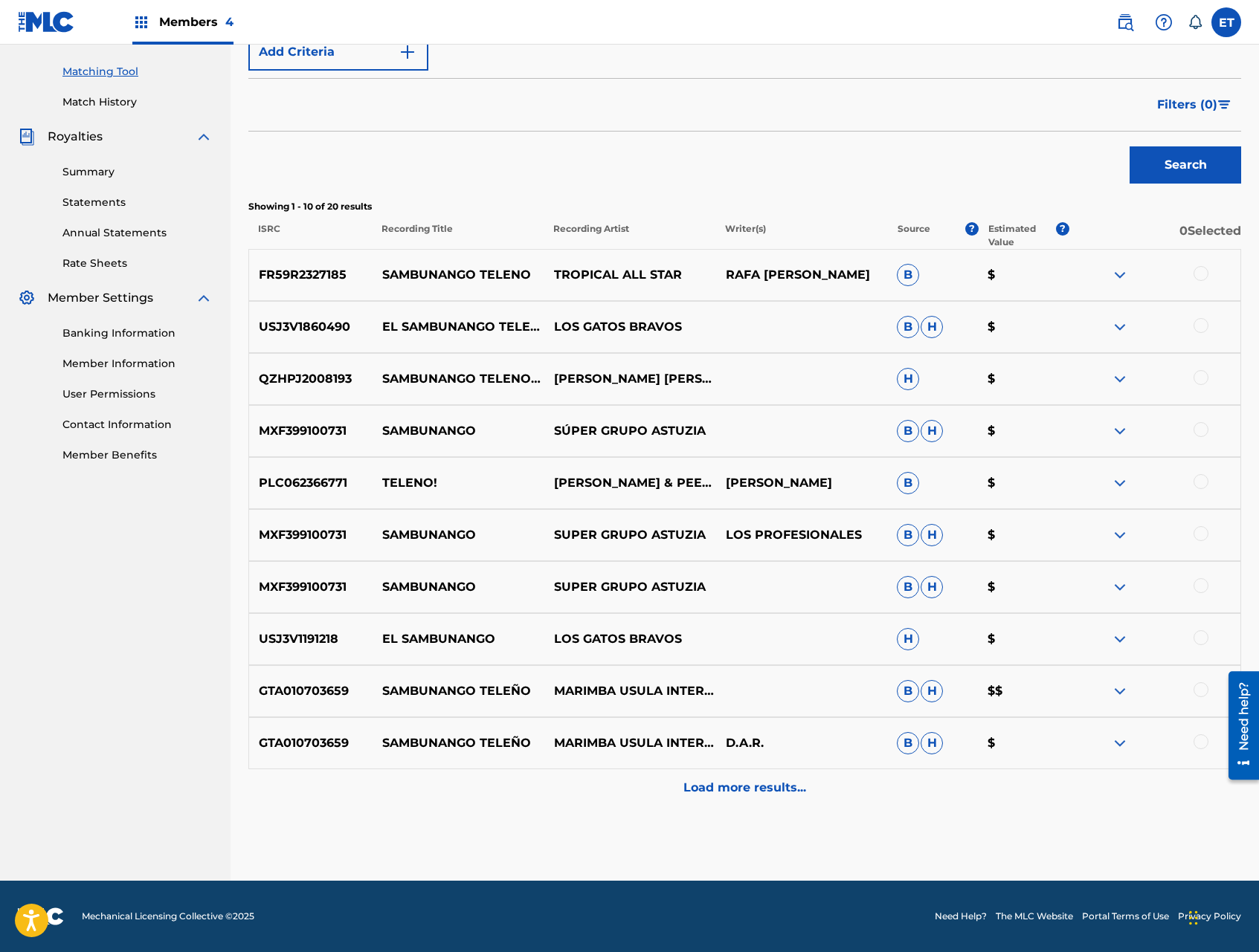
click at [804, 793] on p "Load more results..." at bounding box center [744, 788] width 123 height 18
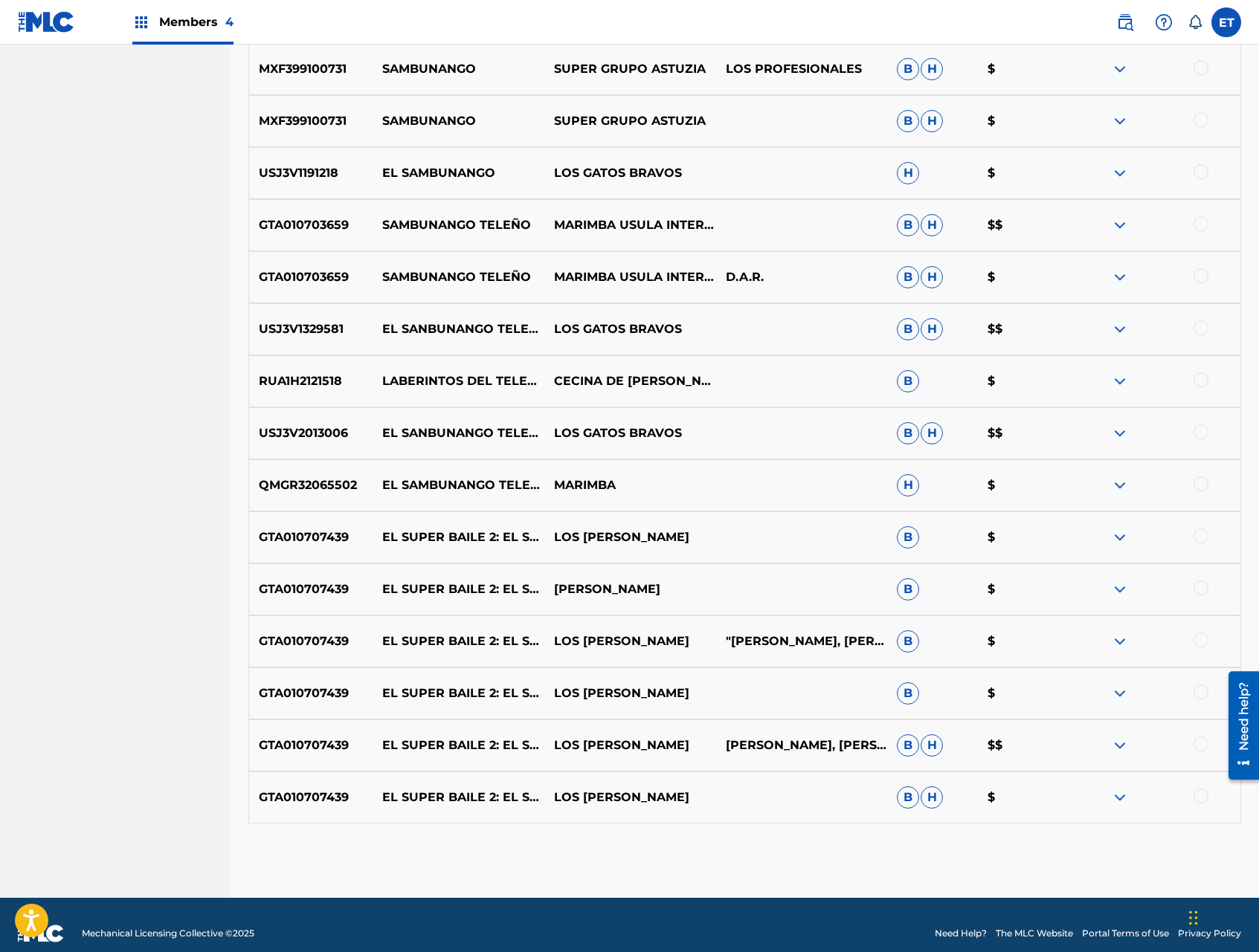
scroll to position [853, 0]
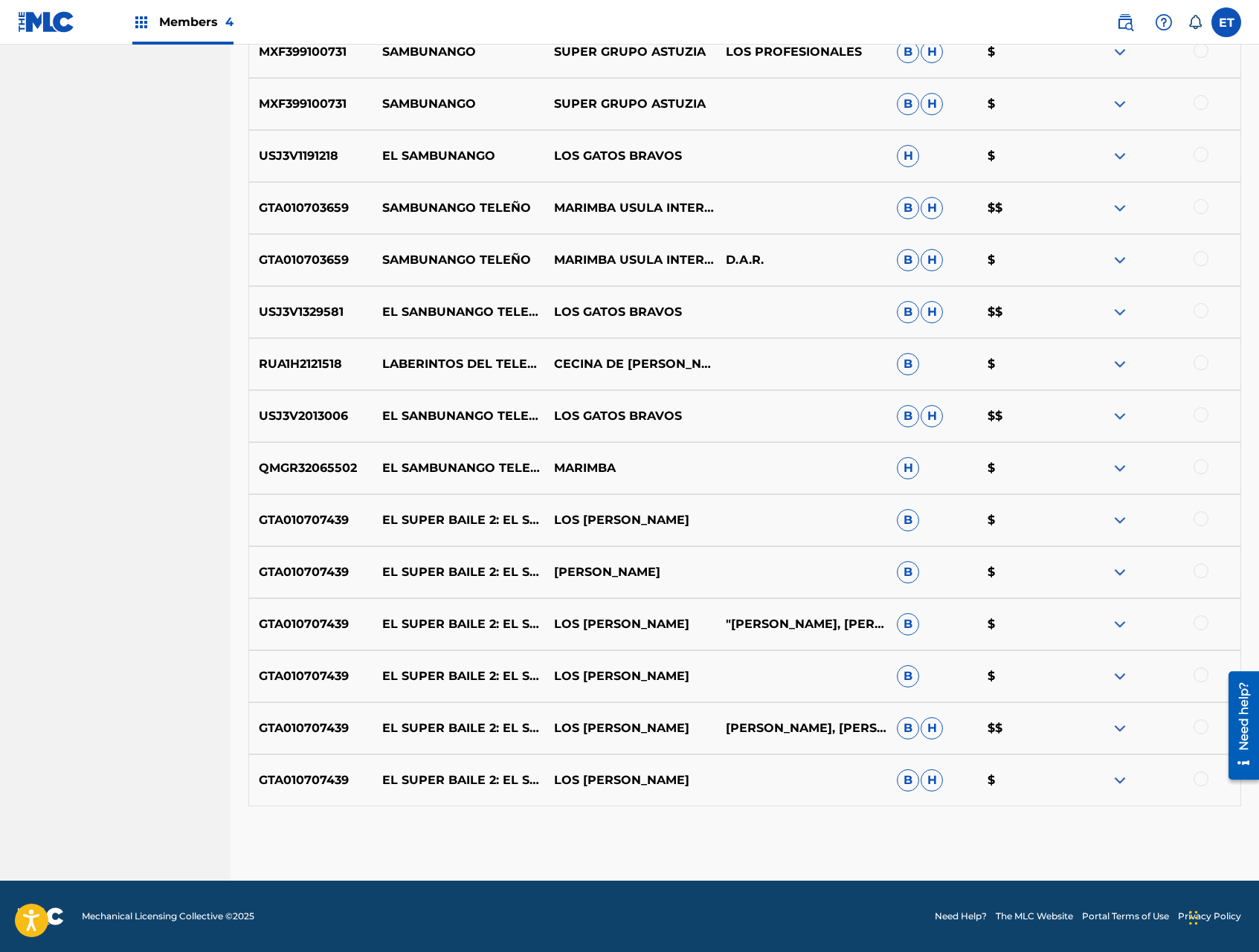
click at [1202, 778] on div at bounding box center [1201, 779] width 15 height 15
click at [1194, 725] on div at bounding box center [1201, 727] width 15 height 15
click at [1201, 673] on div at bounding box center [1201, 674] width 15 height 15
click at [1200, 630] on div at bounding box center [1155, 624] width 172 height 18
click at [1201, 621] on div at bounding box center [1201, 622] width 15 height 15
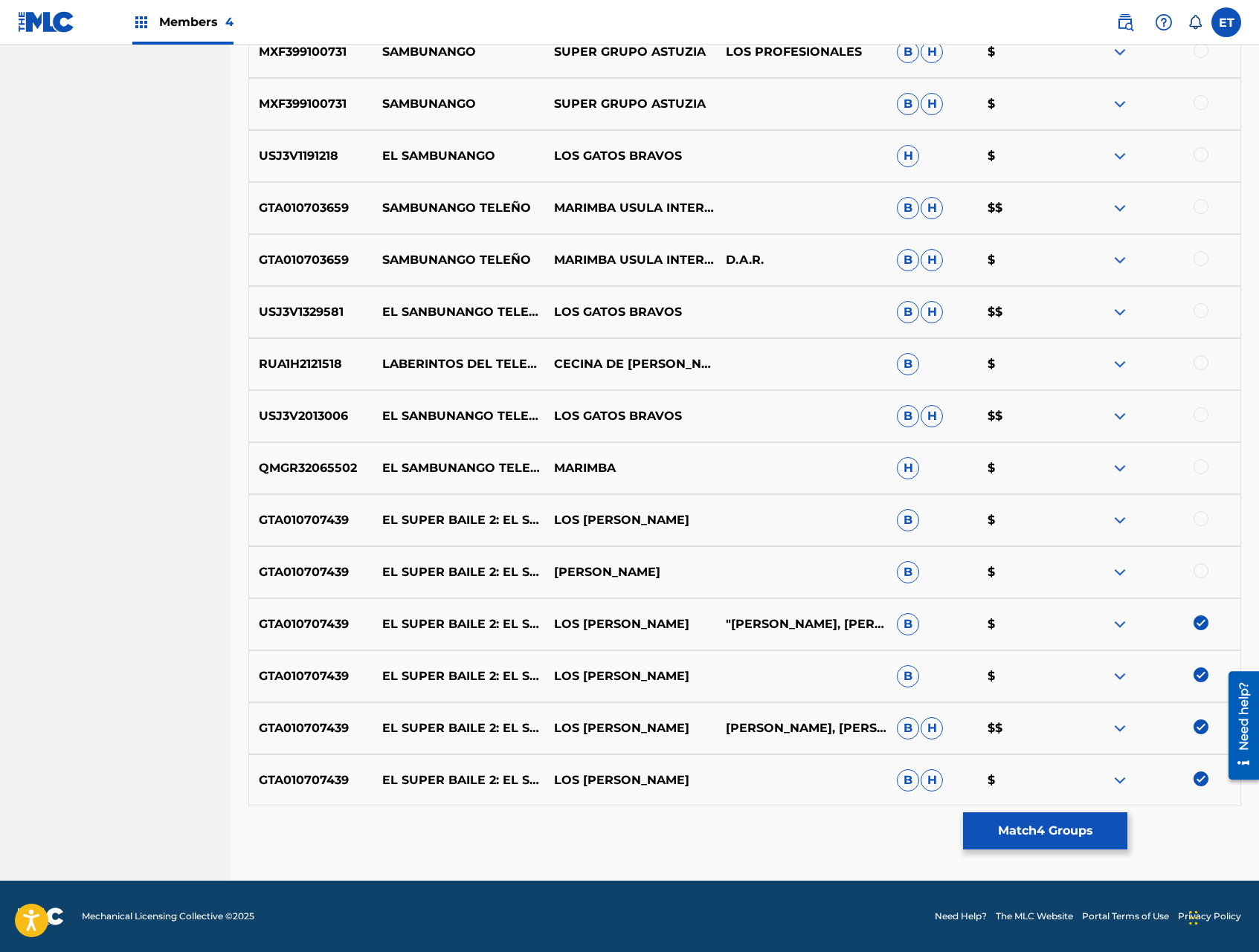
click at [1205, 573] on div at bounding box center [1201, 571] width 15 height 15
click at [1202, 518] on div at bounding box center [1201, 519] width 15 height 15
click at [1000, 839] on button "Match 6 Groups" at bounding box center [1045, 831] width 164 height 37
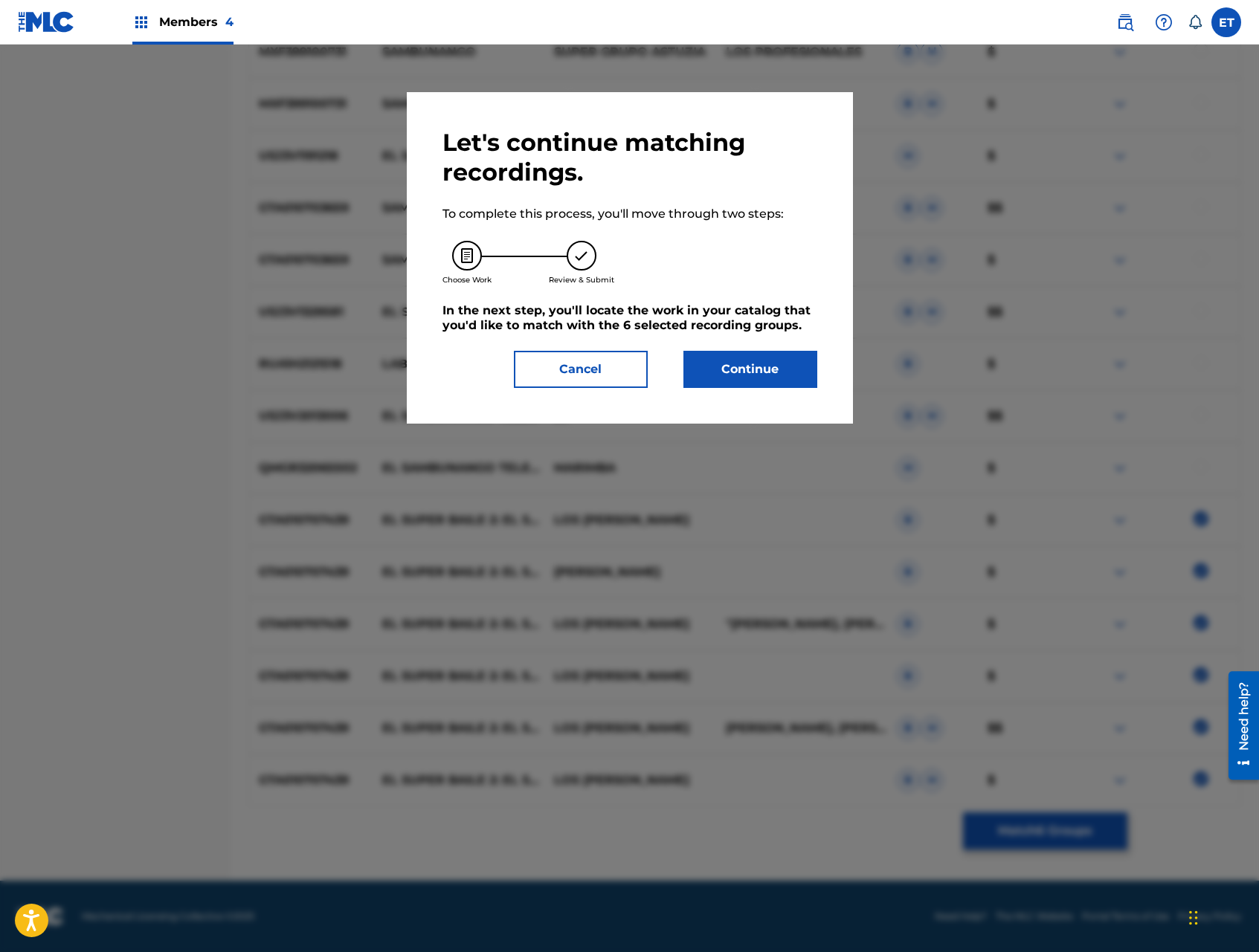
click at [752, 376] on button "Continue" at bounding box center [750, 369] width 134 height 37
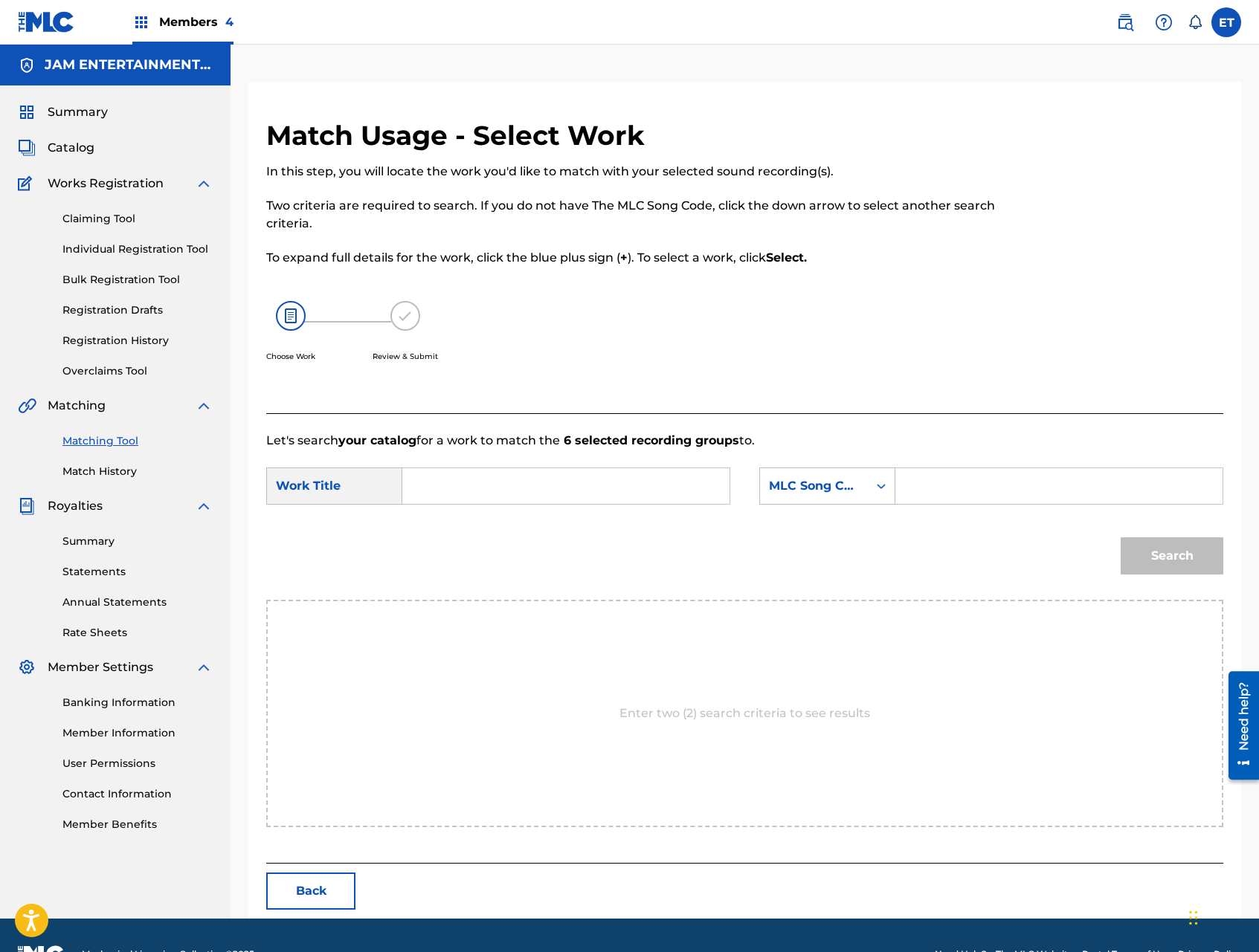
click at [567, 493] on input "Search Form" at bounding box center [565, 486] width 301 height 35
paste input "EL SUPER BAILE 2"
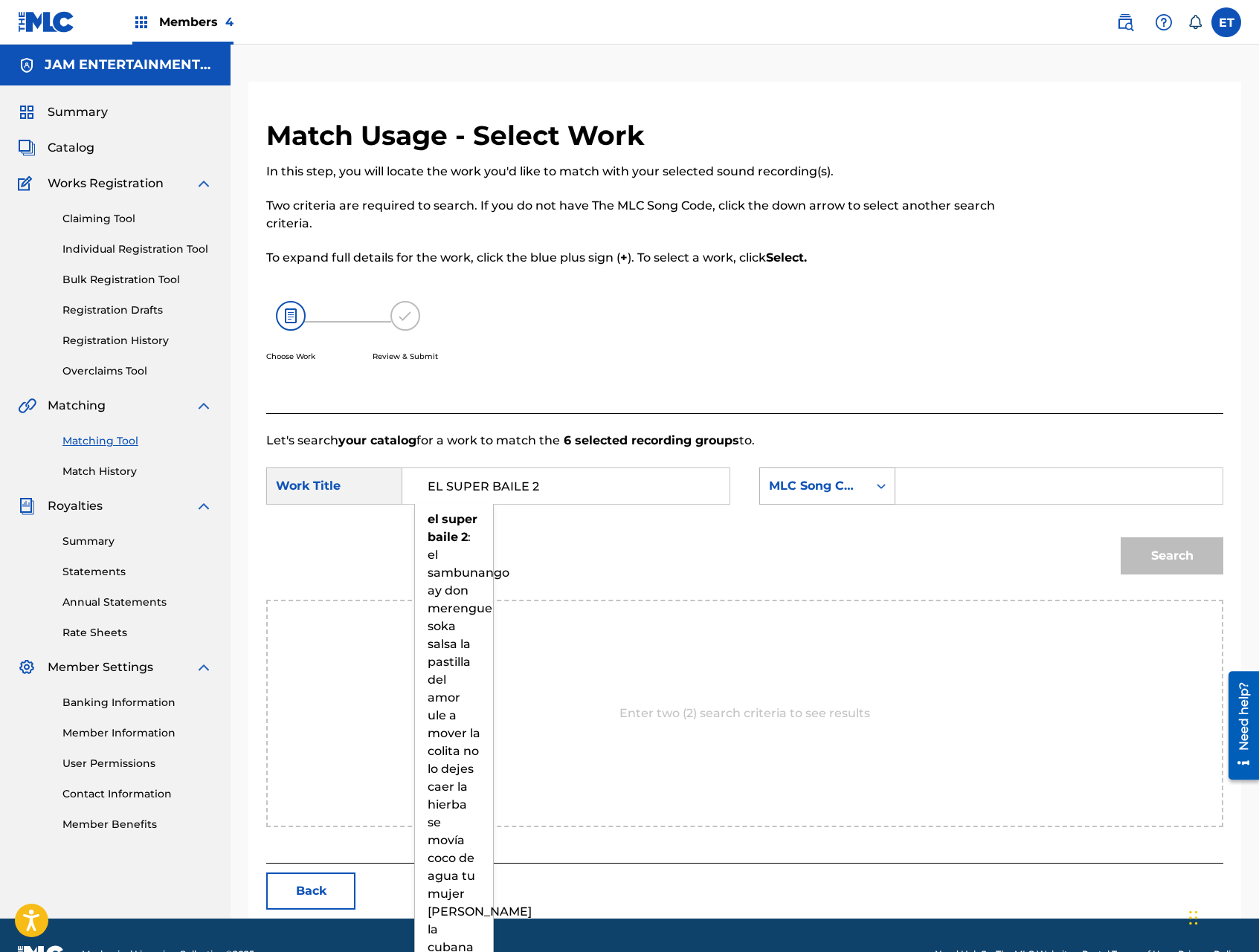
type input "EL SUPER BAILE 2"
click at [859, 494] on div "MLC Song Code" at bounding box center [814, 486] width 108 height 28
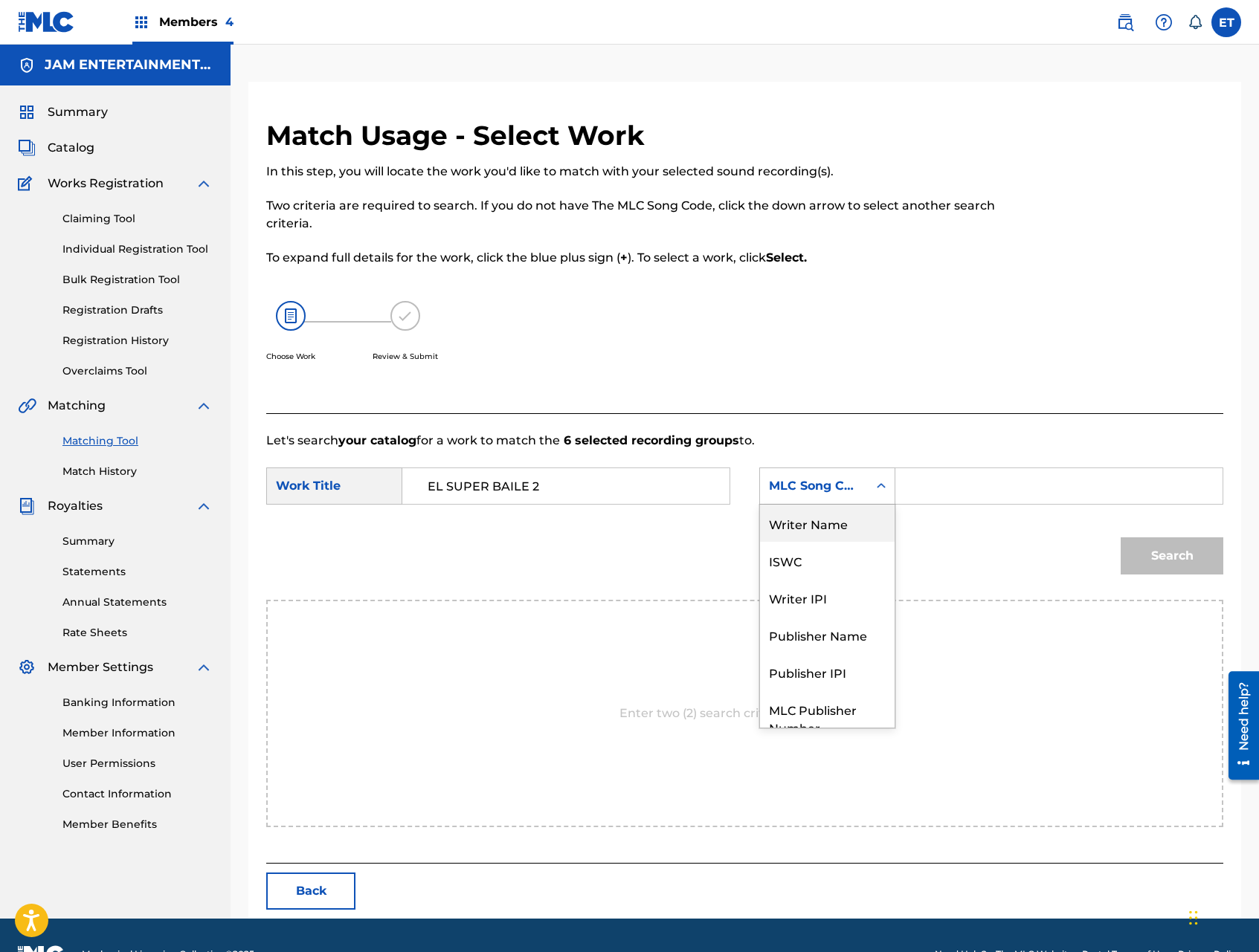
click at [842, 531] on div "Writer Name" at bounding box center [828, 523] width 134 height 37
click at [925, 499] on input "Search Form" at bounding box center [1058, 486] width 301 height 35
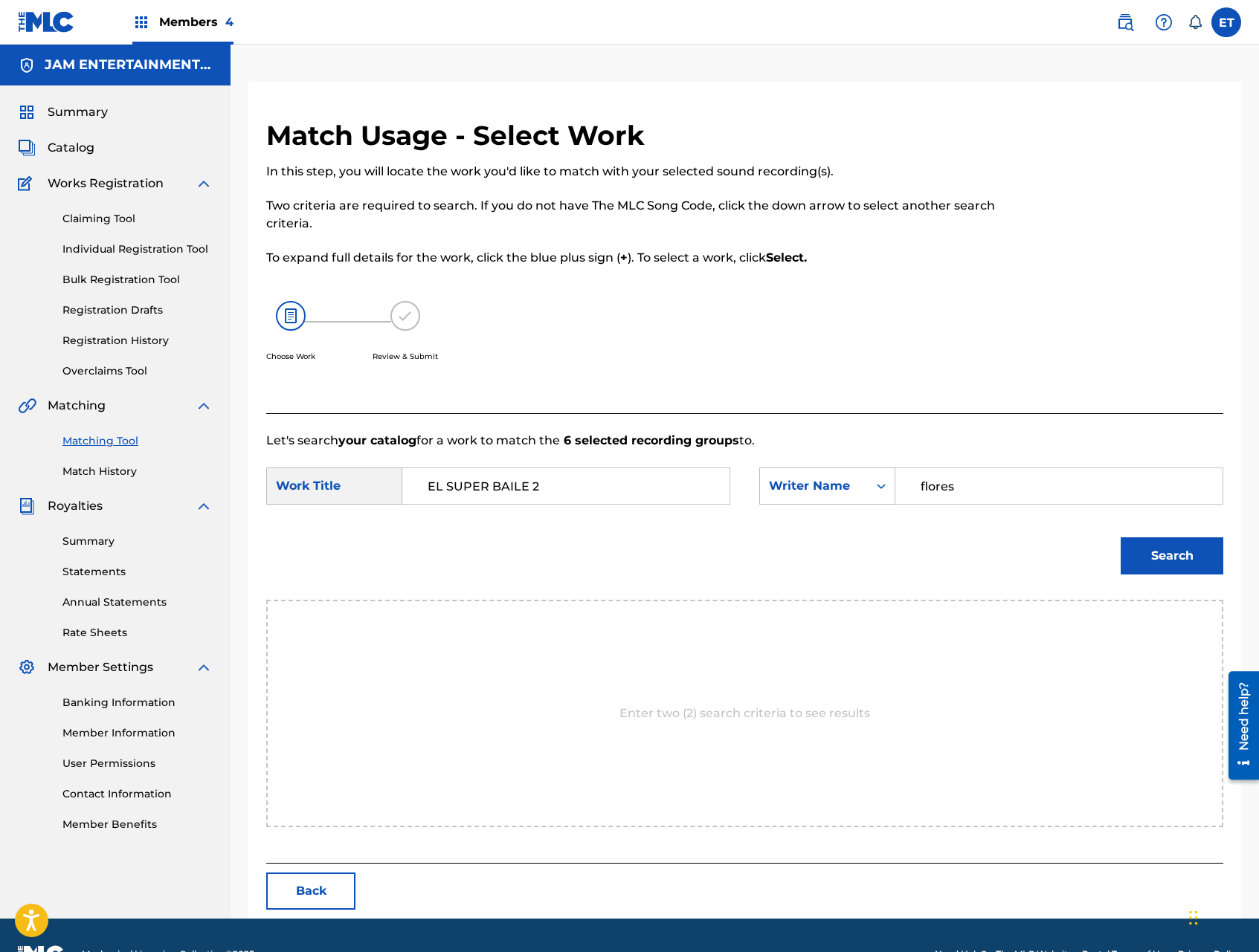
type input "flores"
click at [1121, 537] on button "Search" at bounding box center [1172, 556] width 103 height 37
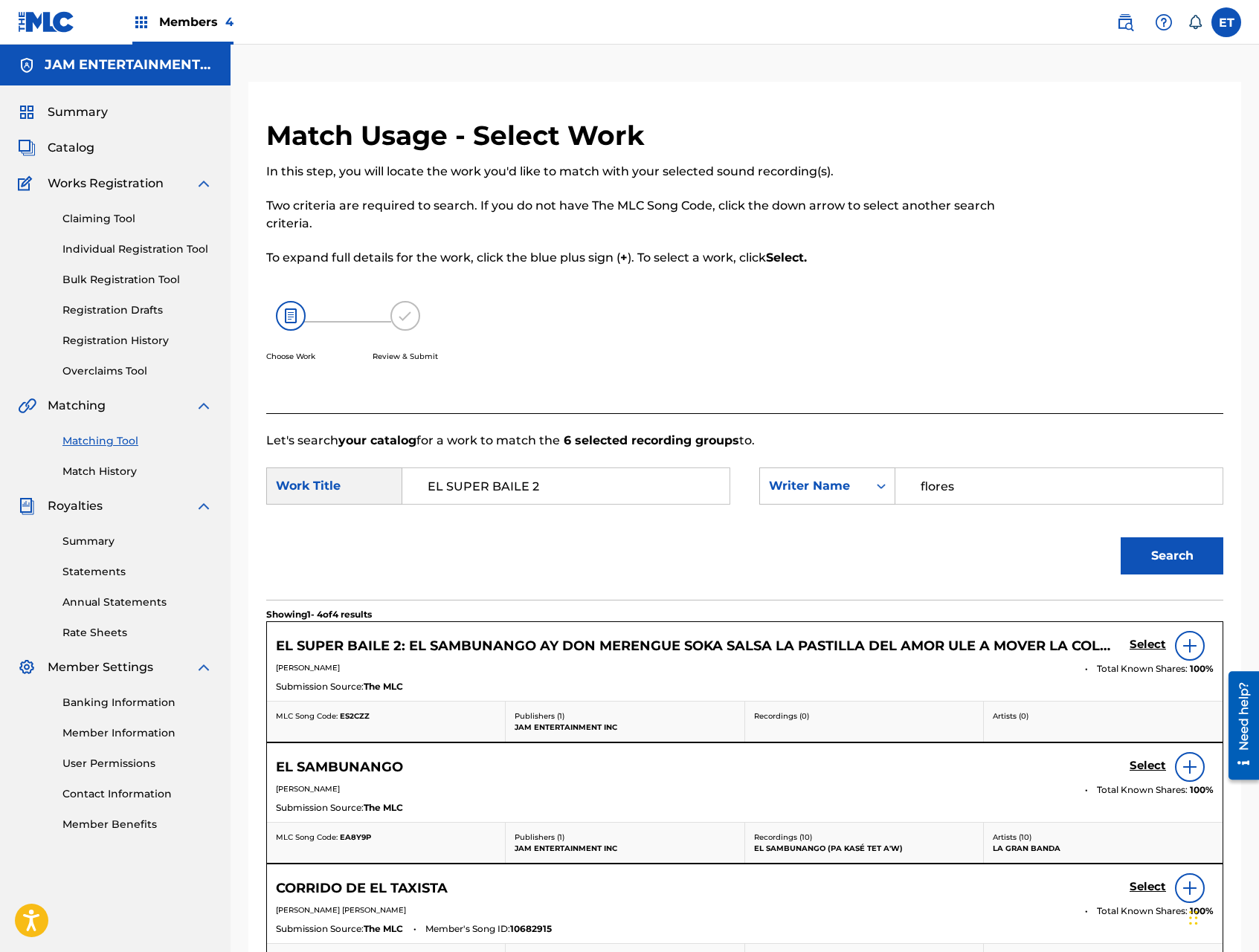
click at [1140, 644] on h5 "Select" at bounding box center [1148, 645] width 36 height 14
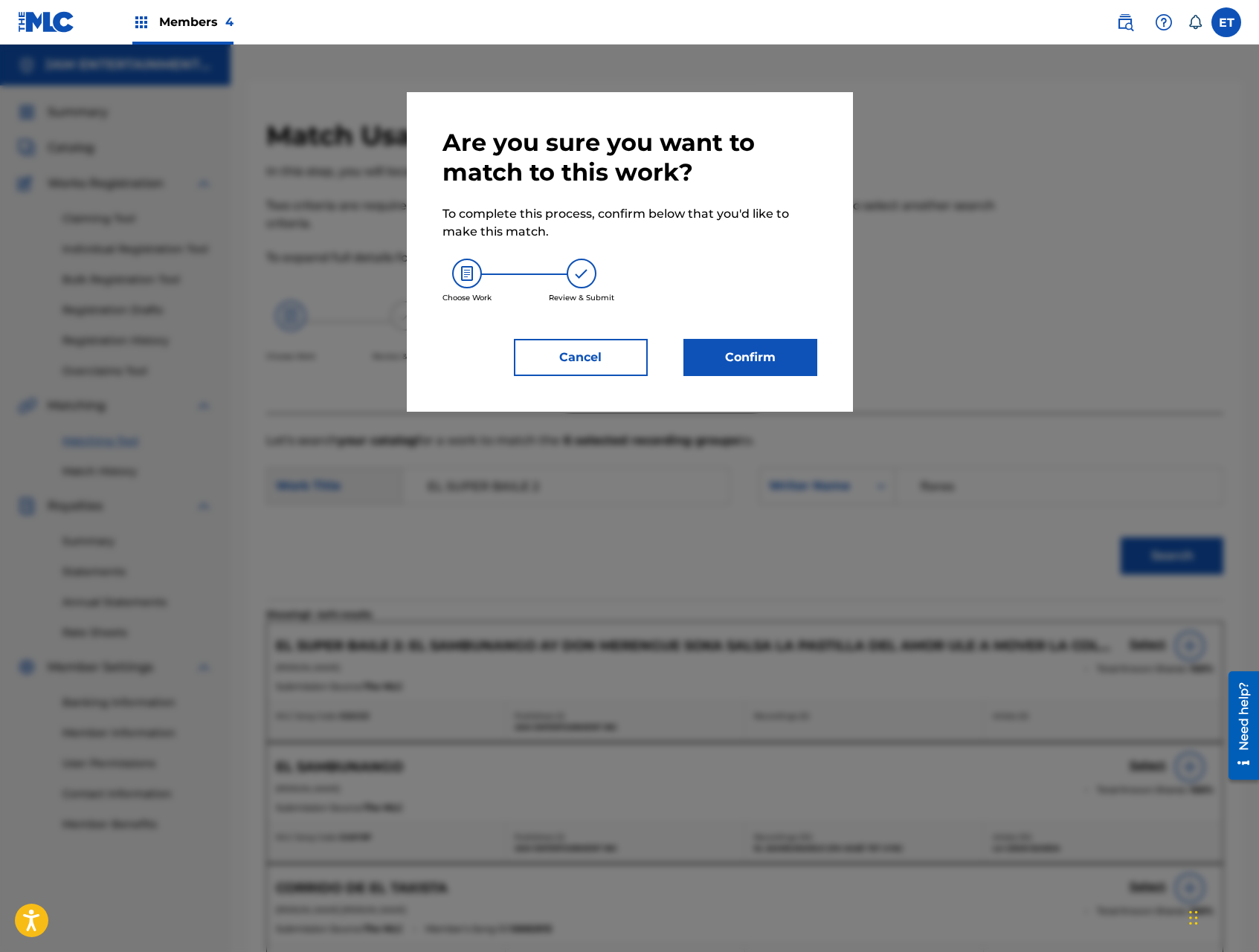
click at [763, 362] on button "Confirm" at bounding box center [750, 358] width 134 height 37
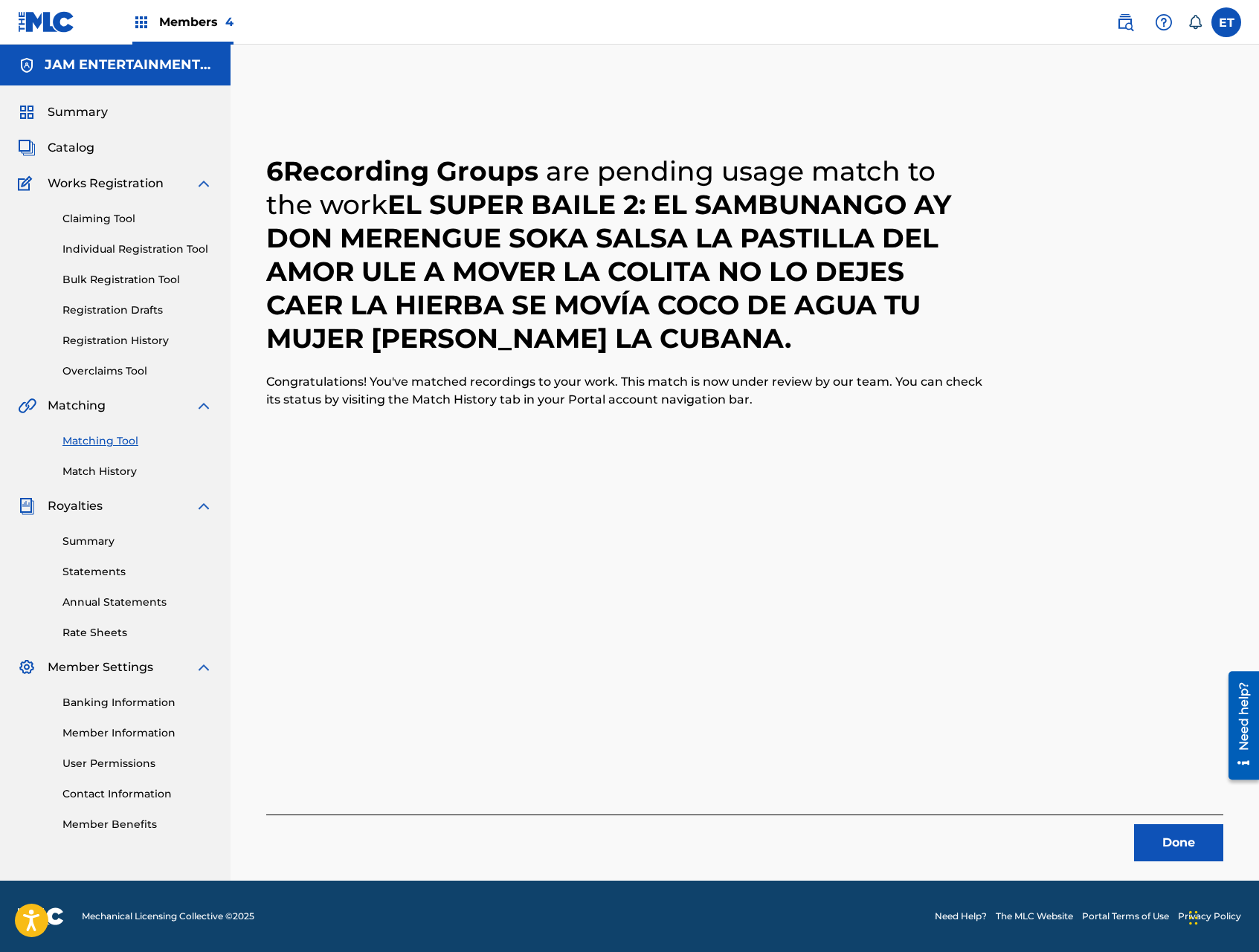
click at [1162, 849] on button "Done" at bounding box center [1179, 843] width 89 height 37
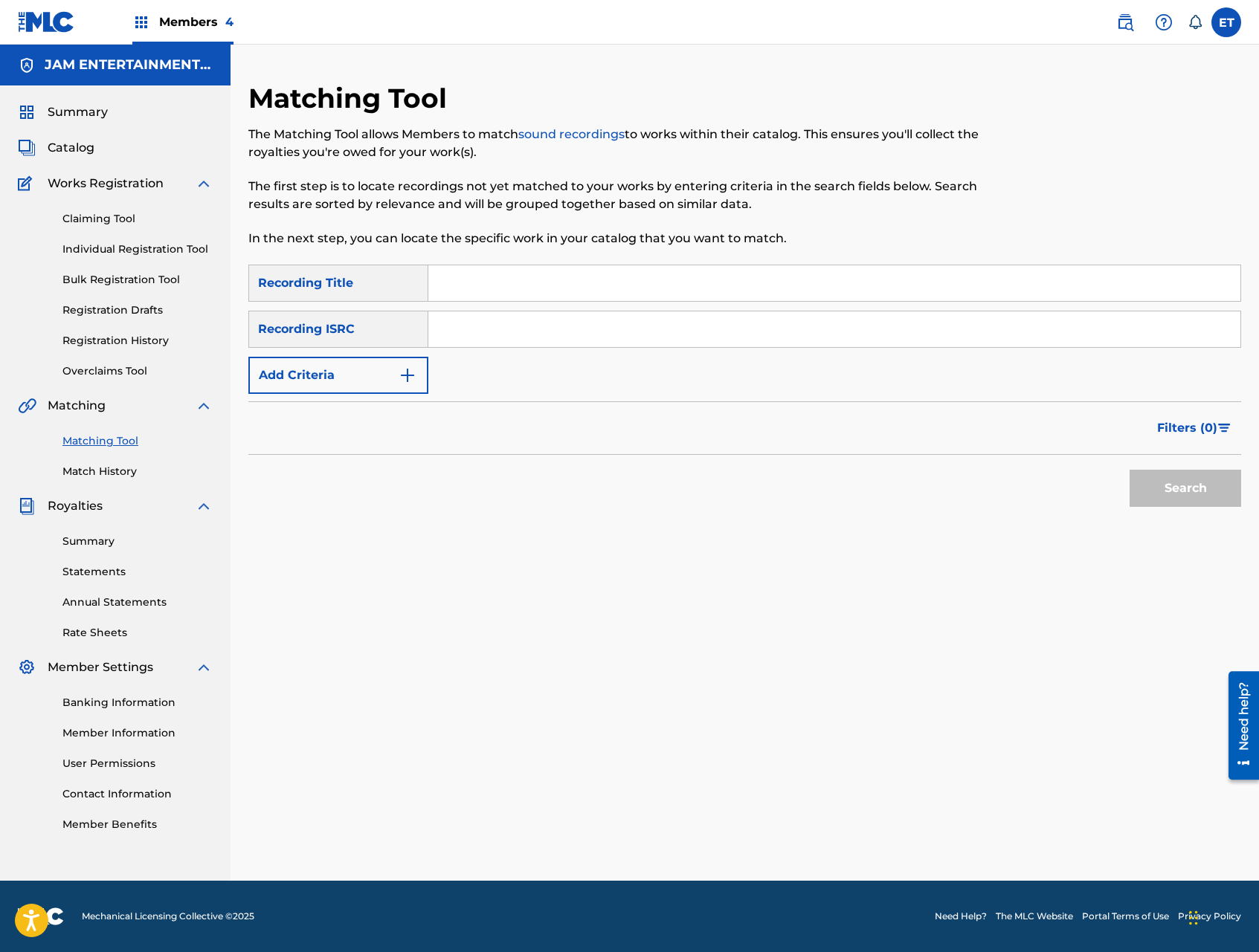
click at [107, 467] on link "Match History" at bounding box center [138, 472] width 150 height 16
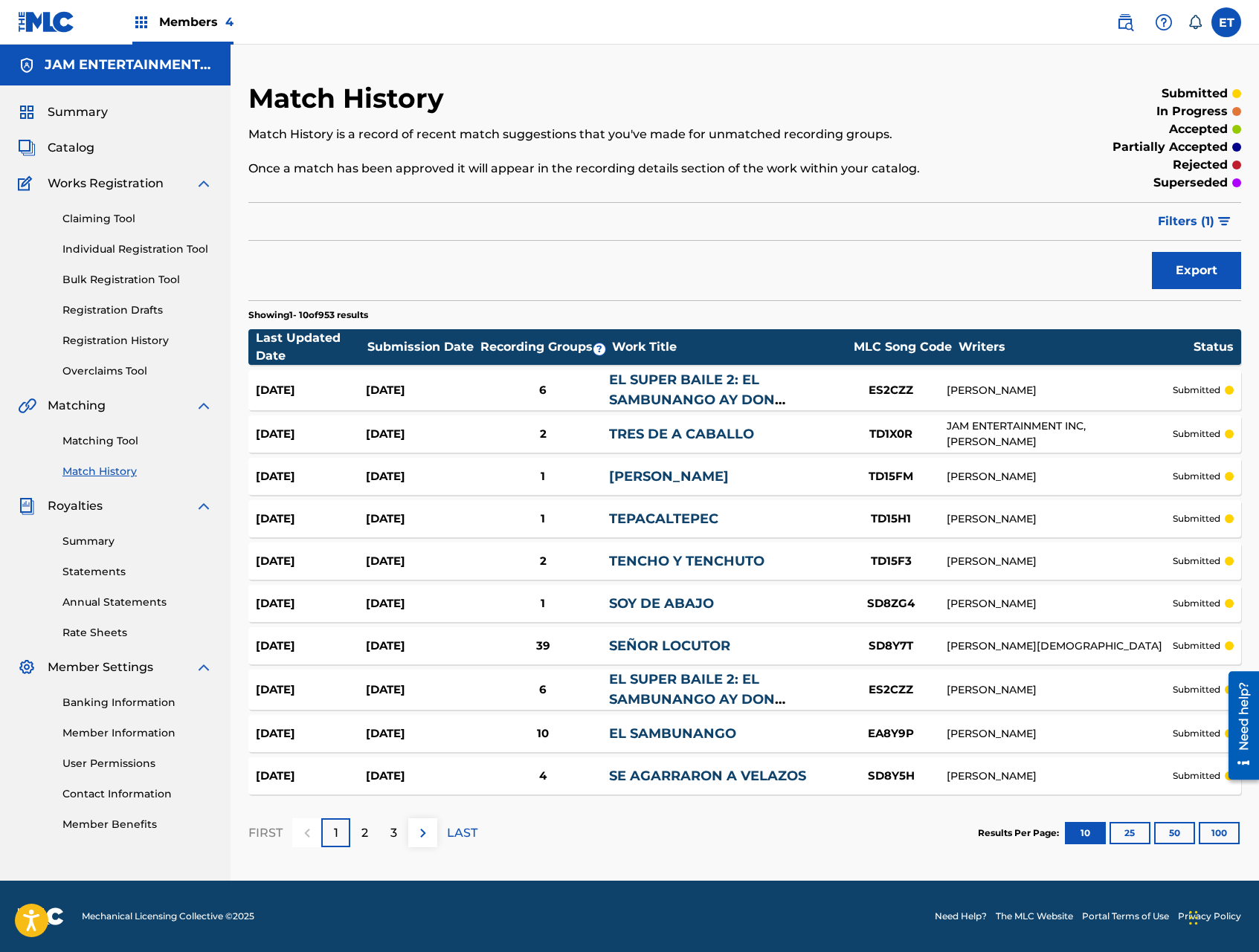
click at [423, 830] on img at bounding box center [423, 834] width 18 height 18
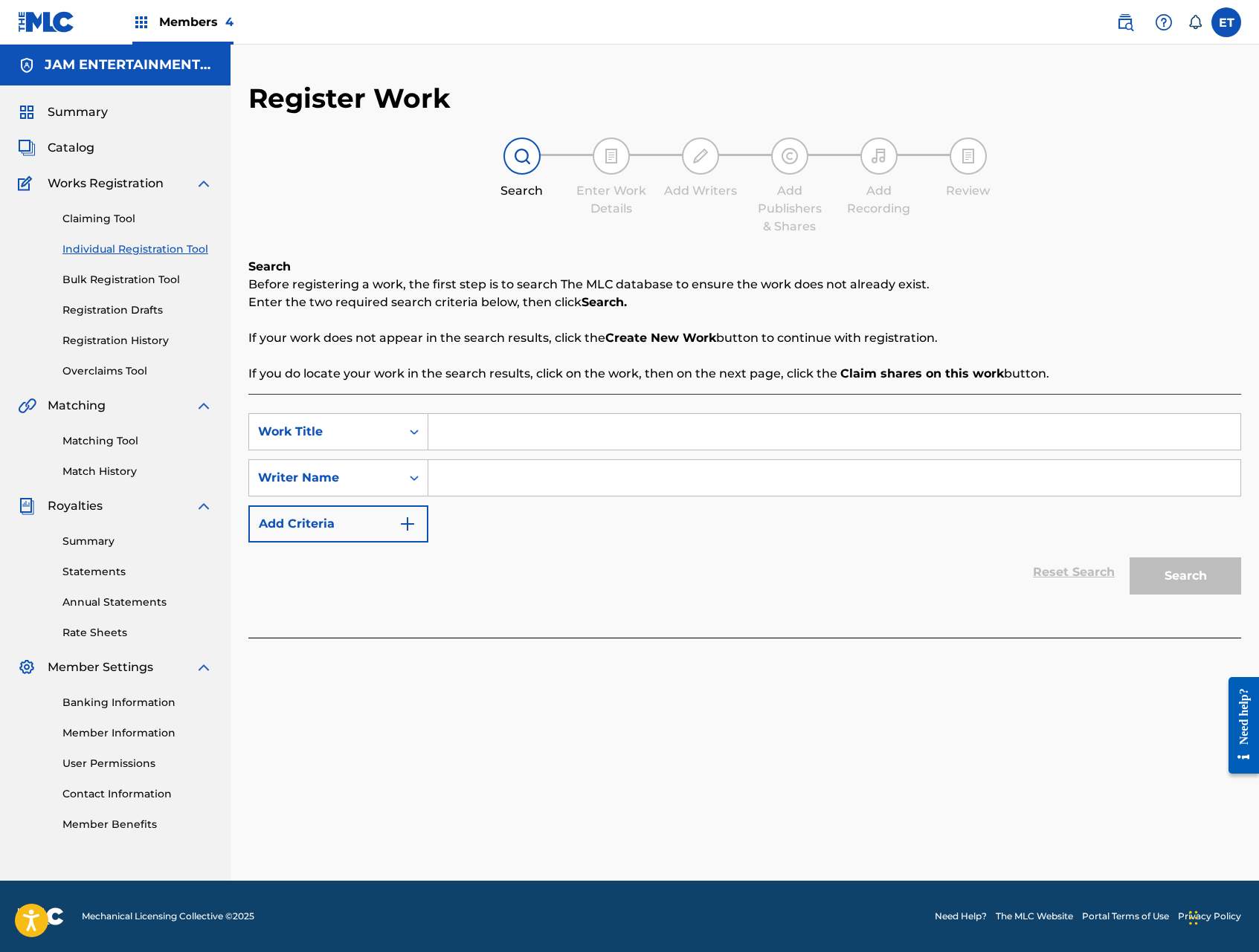
click at [433, 432] on input "Search Form" at bounding box center [834, 432] width 813 height 35
type input "cojute"
type input "jose"
click at [1130, 558] on button "Search" at bounding box center [1186, 576] width 111 height 37
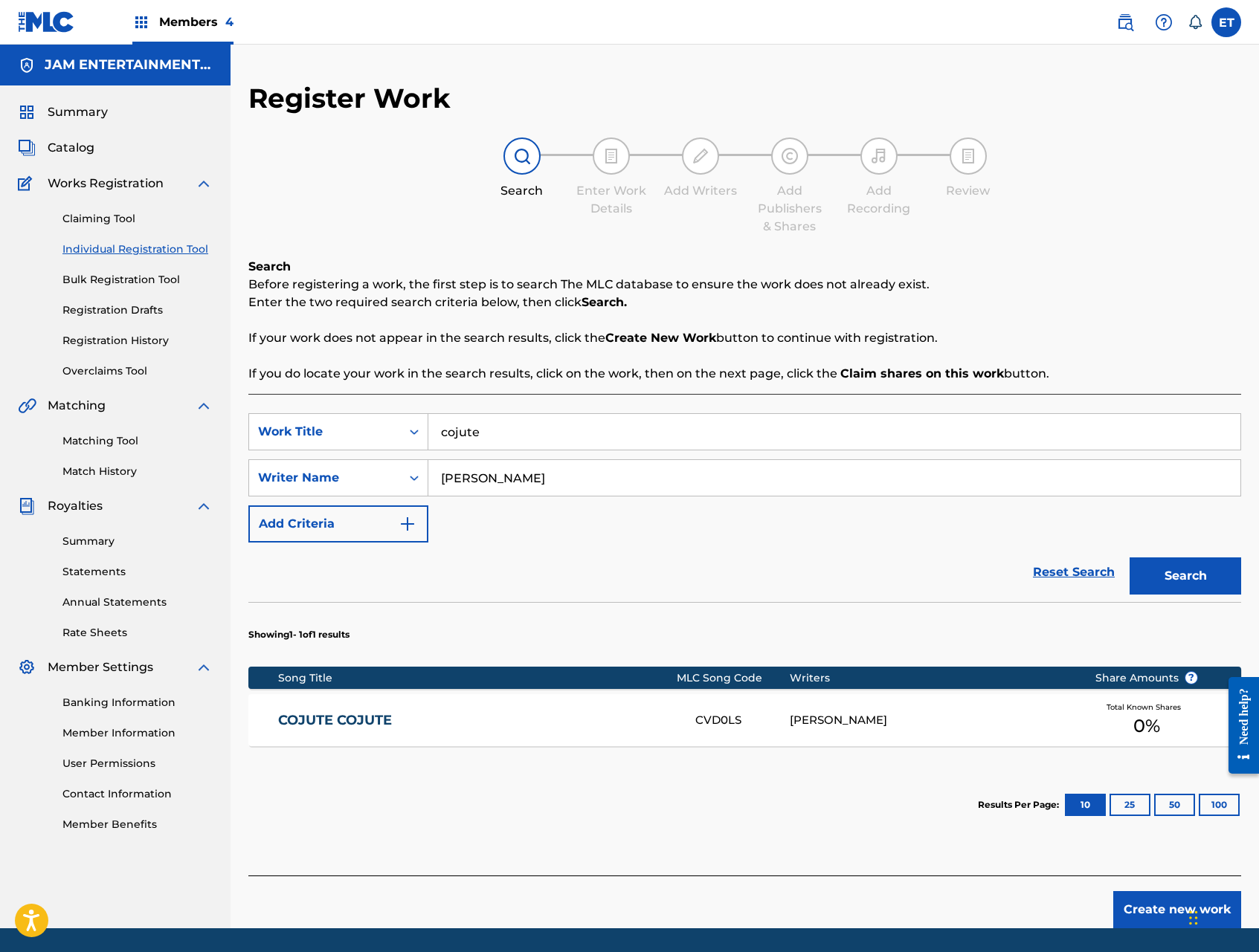
click at [431, 704] on div "COJUTE COJUTE CVD0LS JOSE A. AGUINADA Total Known Shares 0 %" at bounding box center [744, 720] width 993 height 52
